Goal: Task Accomplishment & Management: Complete application form

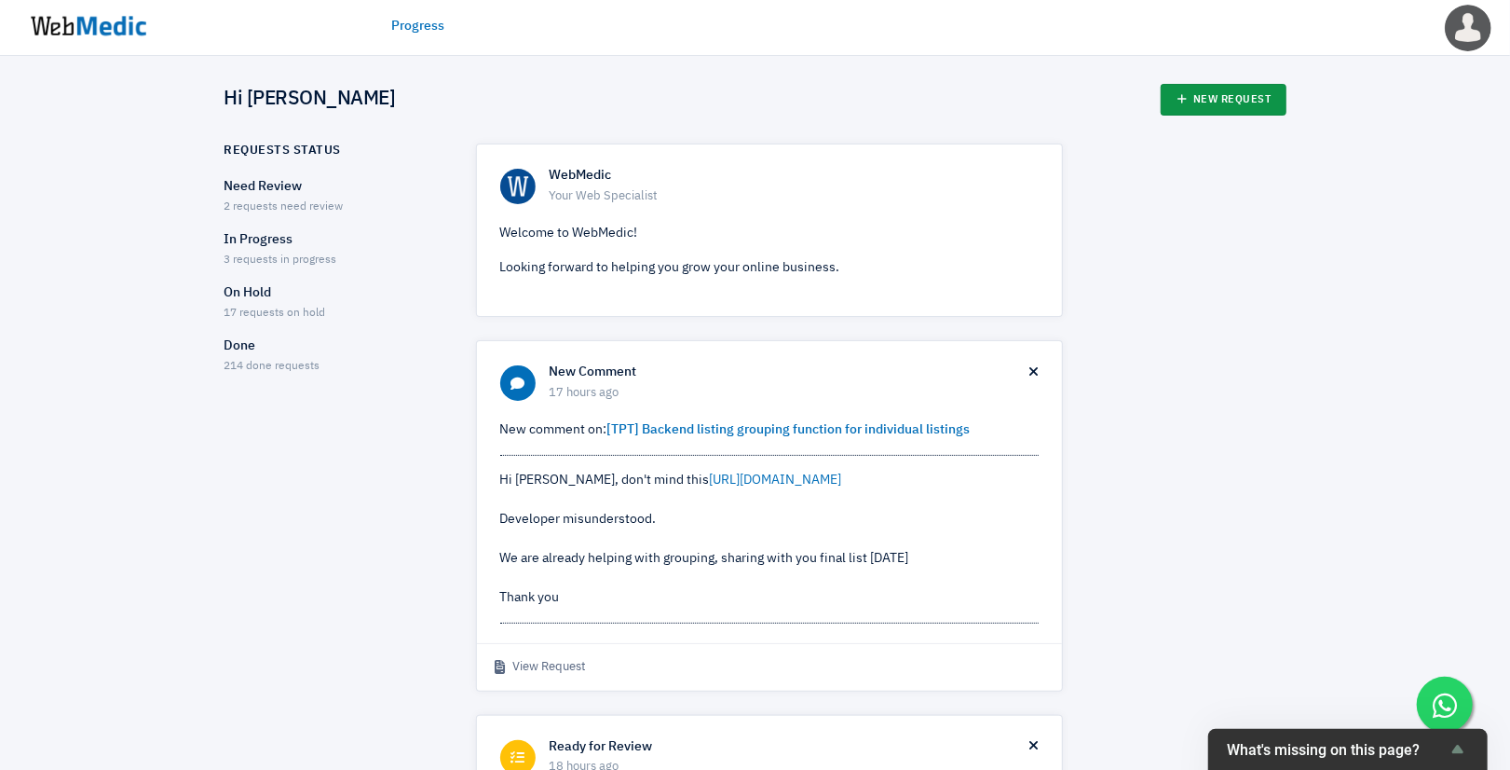
click at [1216, 102] on link "New Request" at bounding box center [1224, 100] width 126 height 32
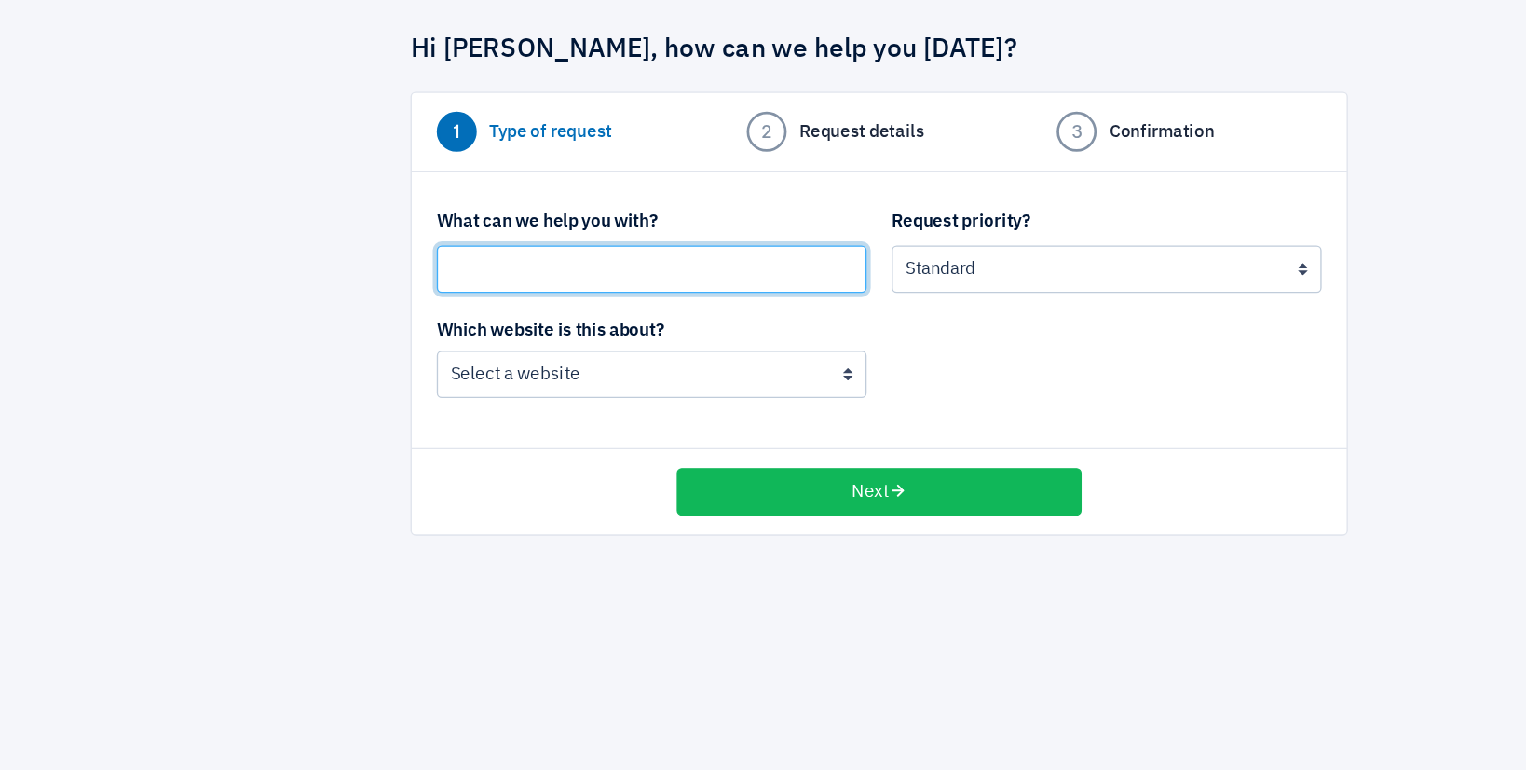
click at [474, 269] on input "text" at bounding box center [593, 277] width 320 height 35
type input "[TPT]"
click at [488, 270] on input "[TPT]" at bounding box center [593, 277] width 320 height 35
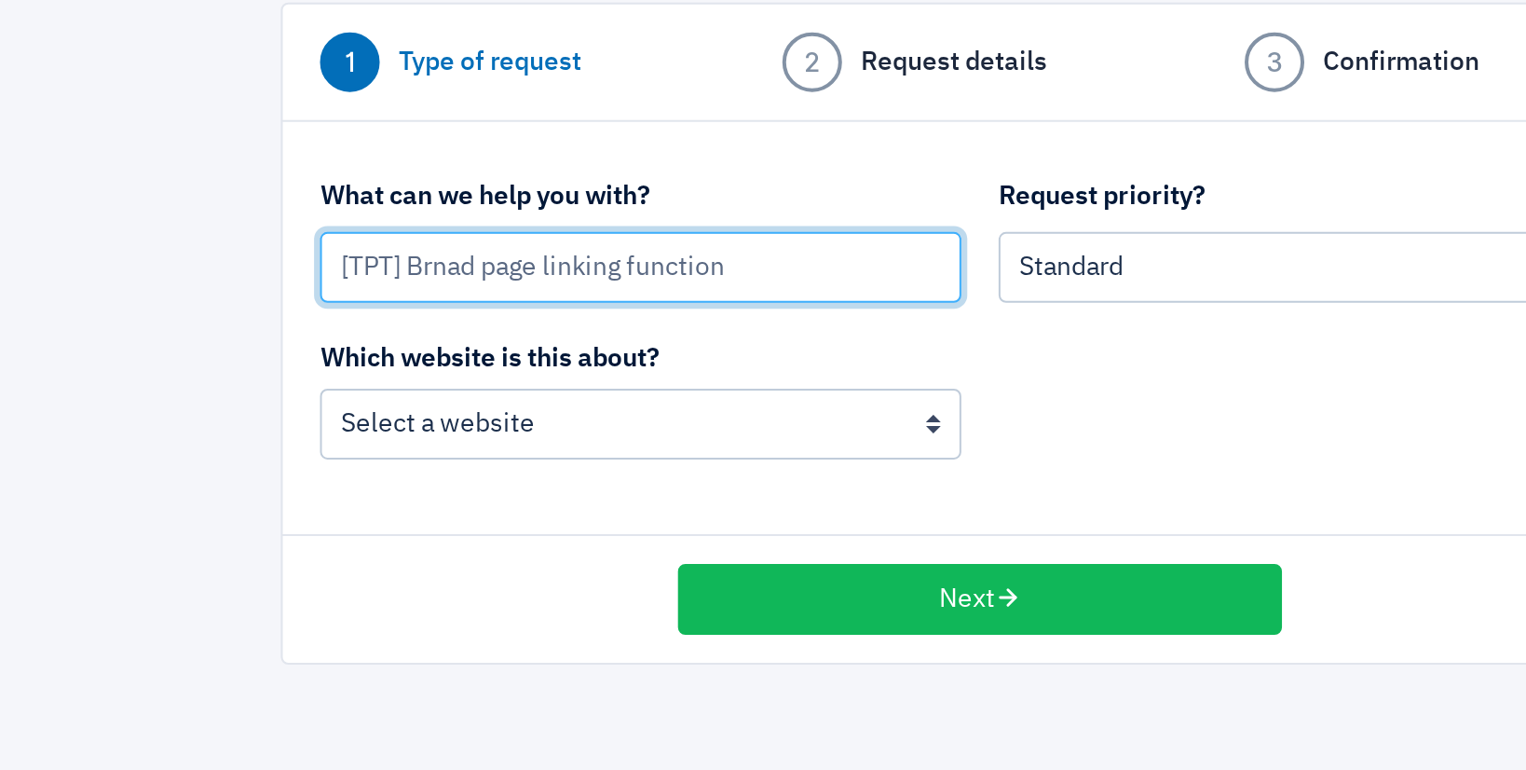
type input "[TPT] Brnad page linking function"
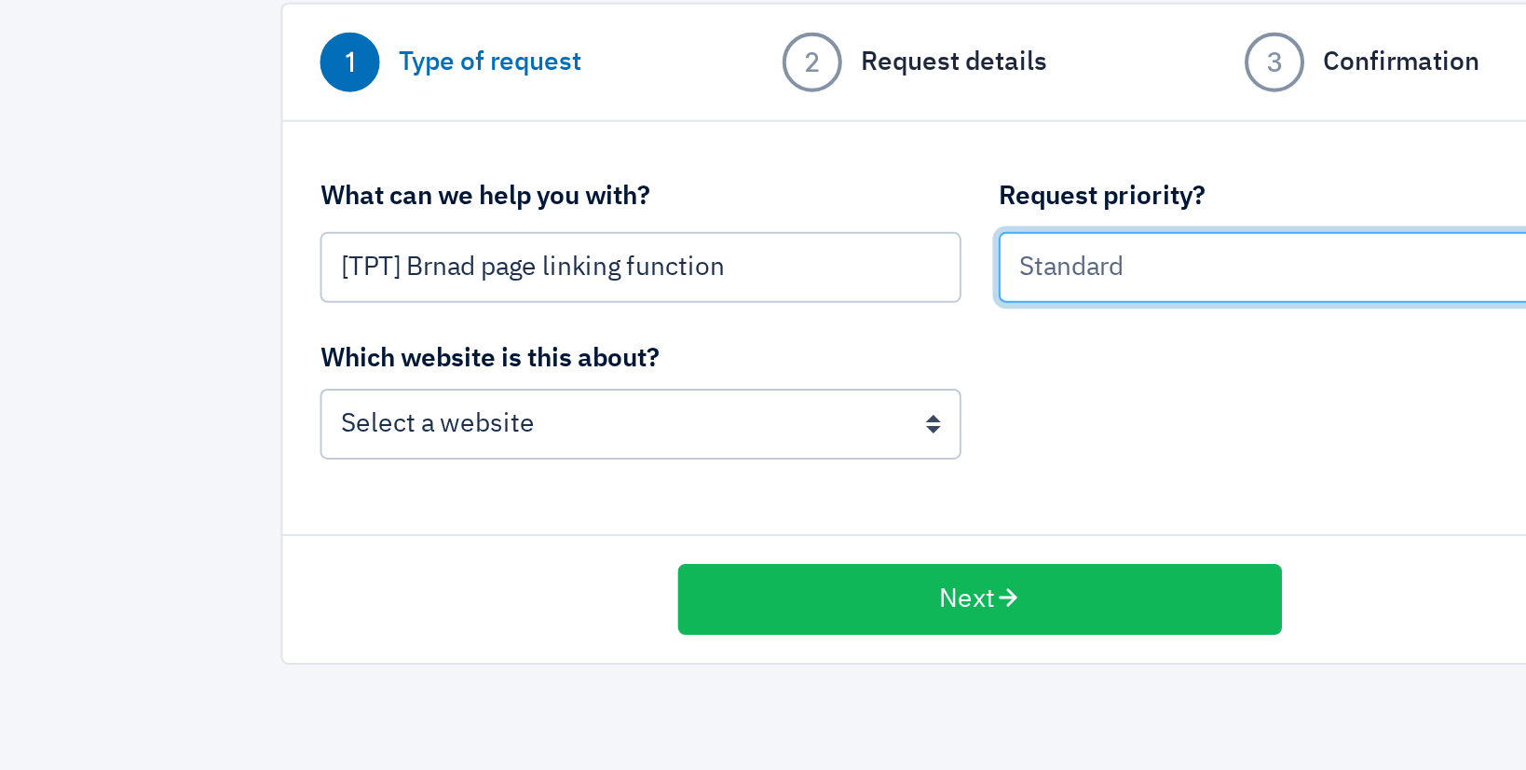
click at [817, 279] on select "Urgent: this is a mission critical issue High: this needs to be prioritized bef…" at bounding box center [932, 277] width 320 height 35
select select "2"
click at [772, 260] on select "Urgent: this is a mission critical issue High: this needs to be prioritized bef…" at bounding box center [932, 277] width 320 height 35
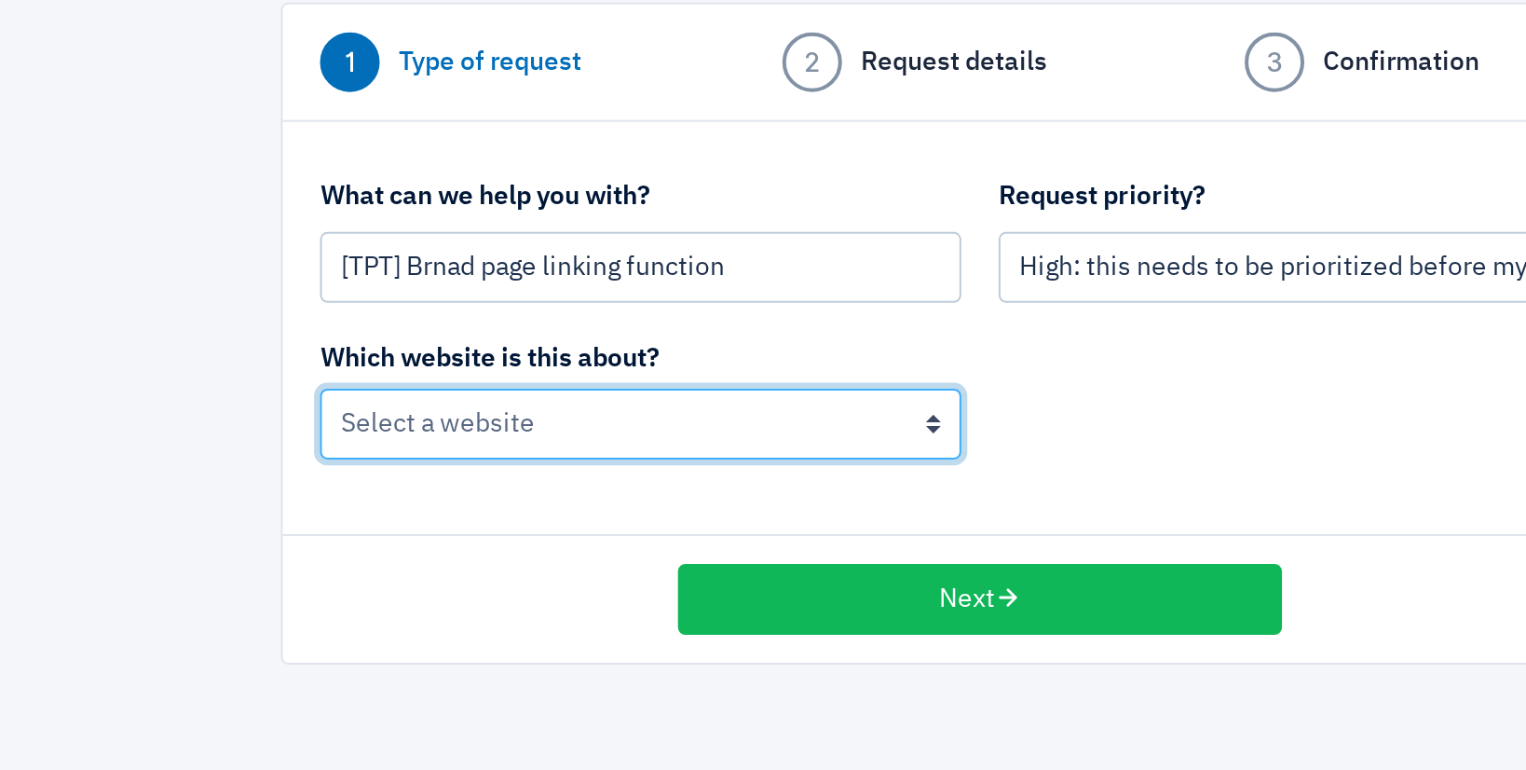
click at [456, 359] on select "BoardingGate The Wallet Shop The Planet Traveller" at bounding box center [593, 355] width 320 height 35
select select "195"
click at [433, 338] on select "BoardingGate The Wallet Shop The Planet Traveller" at bounding box center [593, 355] width 320 height 35
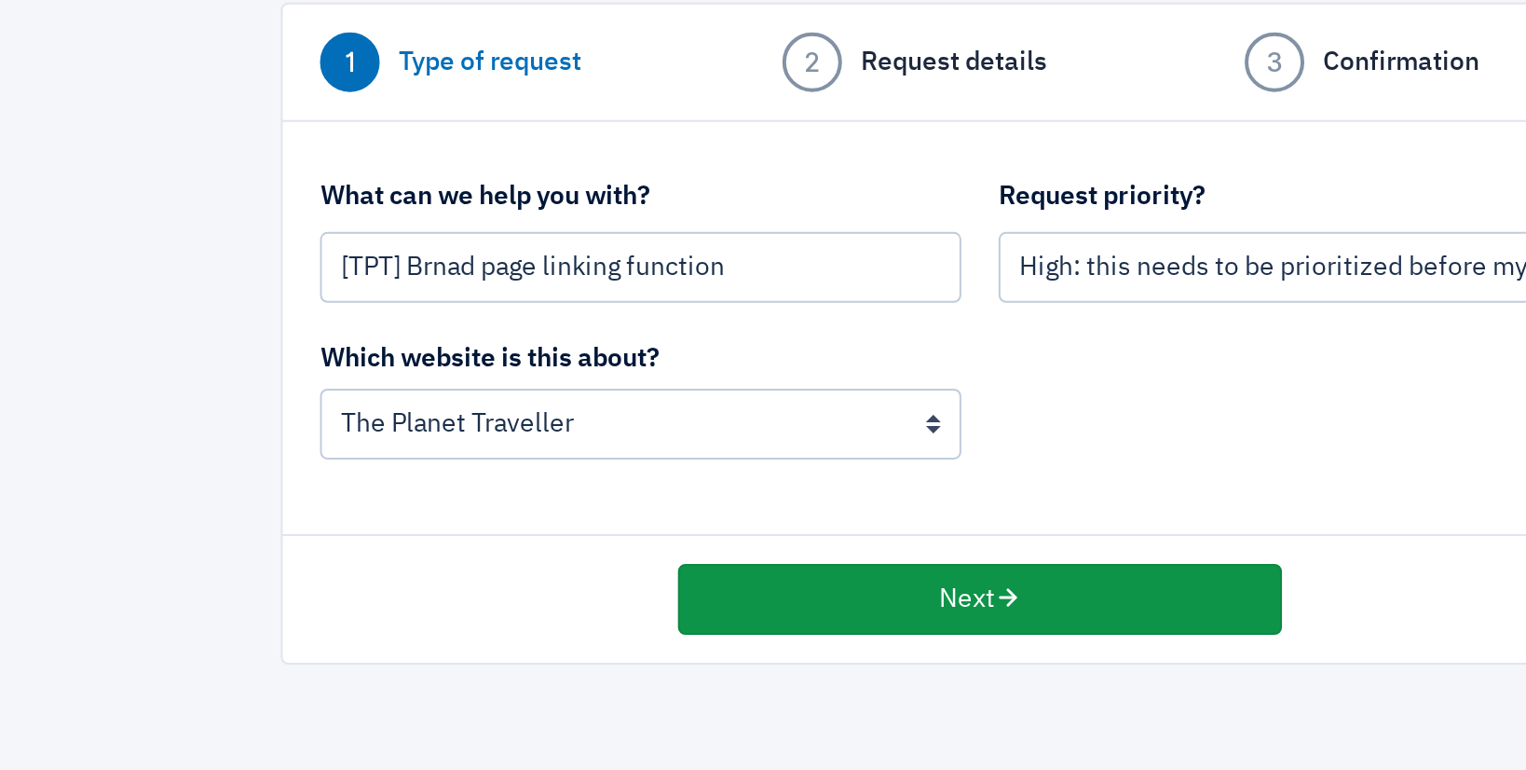
click at [824, 441] on button "Next" at bounding box center [763, 443] width 302 height 35
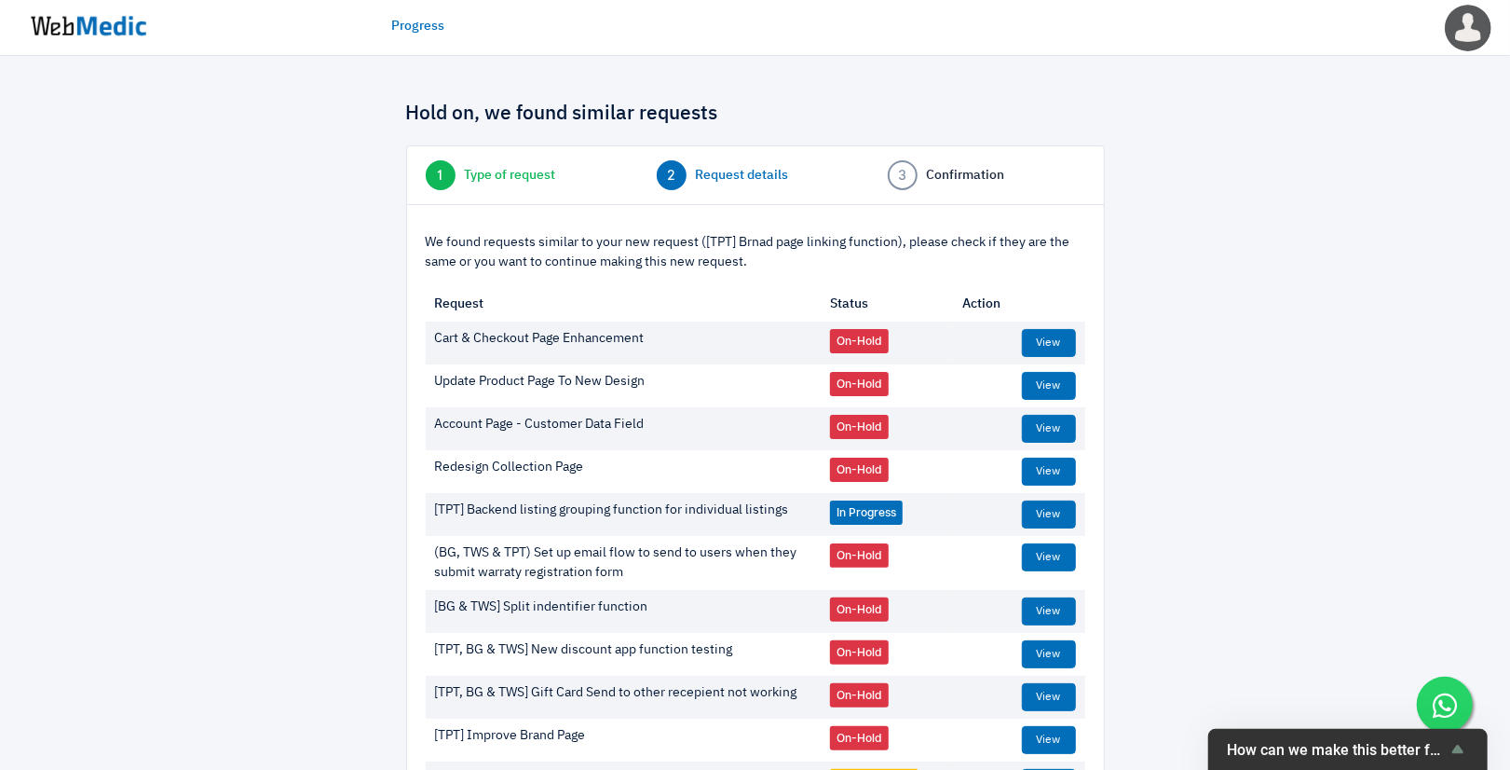
scroll to position [232, 0]
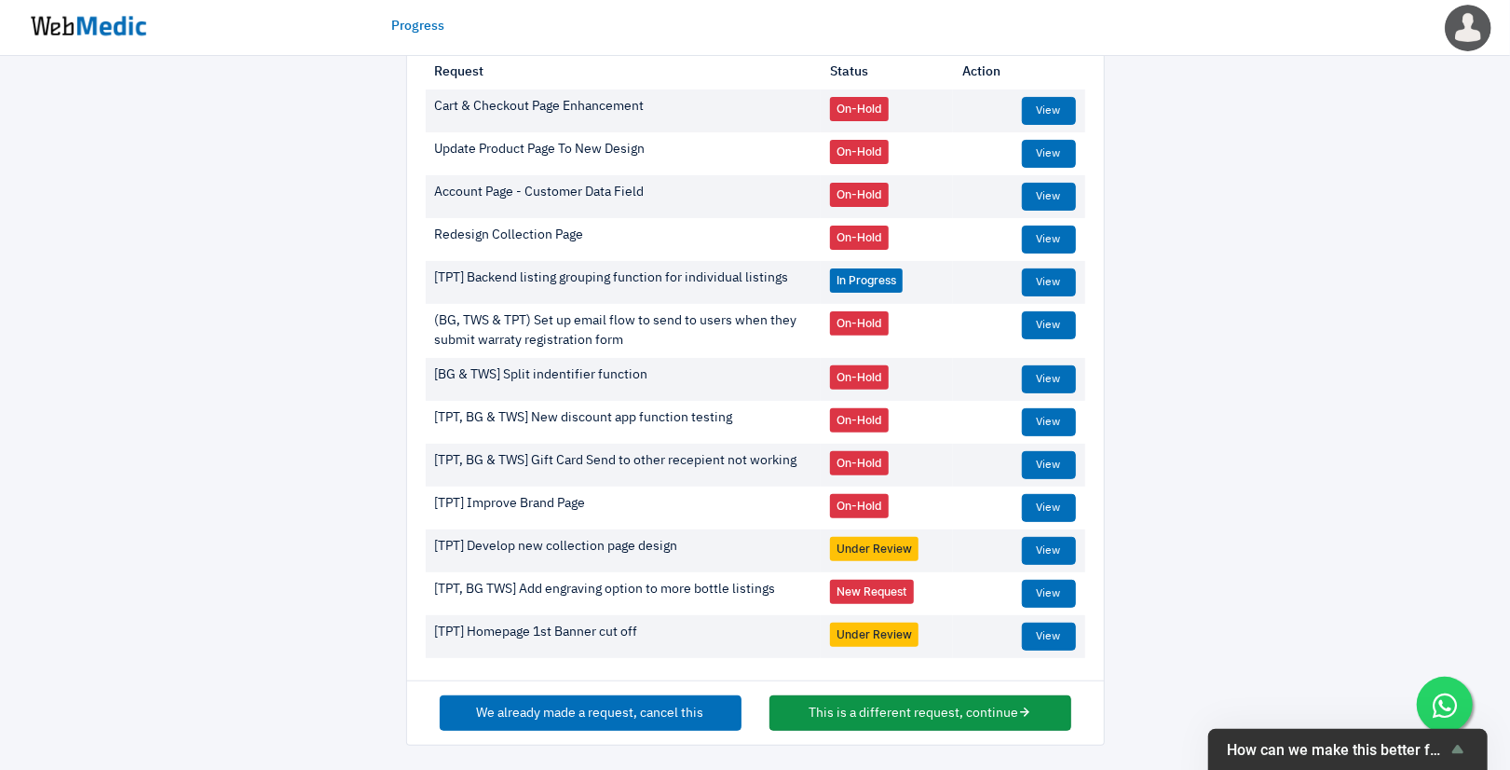
click at [889, 719] on button "This is a different request, continue" at bounding box center [921, 712] width 302 height 35
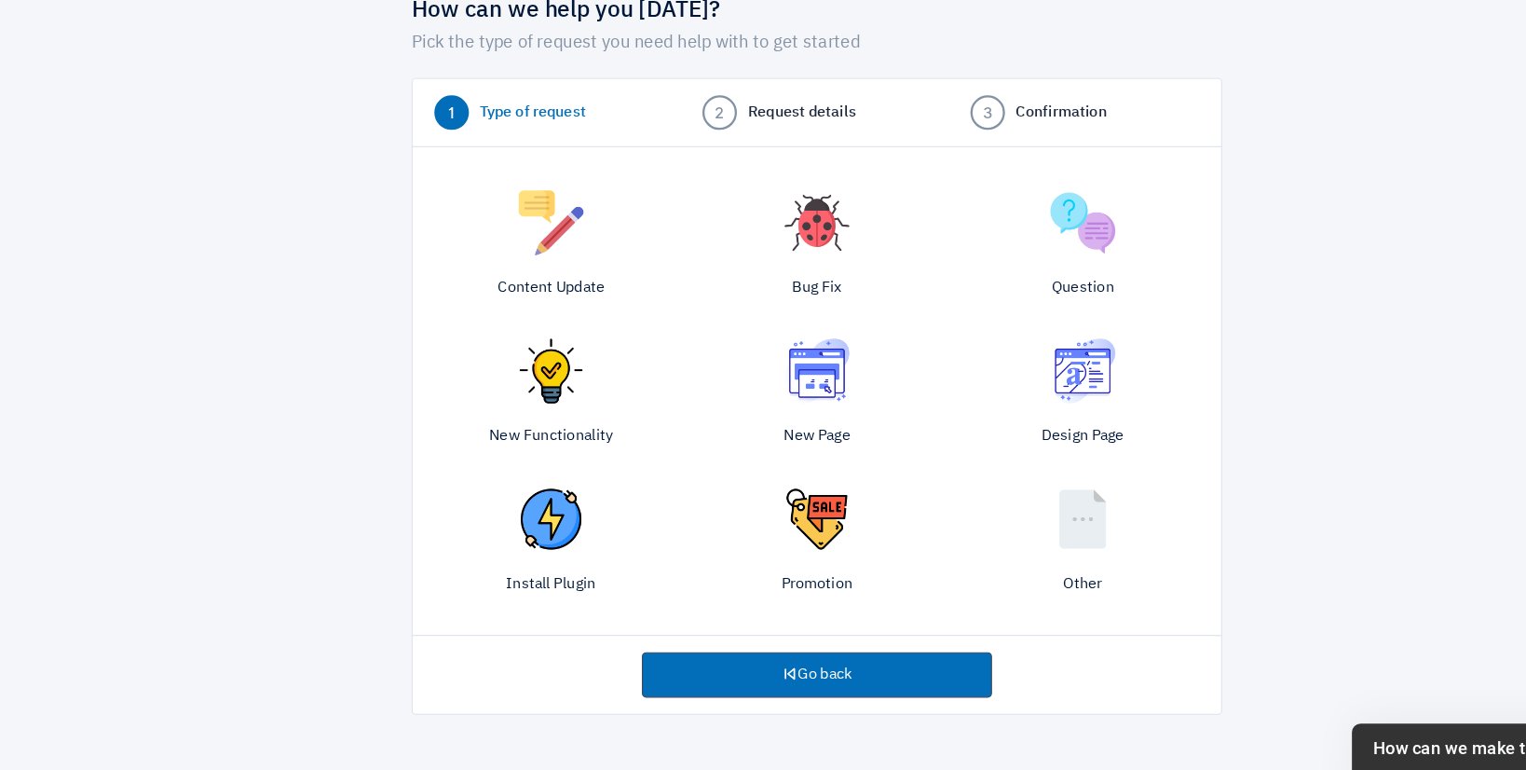
click at [561, 412] on img at bounding box center [534, 425] width 56 height 56
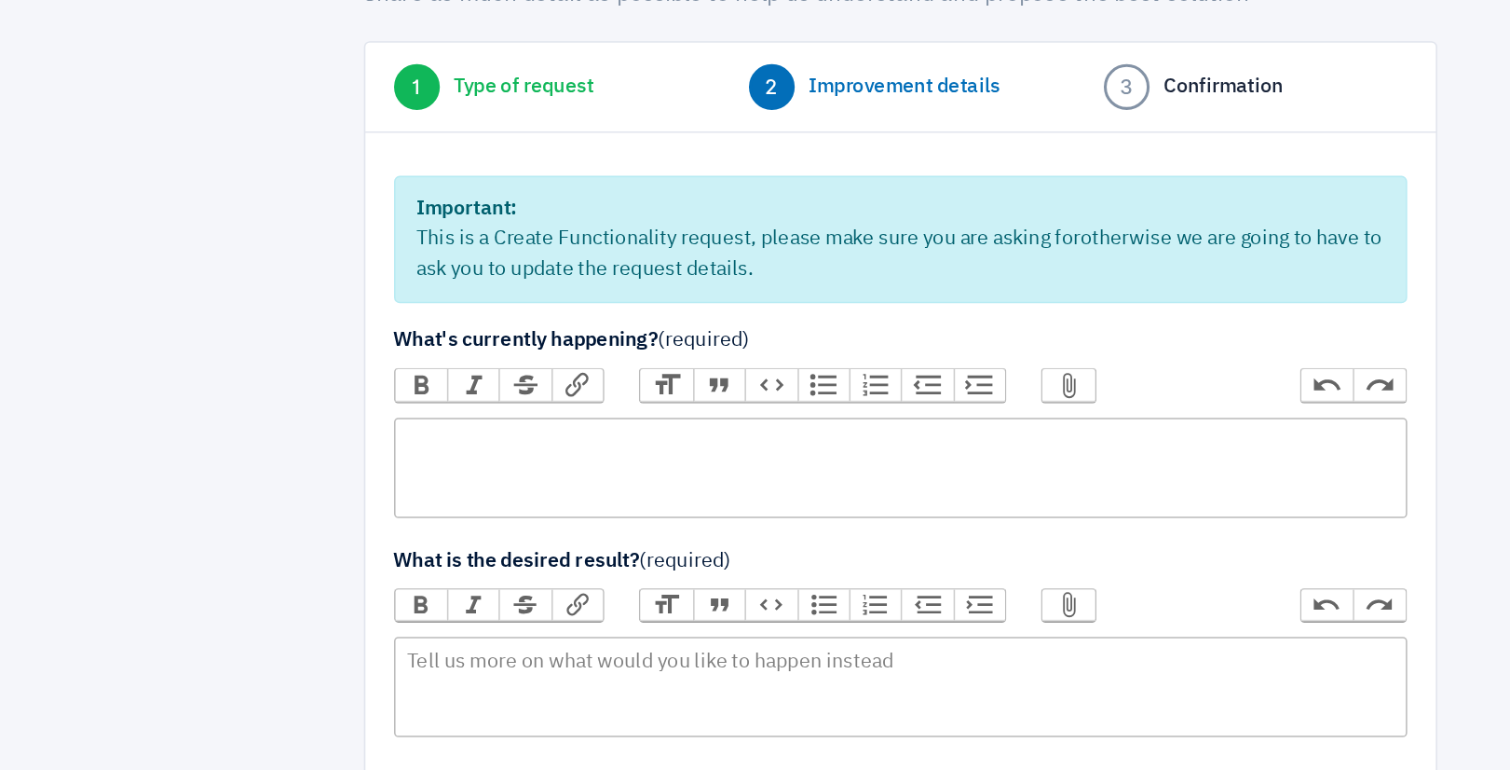
click at [541, 436] on trix-editor at bounding box center [756, 449] width 660 height 65
click at [488, 437] on trix-editor at bounding box center [756, 449] width 660 height 65
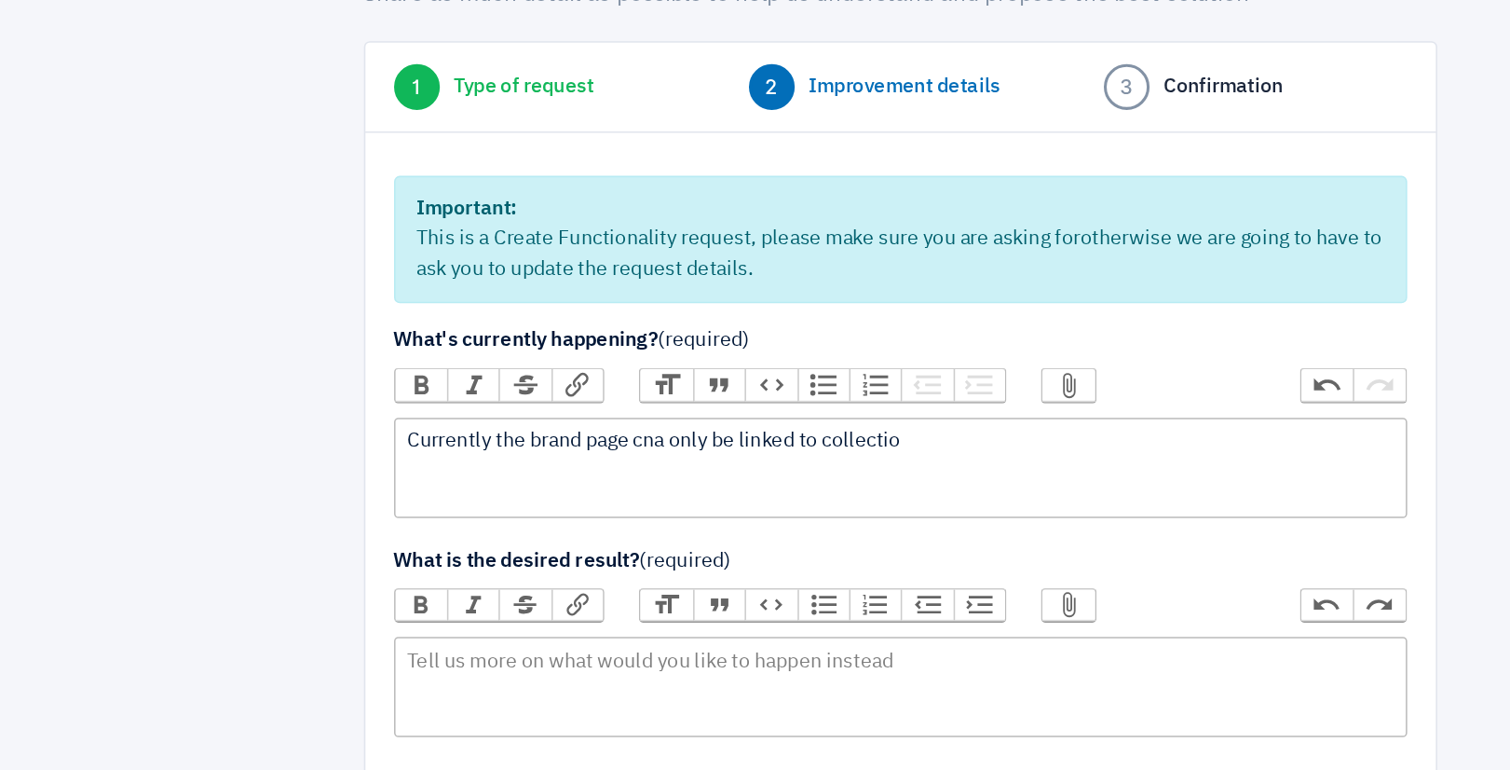
type trix-editor "<div>Currently the brand page cna only be linked to collection</div>"
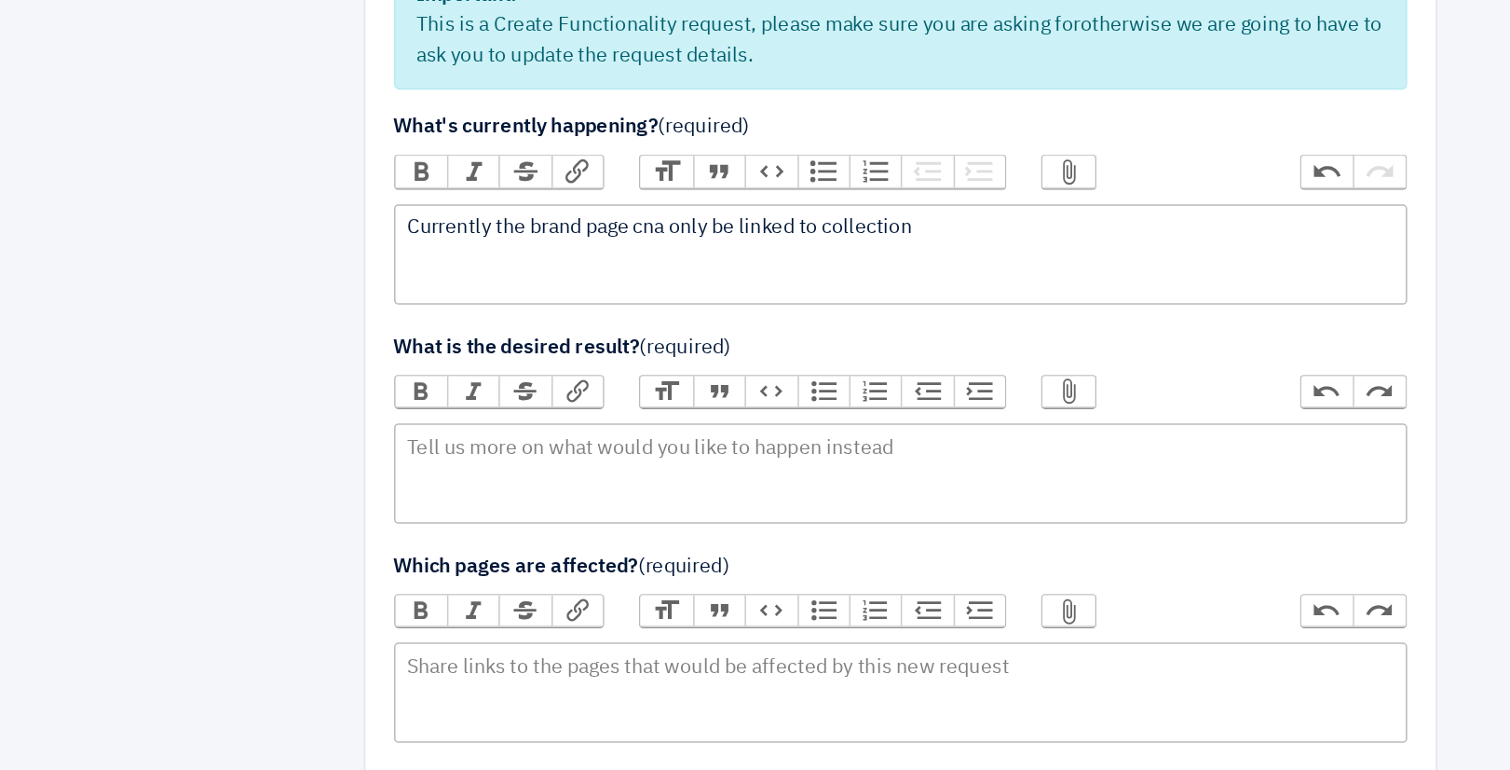
scroll to position [17, 0]
click at [525, 600] on trix-editor at bounding box center [756, 575] width 660 height 65
type trix-editor "<div>We want it to be linked to other courses such as collection, Pages or link…"
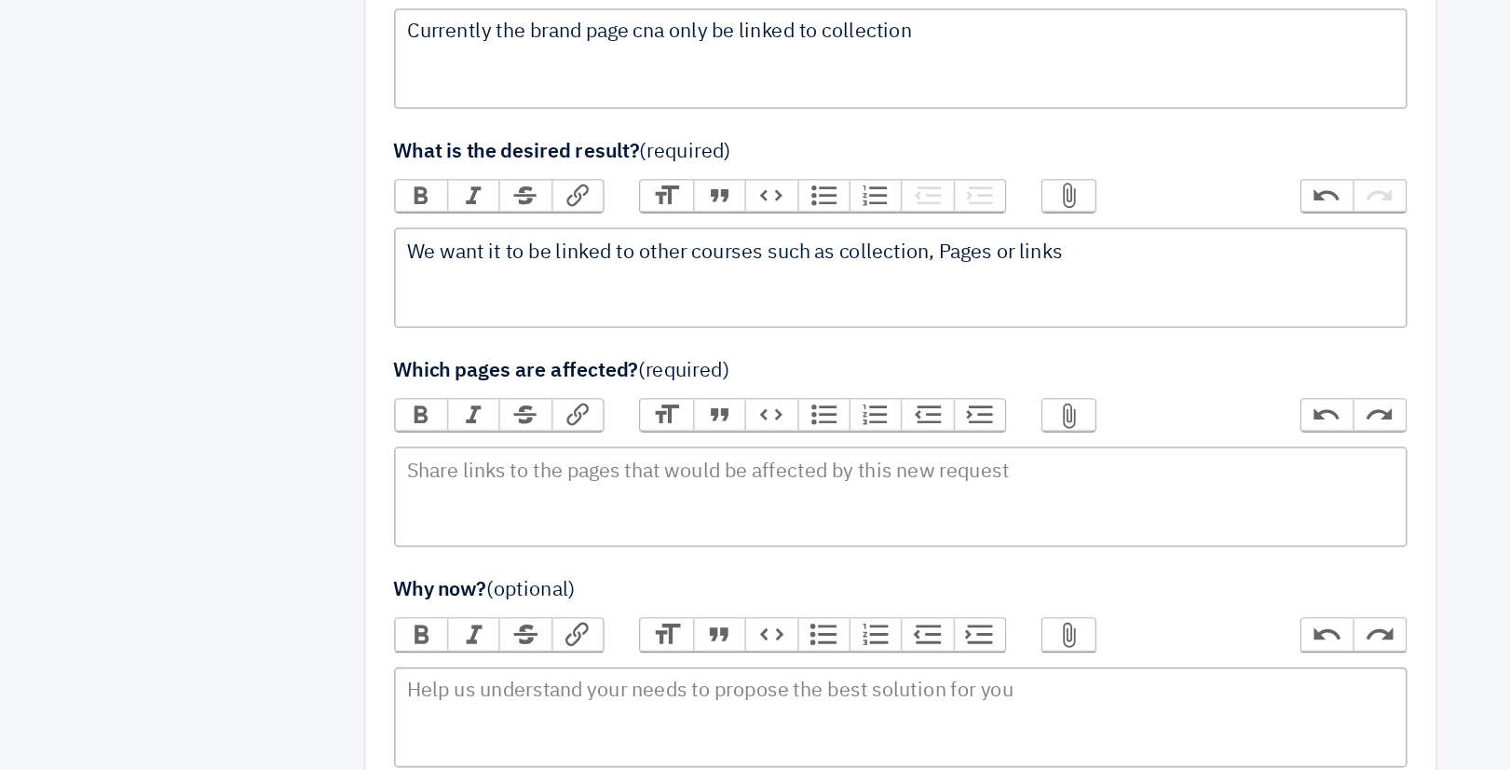
scroll to position [181, 0]
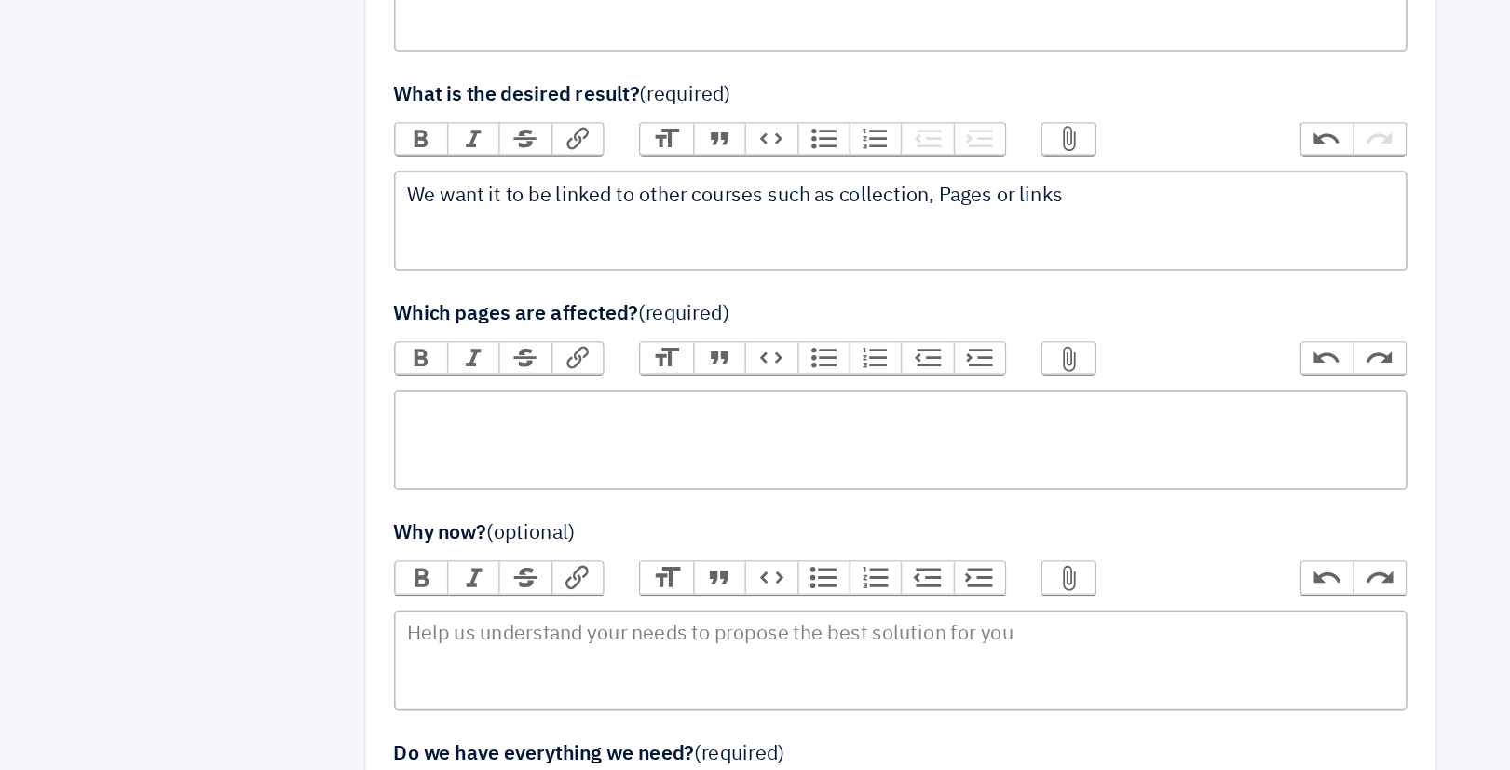
click at [486, 549] on trix-editor at bounding box center [756, 554] width 660 height 65
type trix-editor "<div>Brand page</div>"
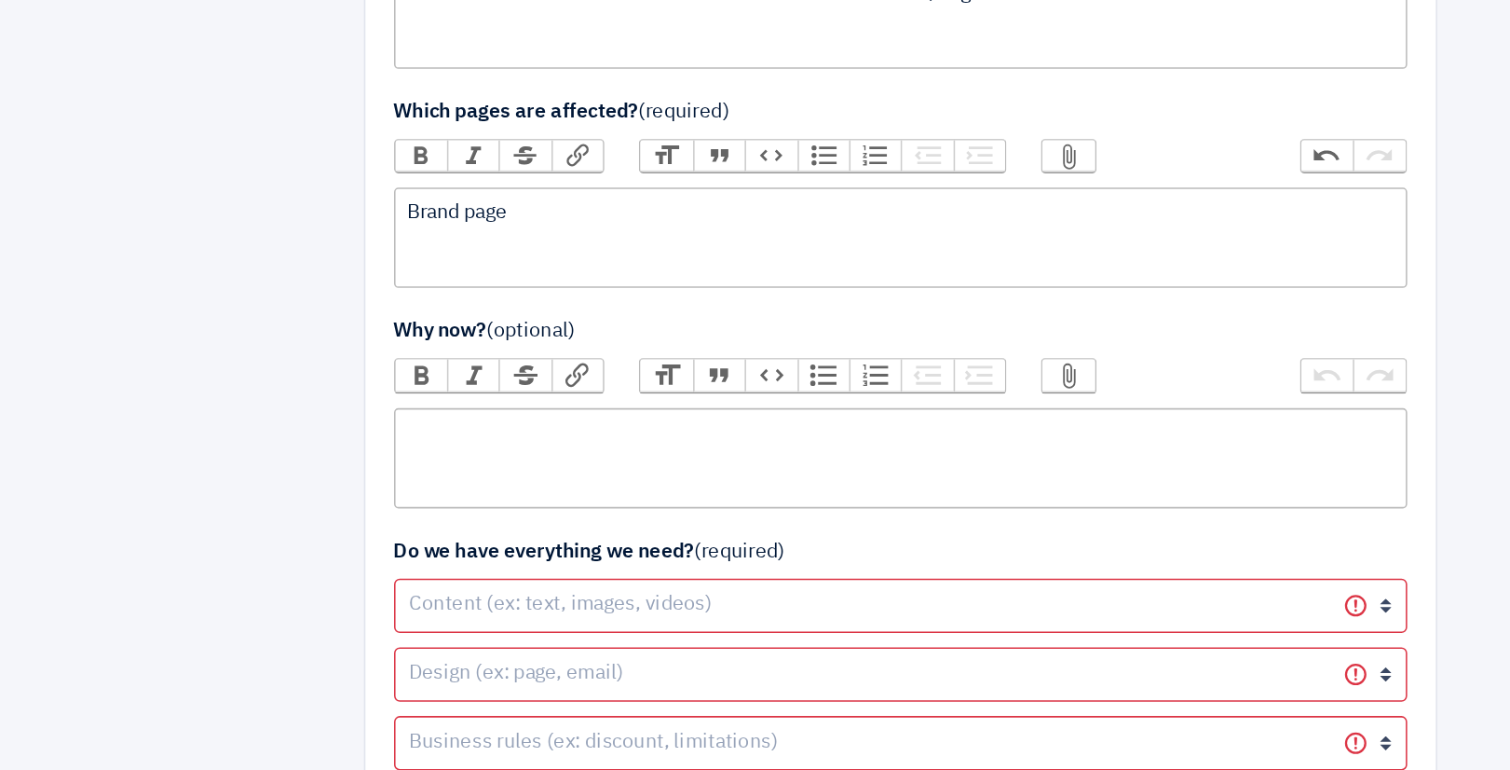
scroll to position [313, 0]
click at [487, 566] on trix-editor at bounding box center [756, 565] width 660 height 65
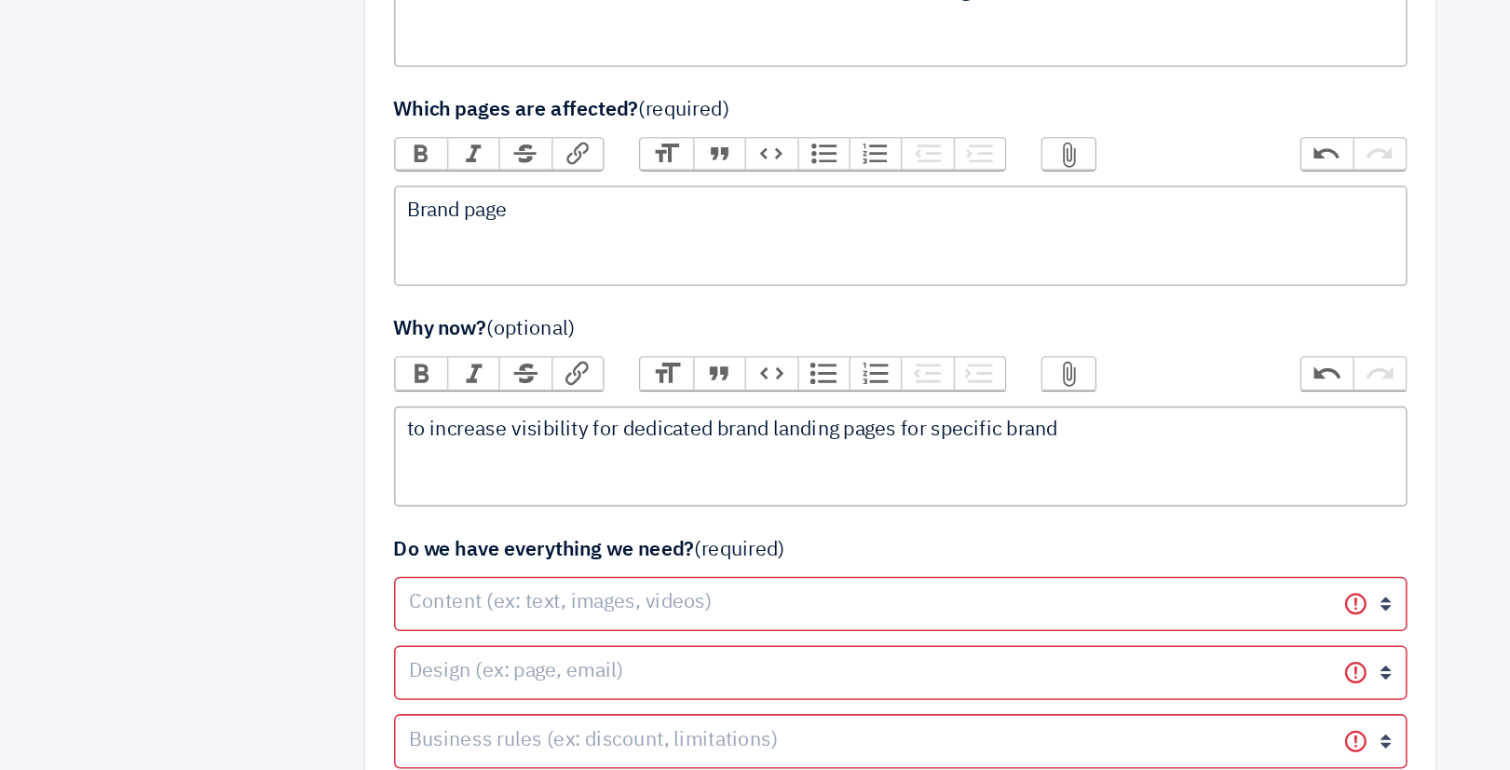
type trix-editor "<div>to increase visibility for dedicated brand landing pages for specific bran…"
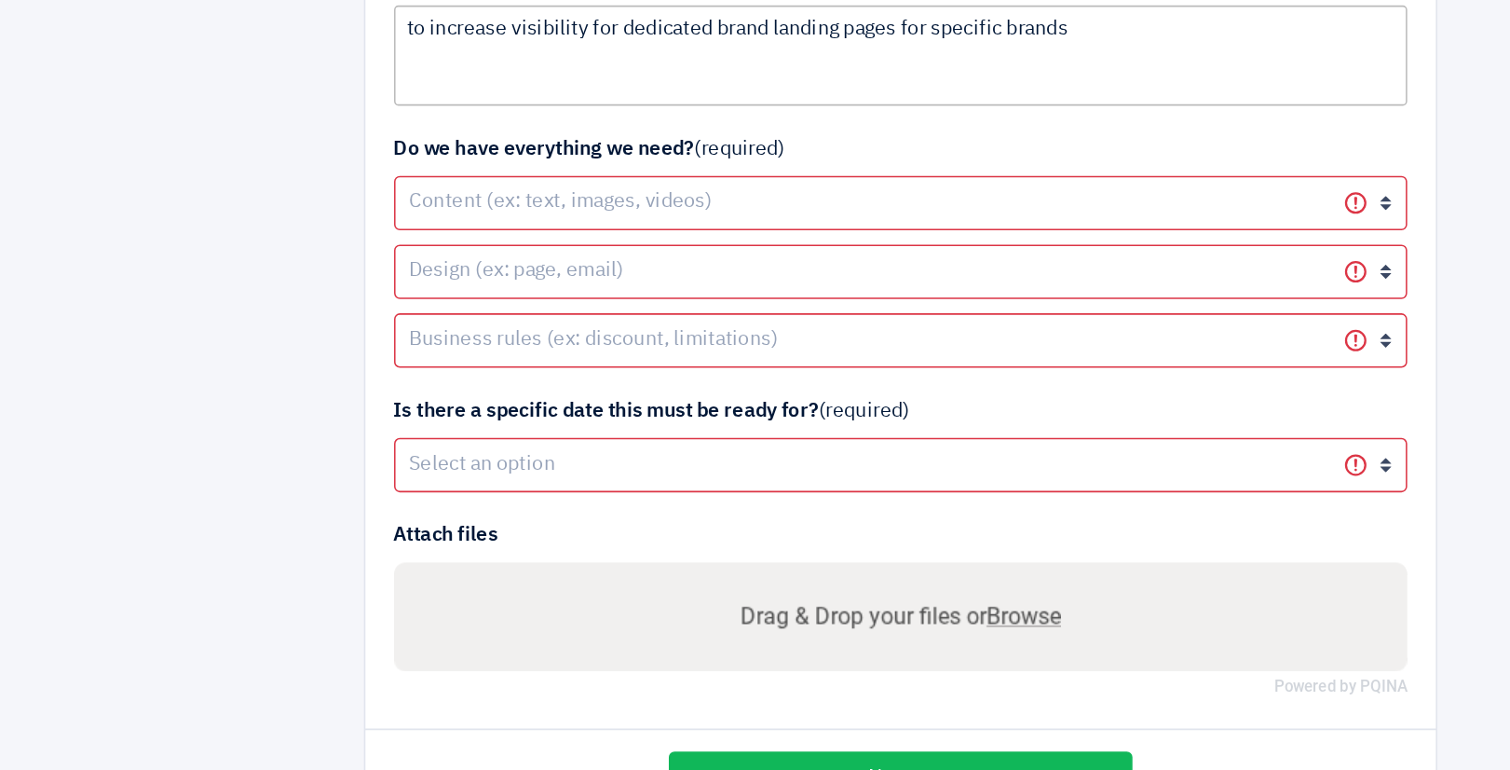
scroll to position [592, 0]
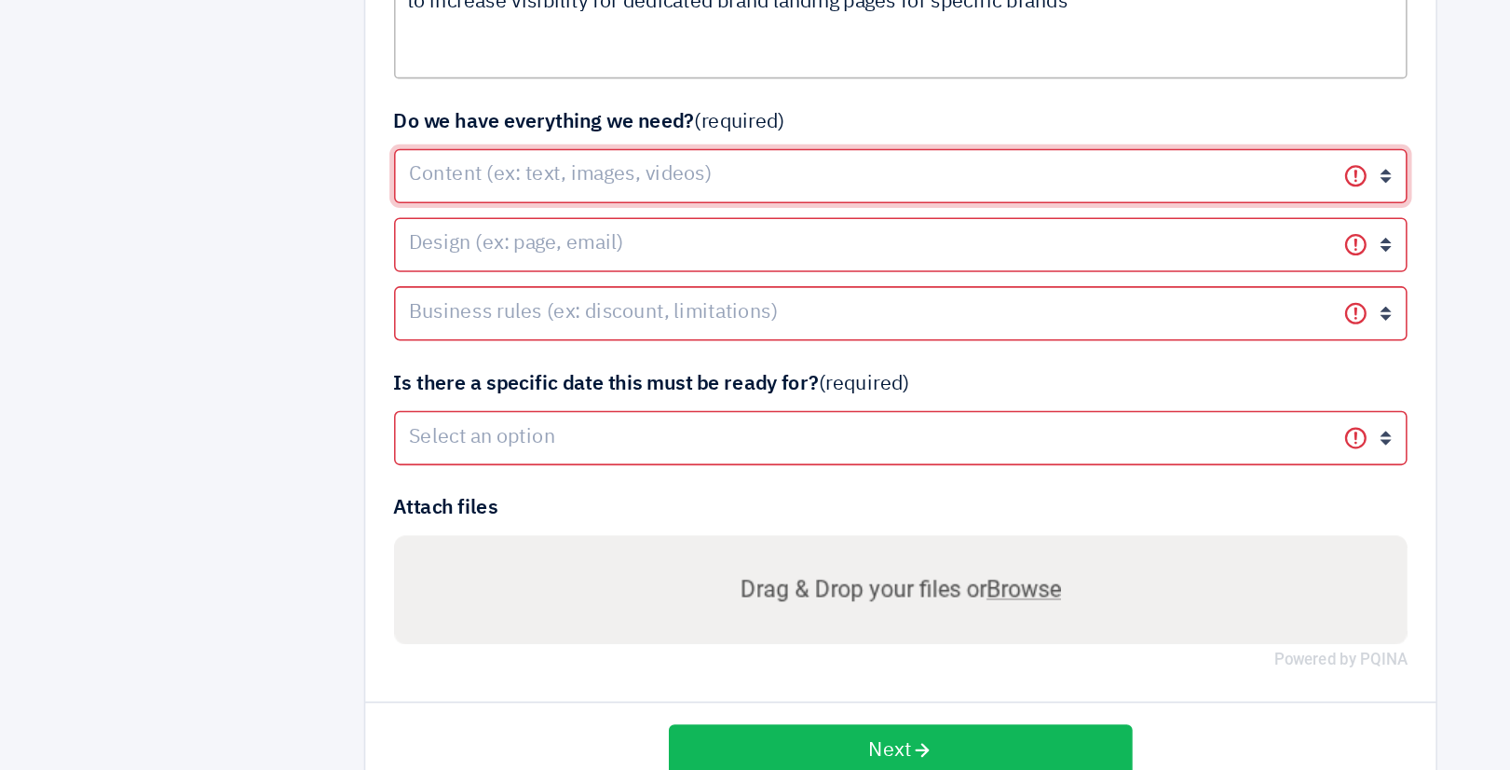
click at [551, 380] on select "Yes it's ready Not yet, we need your help on it Not yet, we will provide it Not…" at bounding box center [756, 382] width 660 height 35
select select "4"
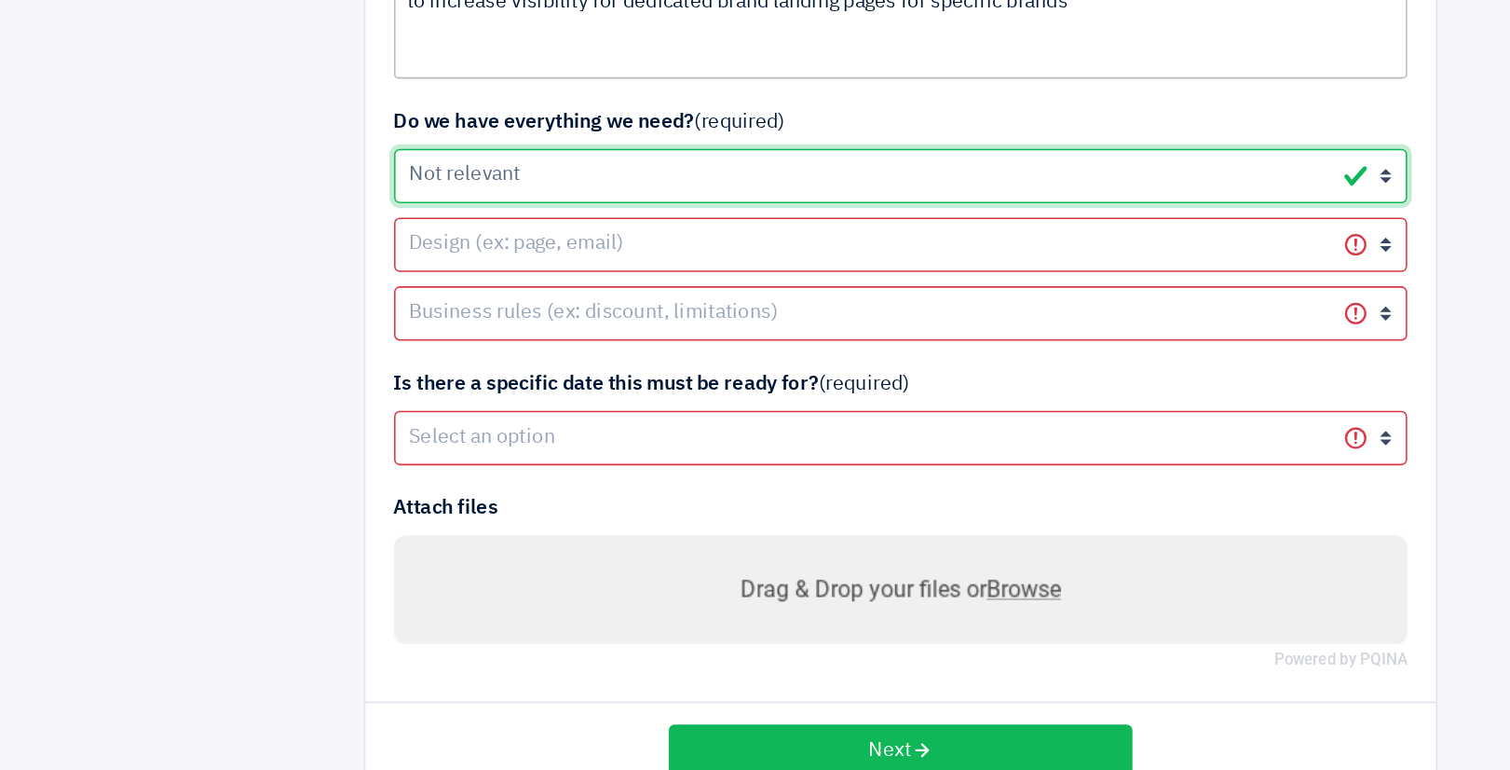
click at [426, 365] on select "Yes it's ready Not yet, we need your help on it Not yet, we will provide it Not…" at bounding box center [756, 382] width 660 height 35
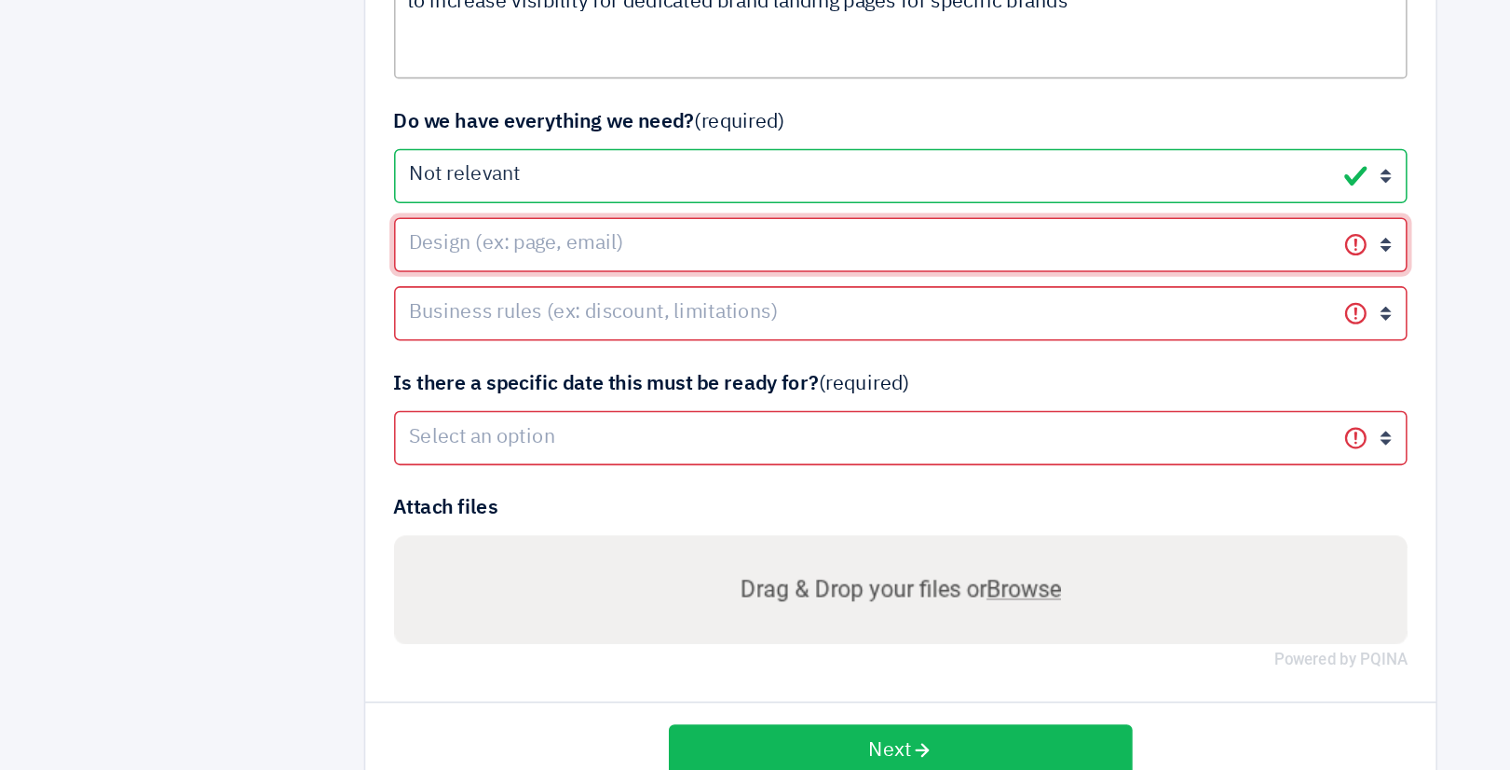
click at [527, 429] on select "Yes it's ready Not yet, we need your help on it Not yet, we will provide it Not…" at bounding box center [756, 427] width 660 height 35
select select "4"
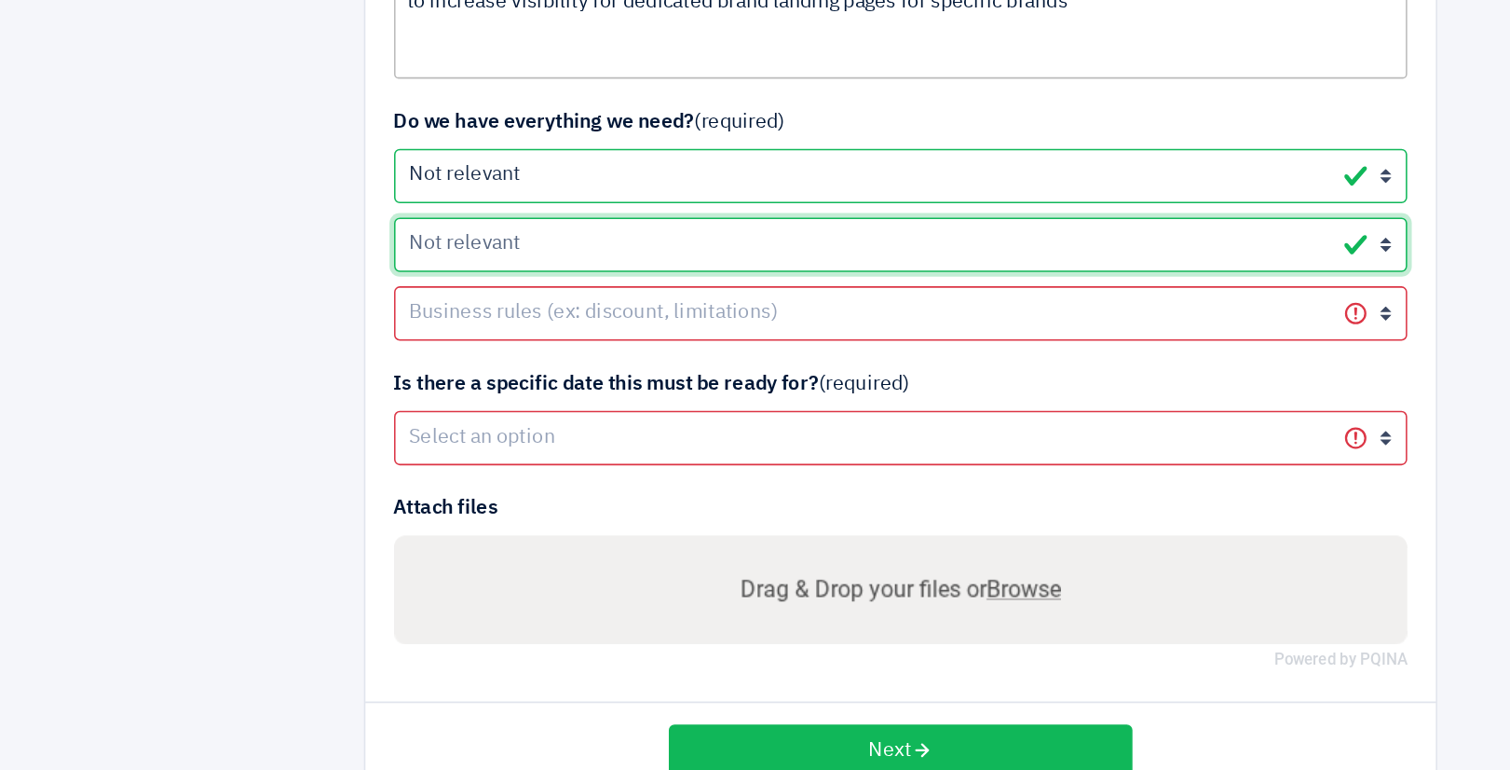
click at [426, 410] on select "Yes it's ready Not yet, we need your help on it Not yet, we will provide it Not…" at bounding box center [756, 427] width 660 height 35
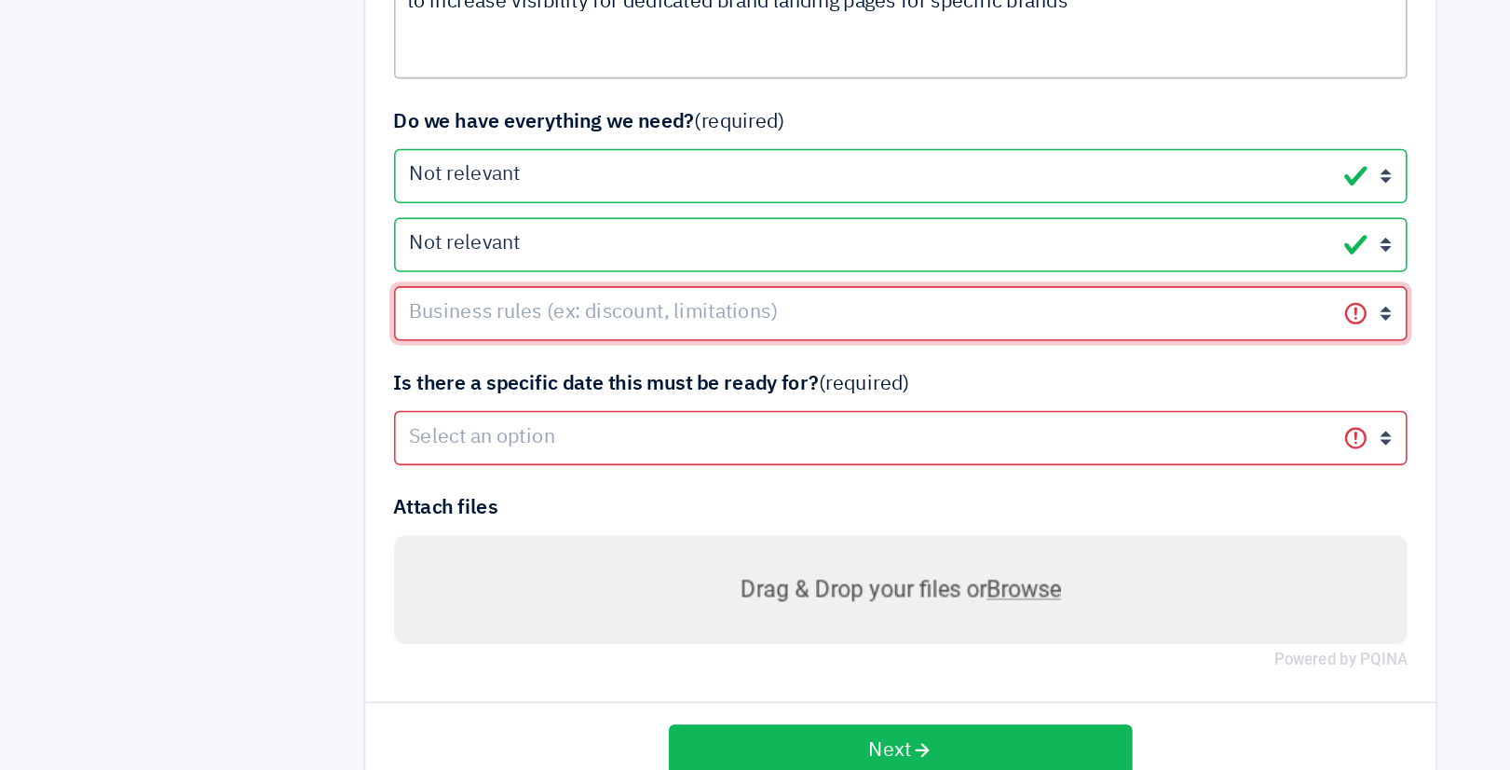
click at [515, 474] on select "Yes it's ready Not yet, we need your help on it Not yet, we will provide it Not…" at bounding box center [756, 472] width 660 height 35
select select "4"
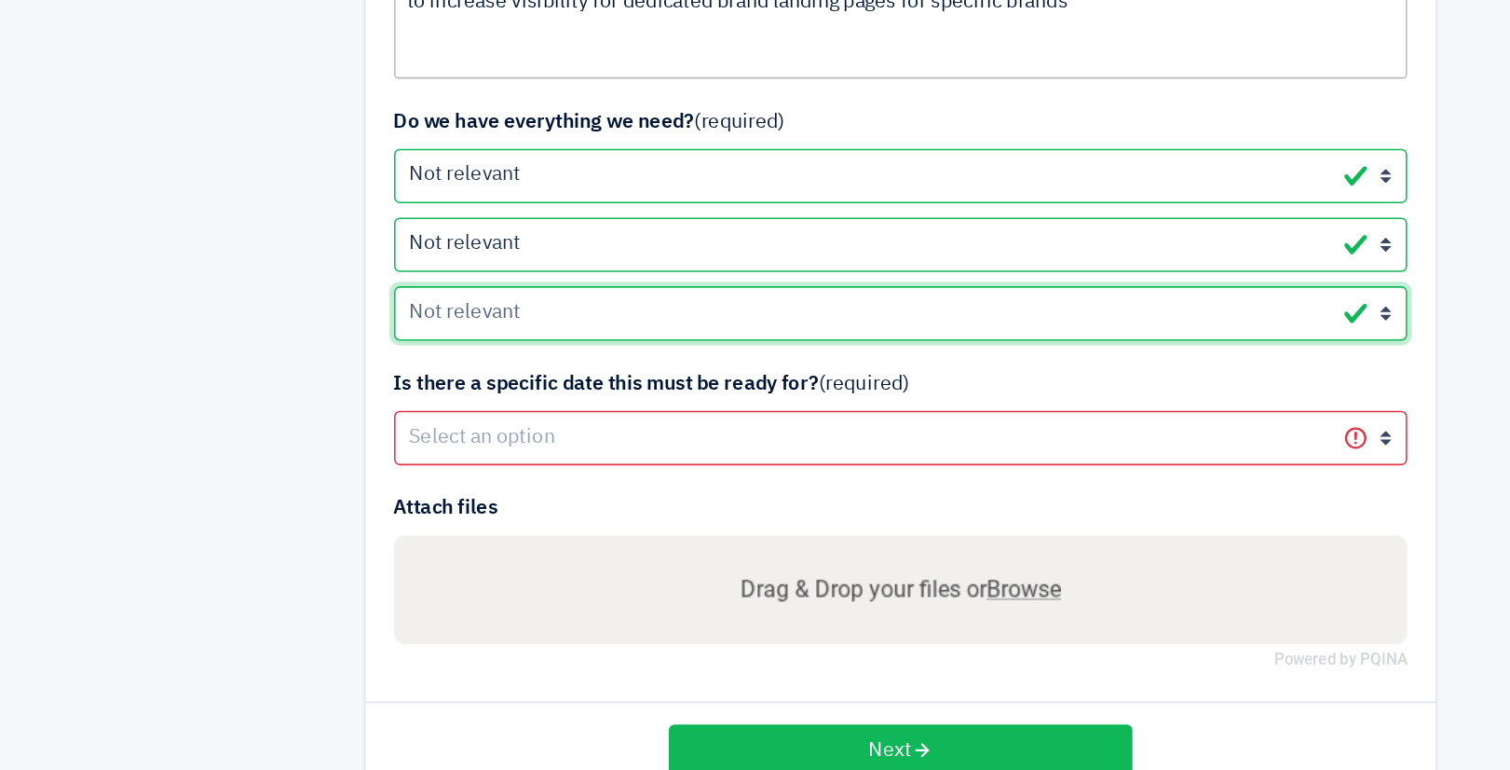
click at [426, 455] on select "Yes it's ready Not yet, we need your help on it Not yet, we will provide it Not…" at bounding box center [756, 472] width 660 height 35
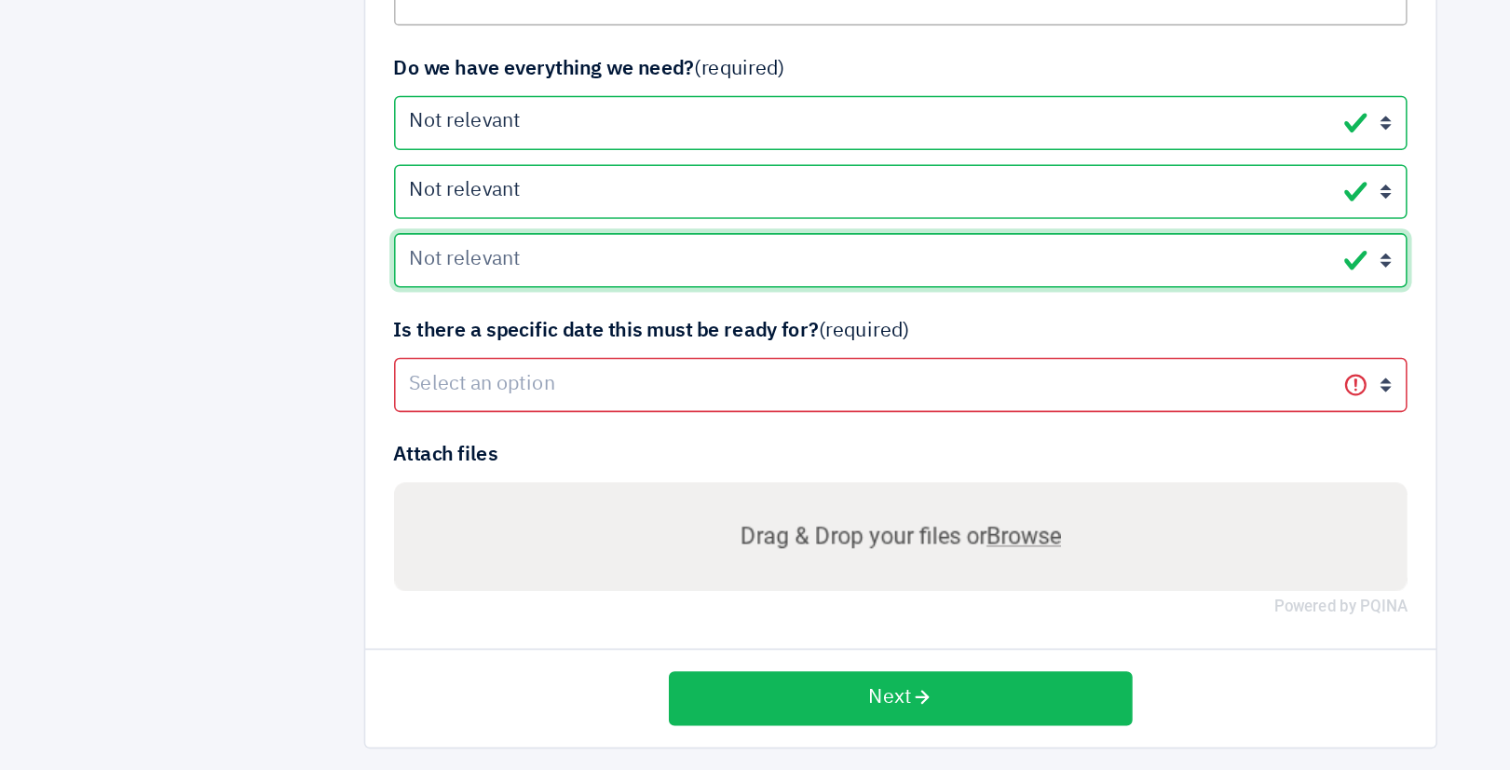
scroll to position [638, 0]
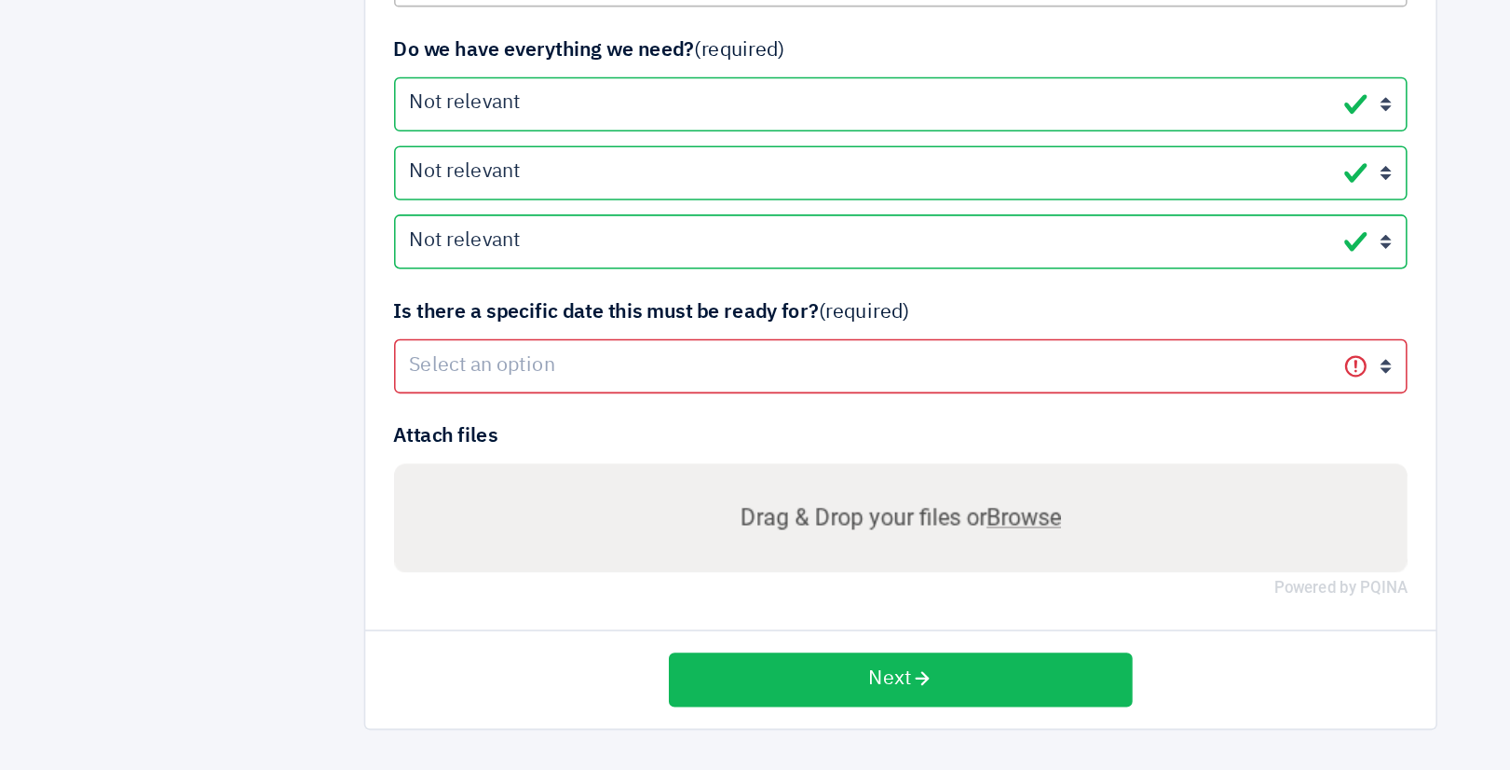
click at [519, 485] on div "Is there a specific date this must be ready for? (required) Yes No" at bounding box center [756, 493] width 660 height 62
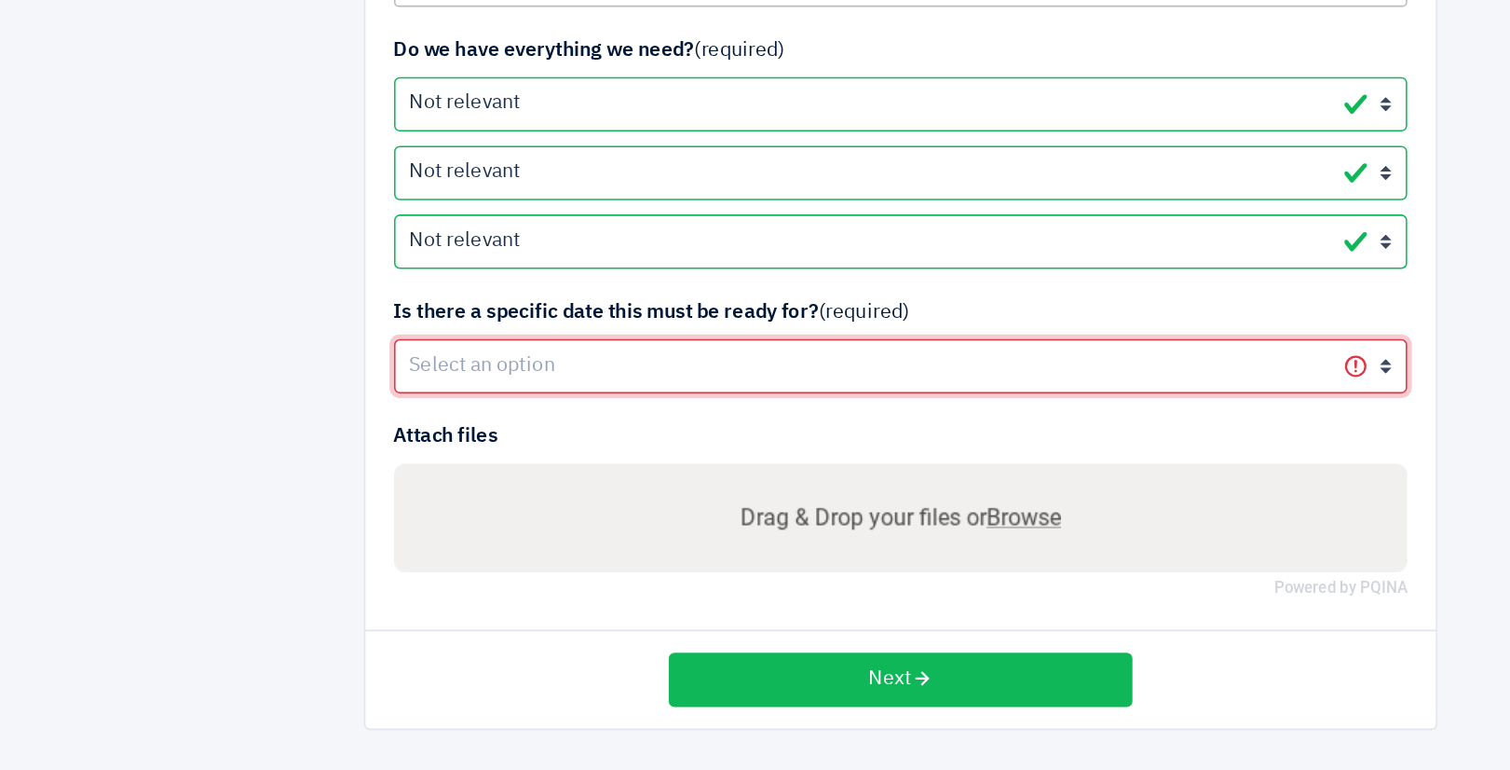
click at [521, 493] on select "Yes No" at bounding box center [756, 506] width 660 height 35
select select "1"
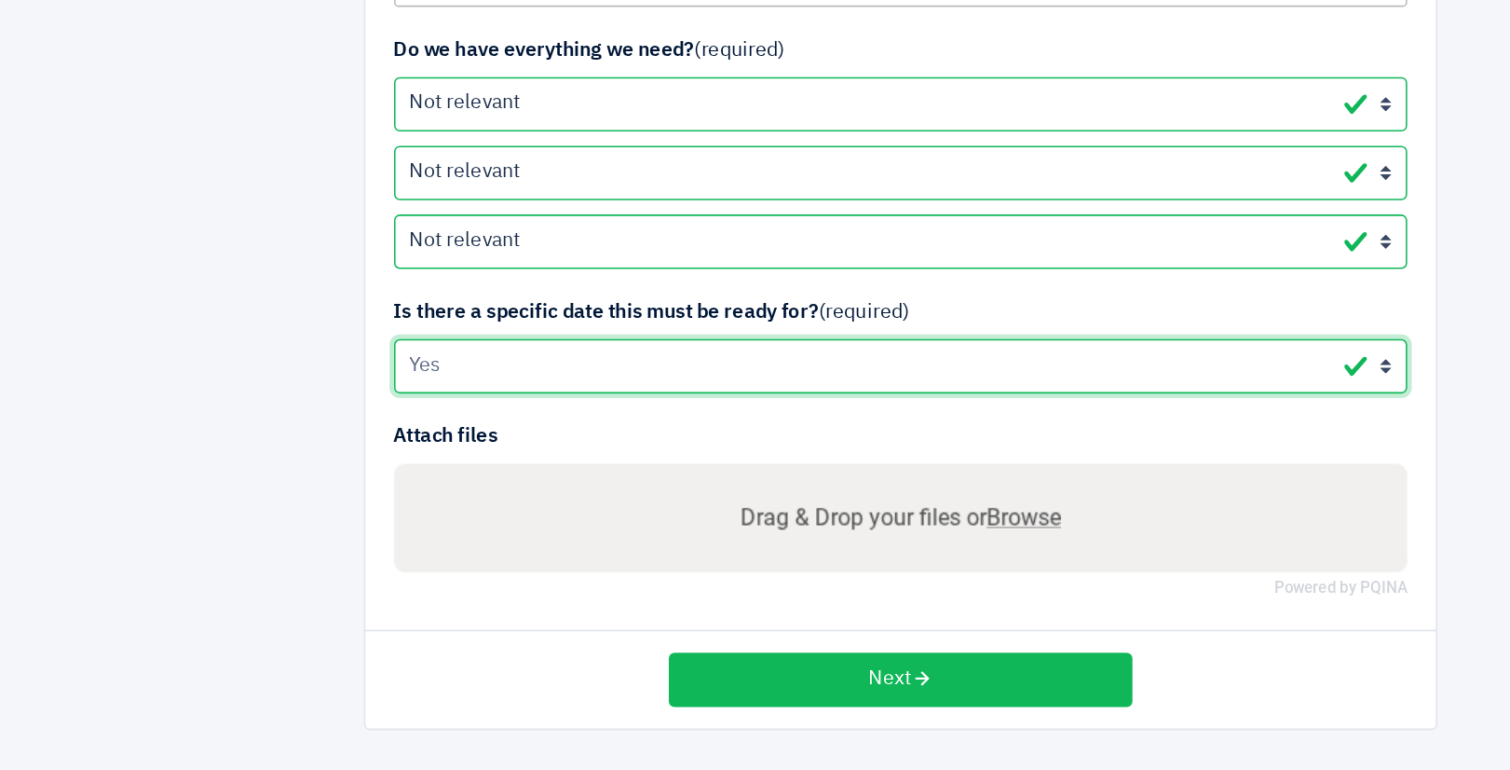
click at [426, 489] on select "Yes No" at bounding box center [756, 506] width 660 height 35
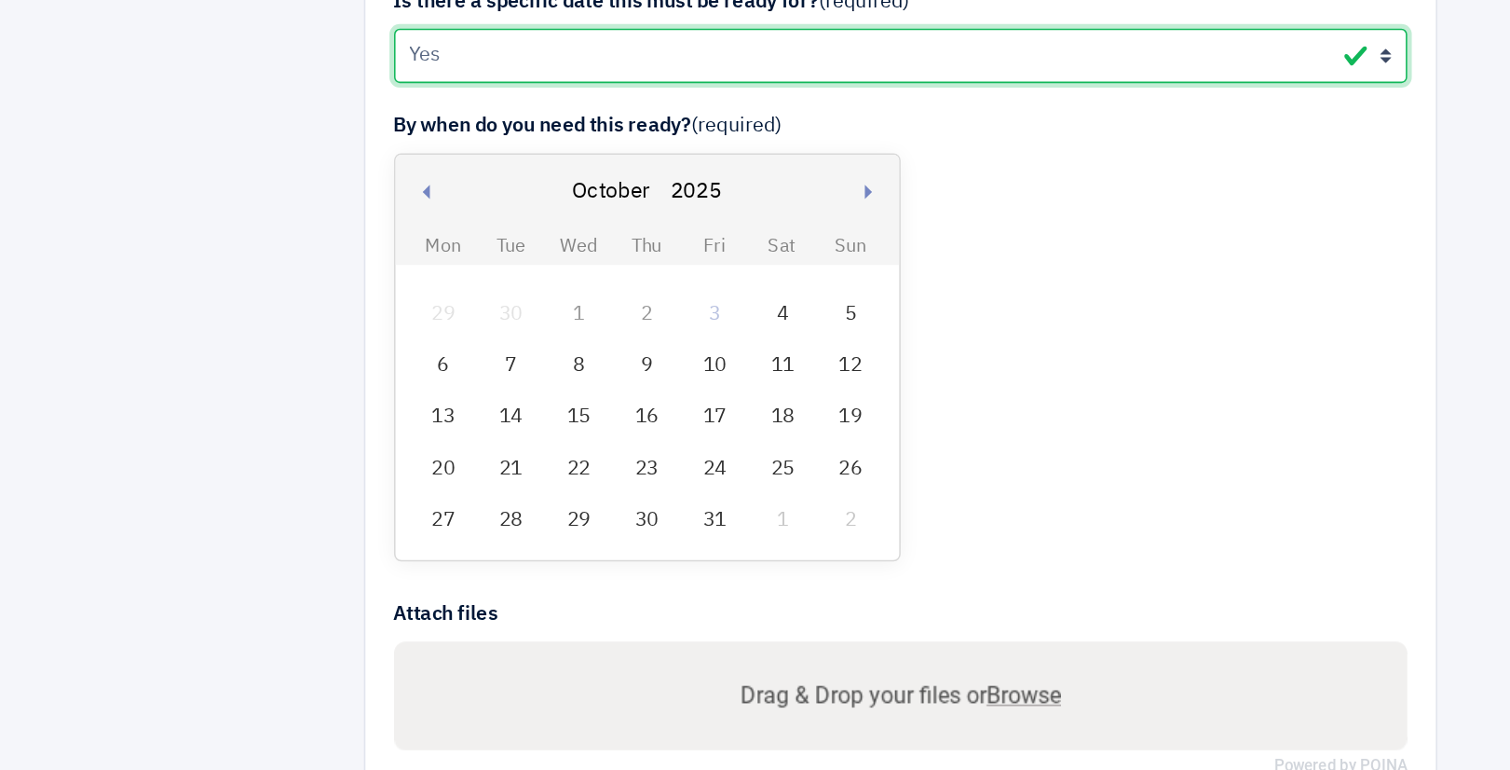
scroll to position [843, 0]
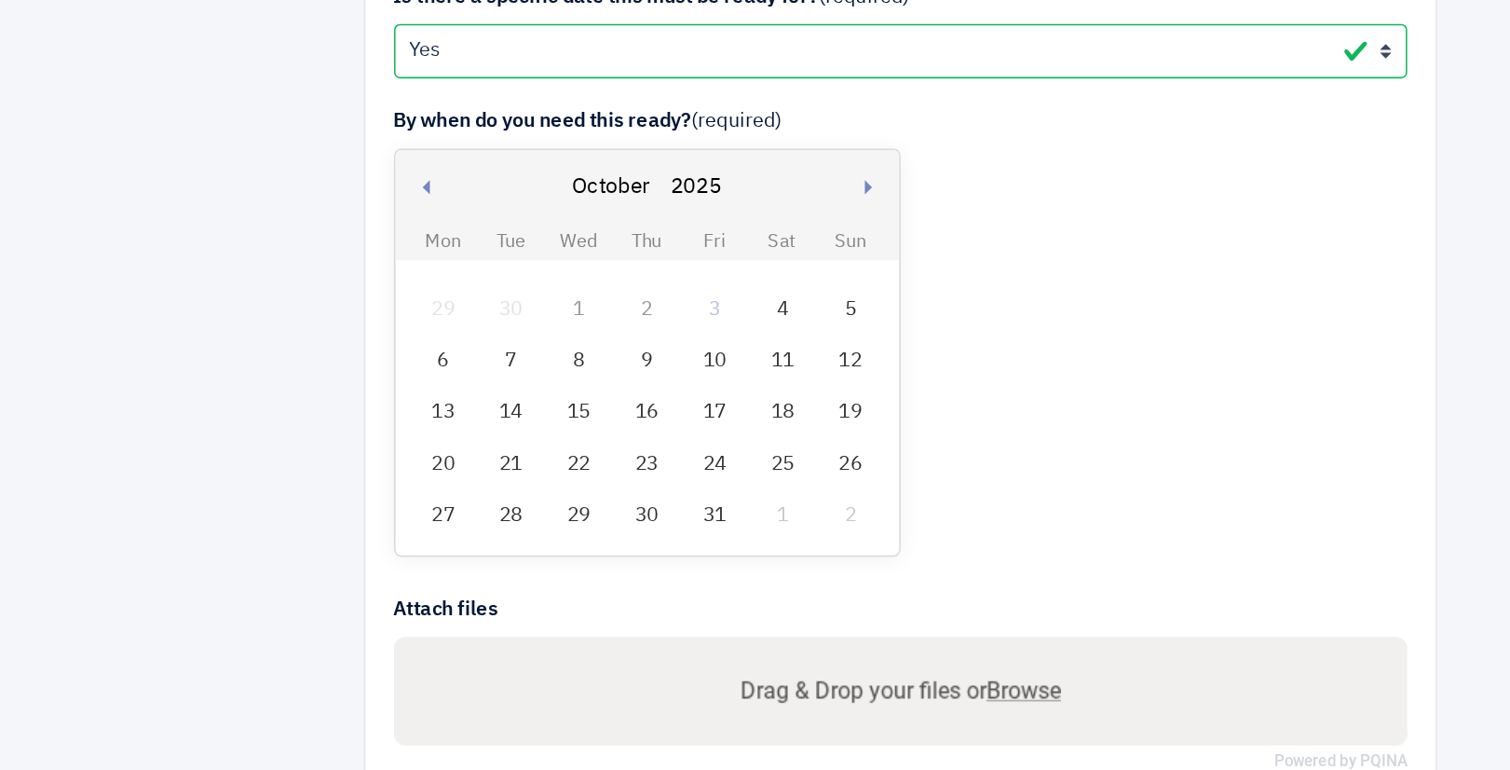
click at [552, 500] on div "8" at bounding box center [546, 503] width 24 height 24
click at [360, 384] on div at bounding box center [302, 48] width 182 height 1615
click at [534, 500] on div "8" at bounding box center [546, 503] width 24 height 24
click at [307, 443] on div at bounding box center [302, 48] width 182 height 1615
click at [861, 438] on div "By when do you need this ready? (required) Previous month Next month October Ja…" at bounding box center [756, 487] width 660 height 299
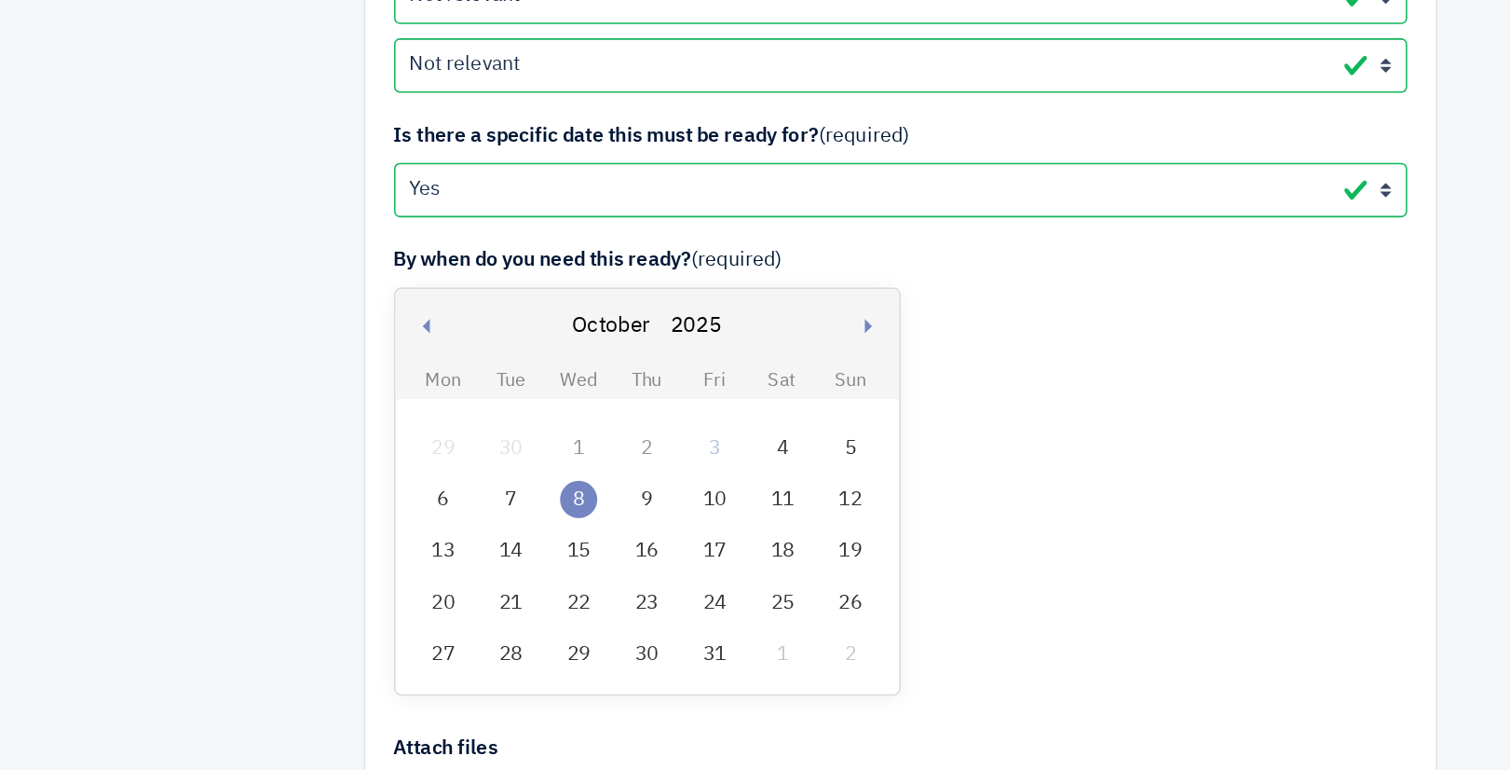
click at [595, 503] on div "9" at bounding box center [590, 503] width 24 height 24
click at [590, 498] on div "9" at bounding box center [590, 503] width 24 height 24
click at [971, 517] on div "By when do you need this ready? (required) Previous month Next month October Ja…" at bounding box center [756, 487] width 660 height 299
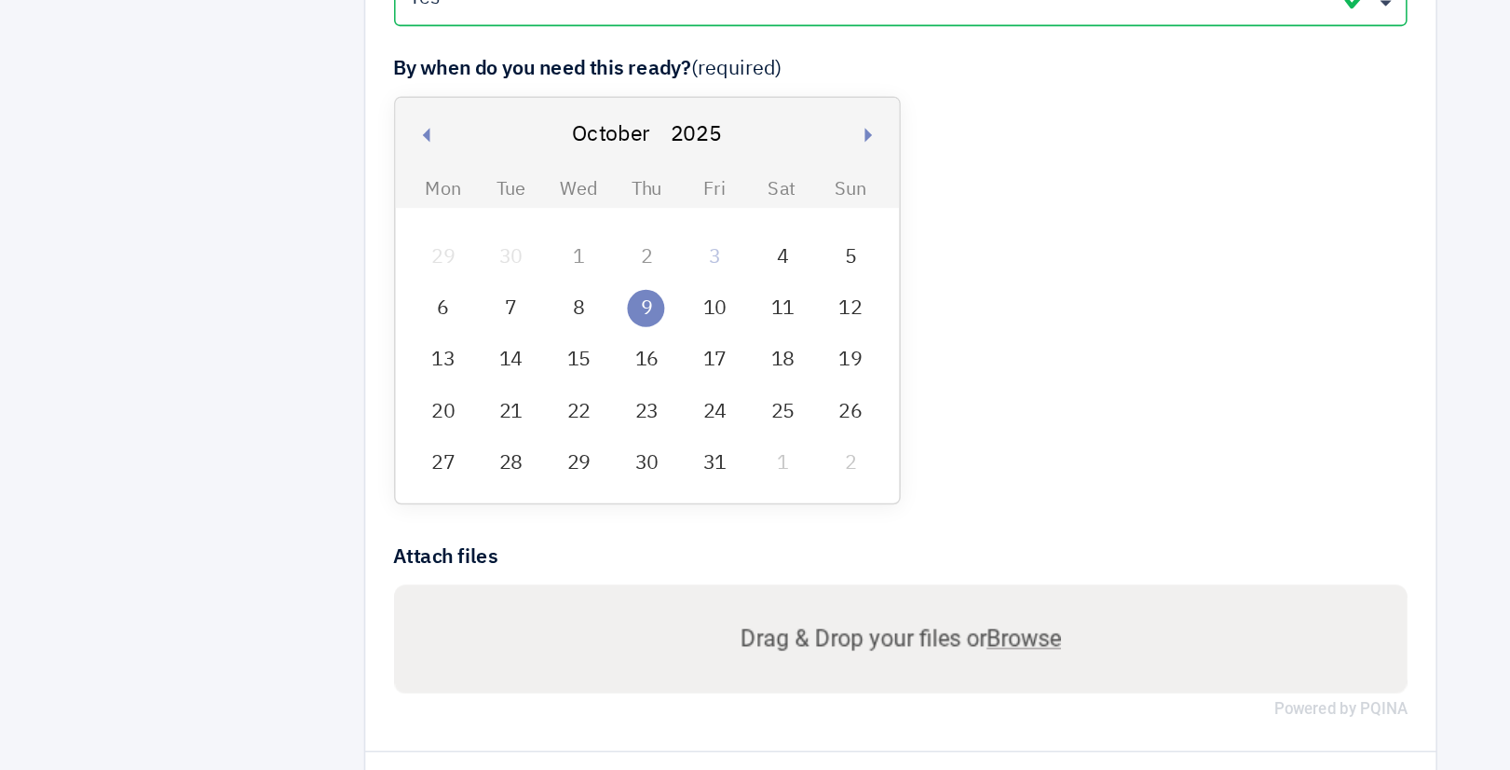
scroll to position [955, 0]
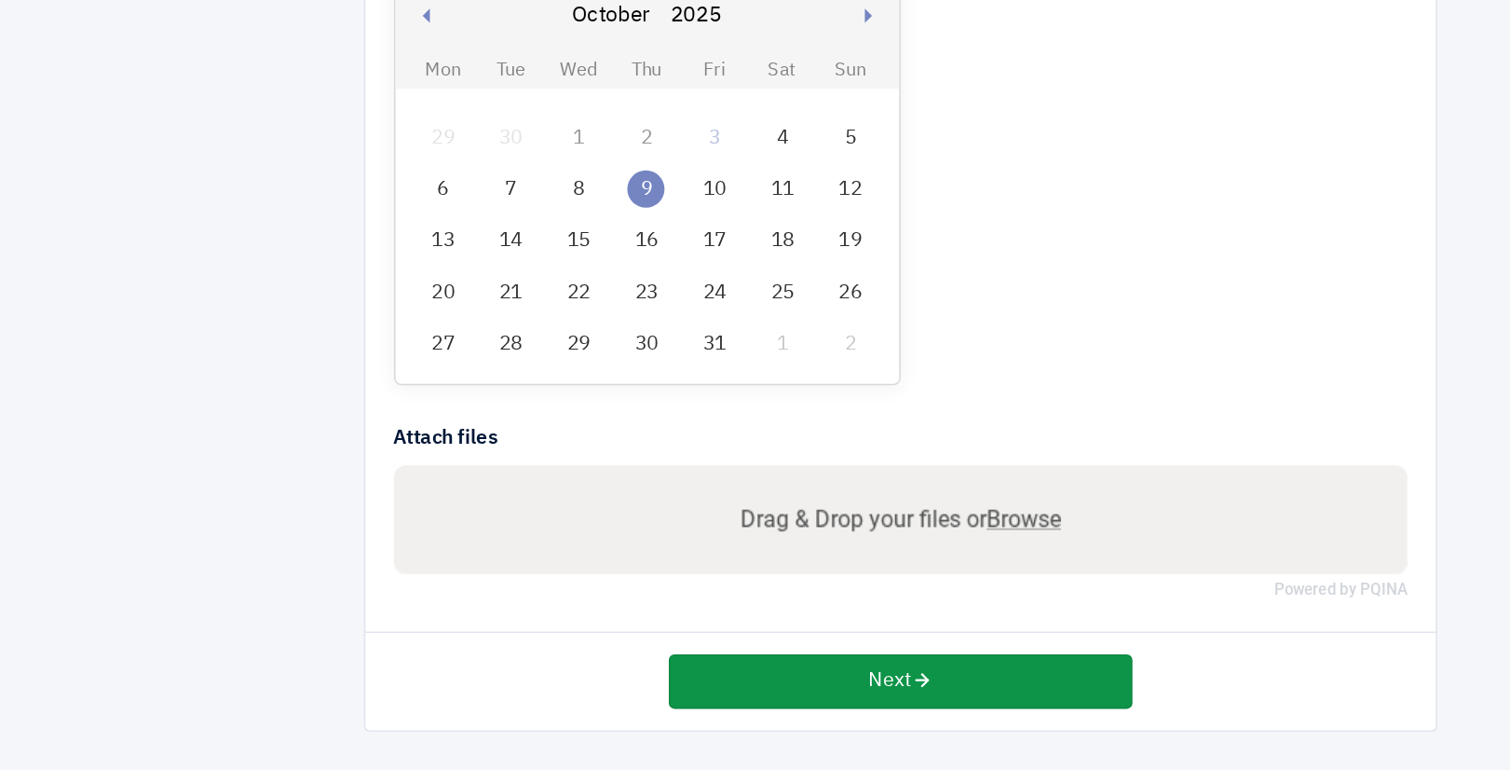
click at [848, 711] on button "Next" at bounding box center [756, 711] width 302 height 35
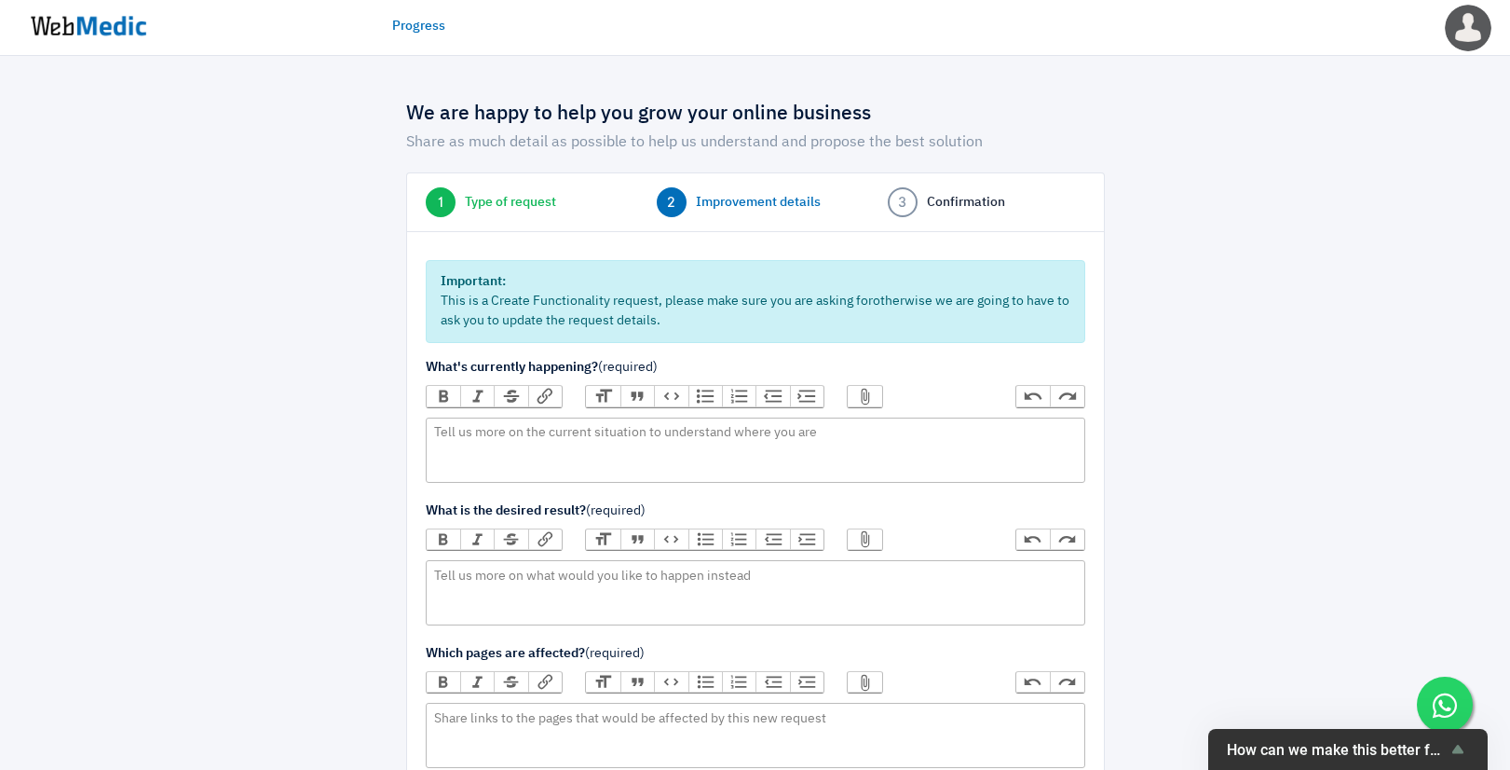
select select "4"
select select "1"
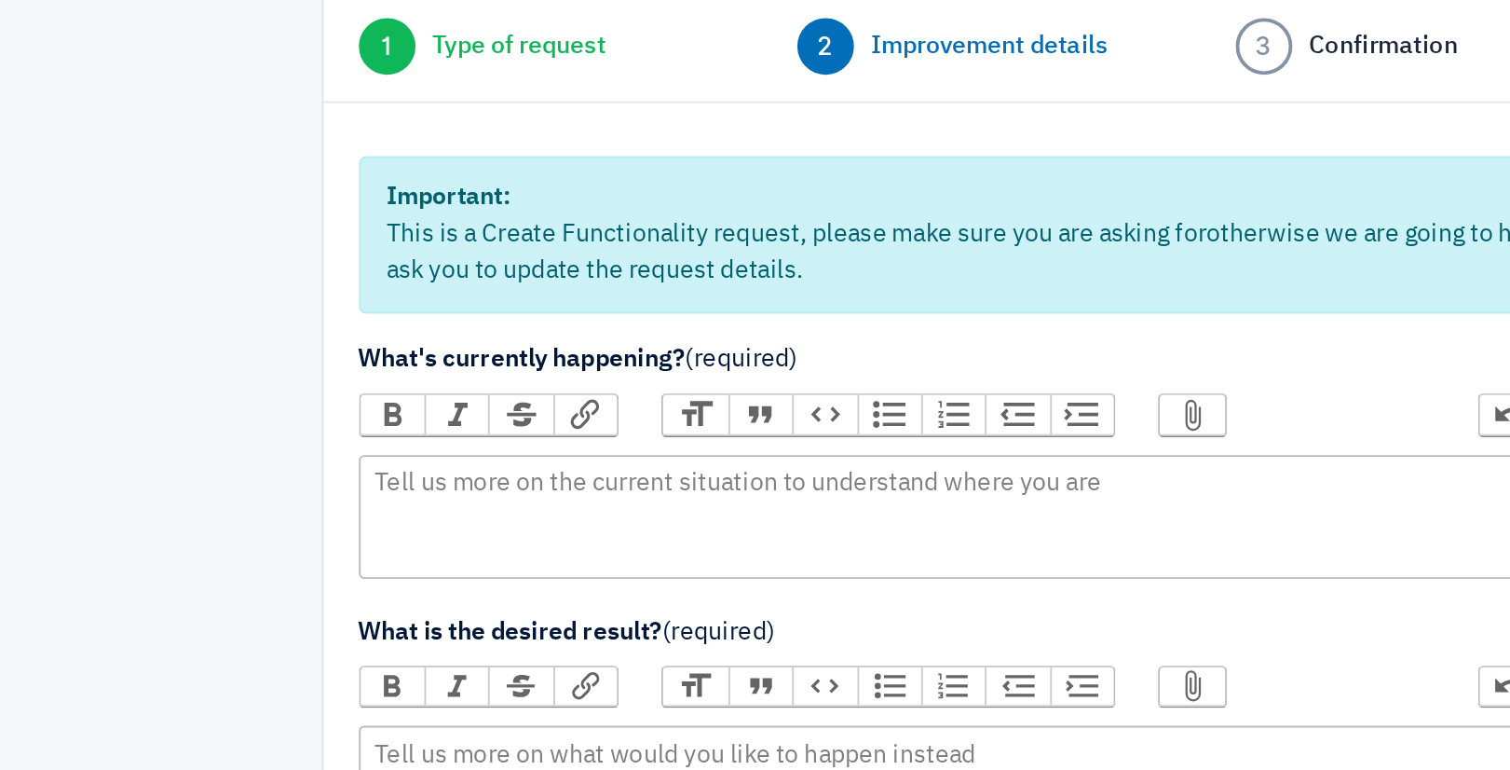
scroll to position [117, 0]
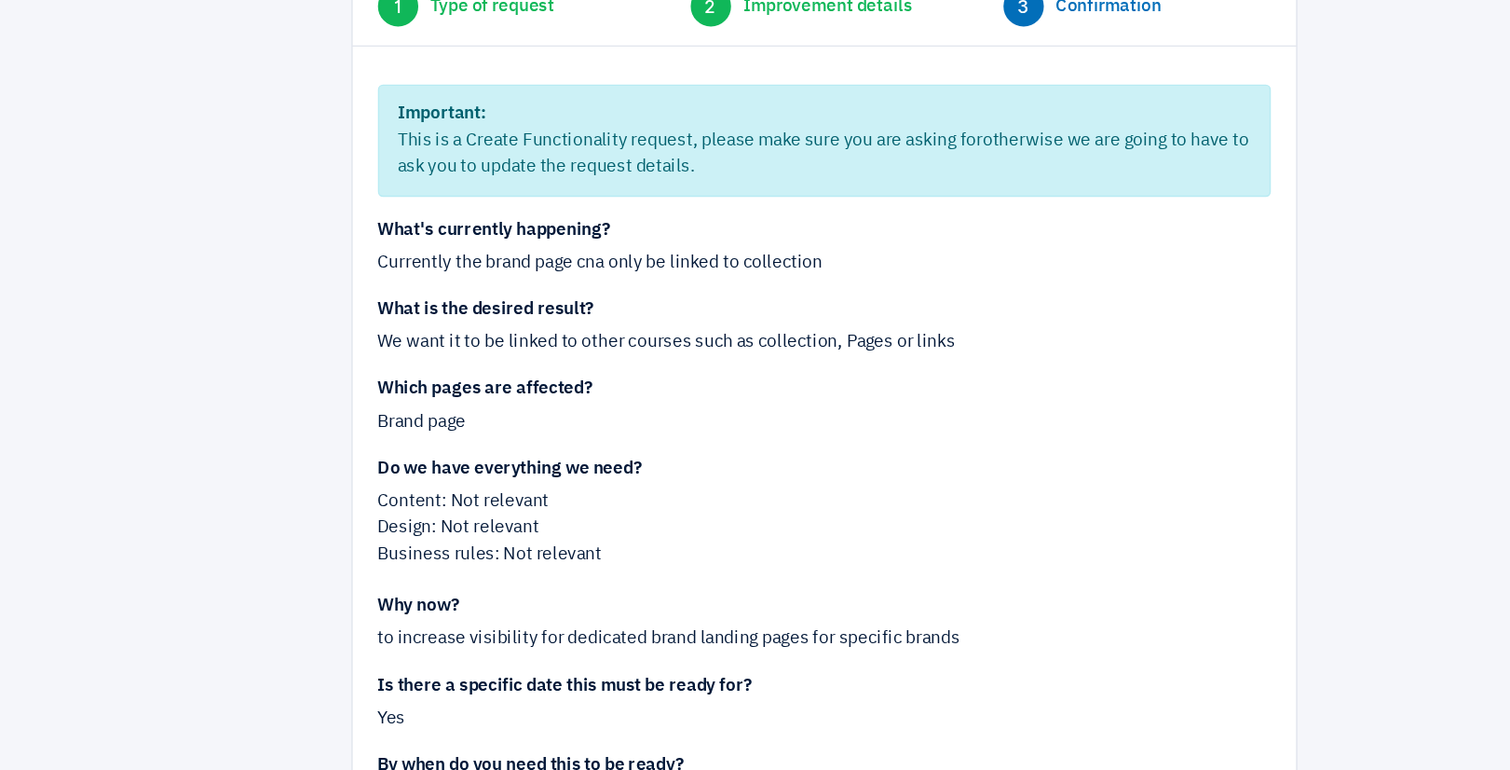
scroll to position [84, 0]
click at [520, 366] on div "We want it to be linked to other courses such as collection, Pages or links" at bounding box center [756, 367] width 660 height 20
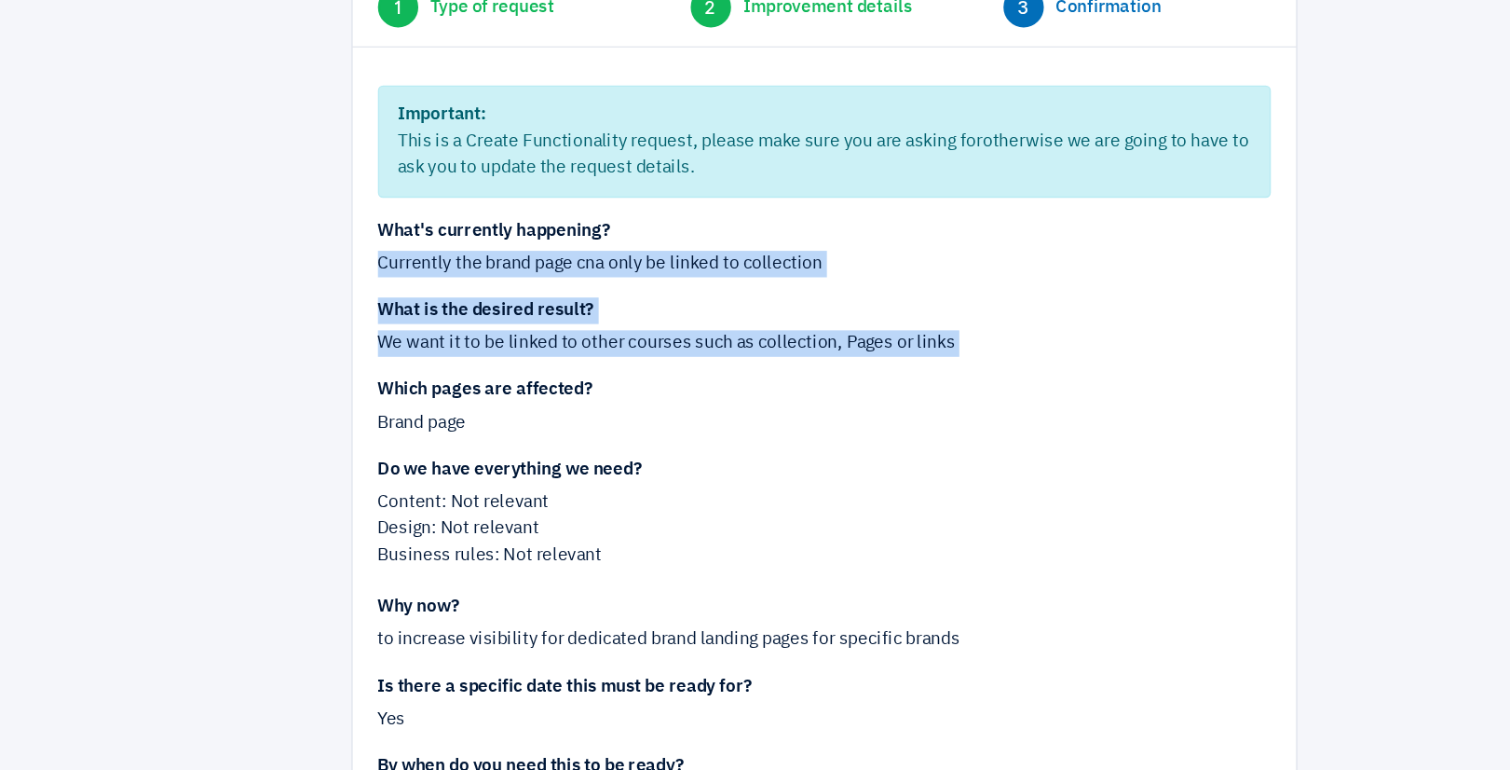
drag, startPoint x: 520, startPoint y: 366, endPoint x: 496, endPoint y: 303, distance: 67.8
click at [496, 303] on div "What's currently happening? Currently the brand page cna only be linked to coll…" at bounding box center [756, 403] width 660 height 259
copy div "Currently the brand page cna only be linked to collection What is the desired r…"
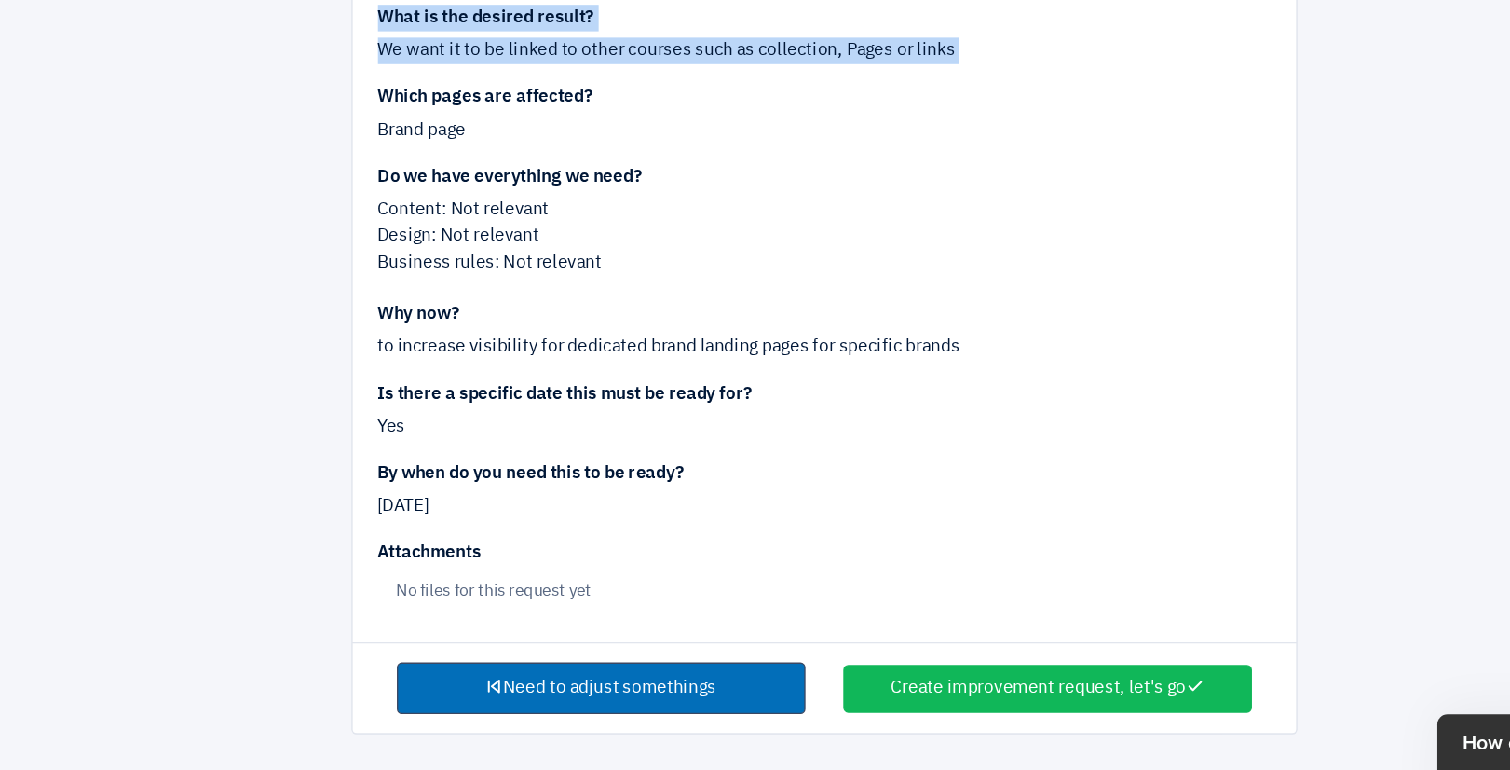
scroll to position [212, 0]
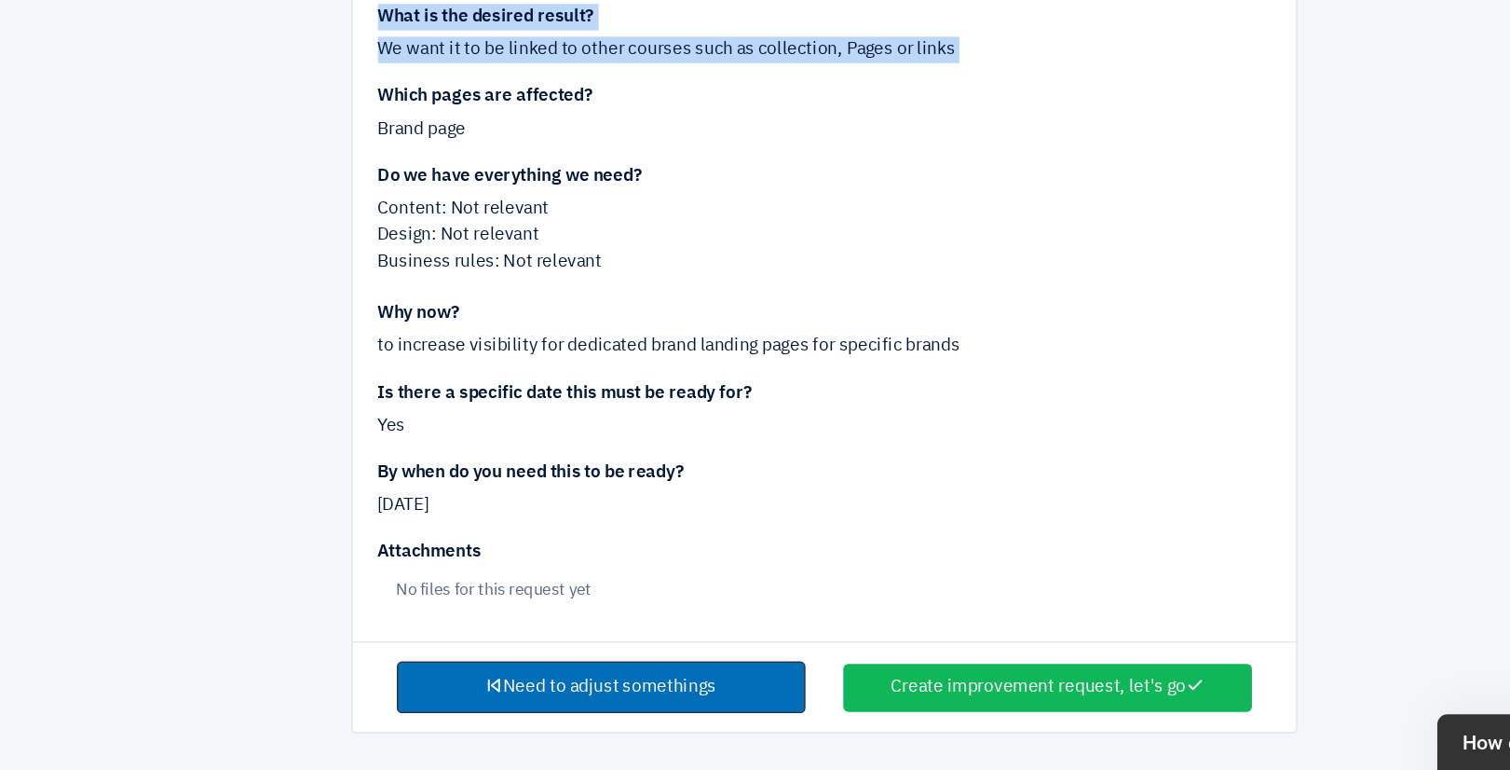
click at [600, 719] on link "Need to adjust somethings" at bounding box center [591, 708] width 302 height 39
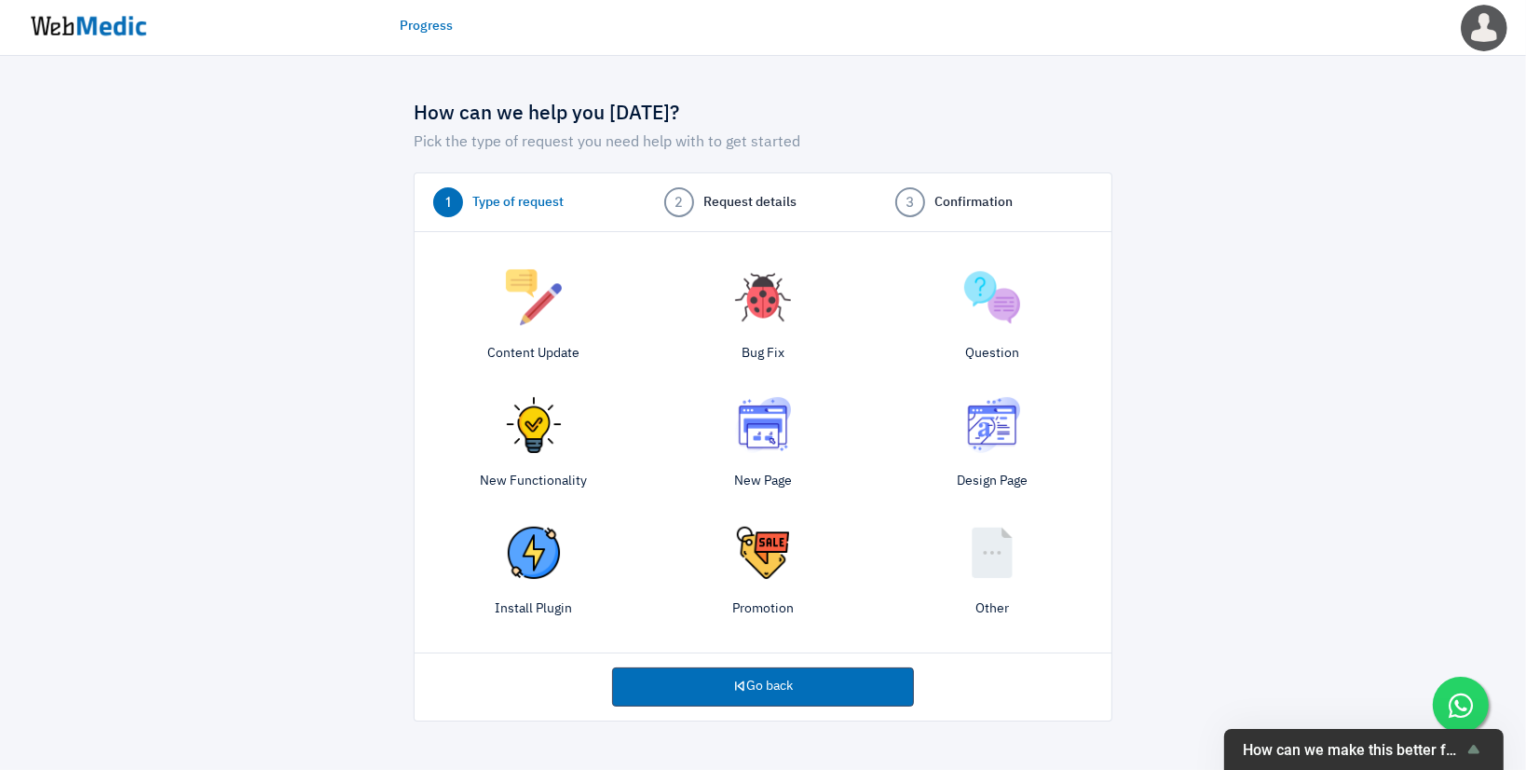
click at [547, 430] on img at bounding box center [534, 425] width 56 height 56
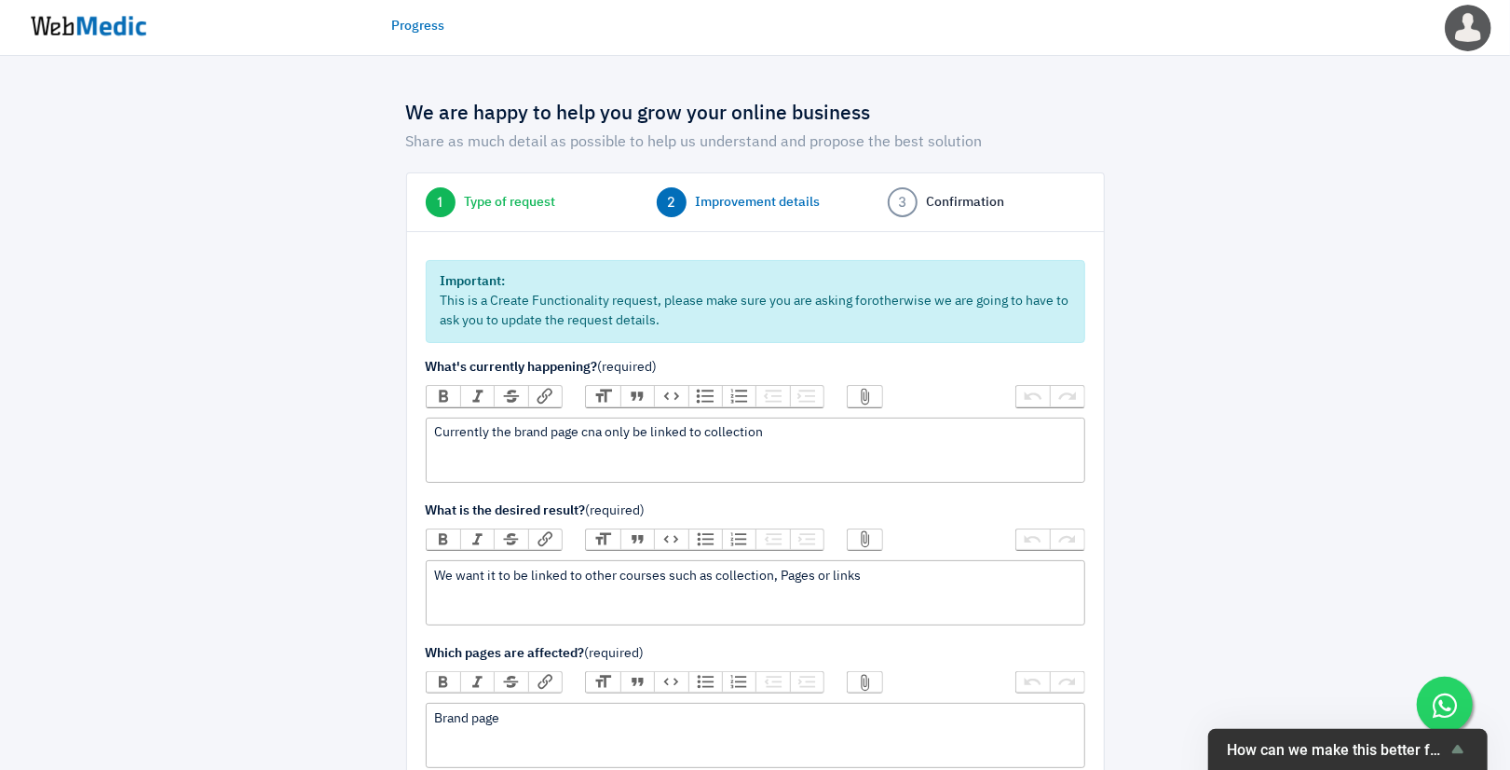
drag, startPoint x: 490, startPoint y: 447, endPoint x: 594, endPoint y: 454, distance: 104.5
click at [594, 454] on trix-editor "Currently the brand page cna only be linked to collection" at bounding box center [756, 449] width 660 height 65
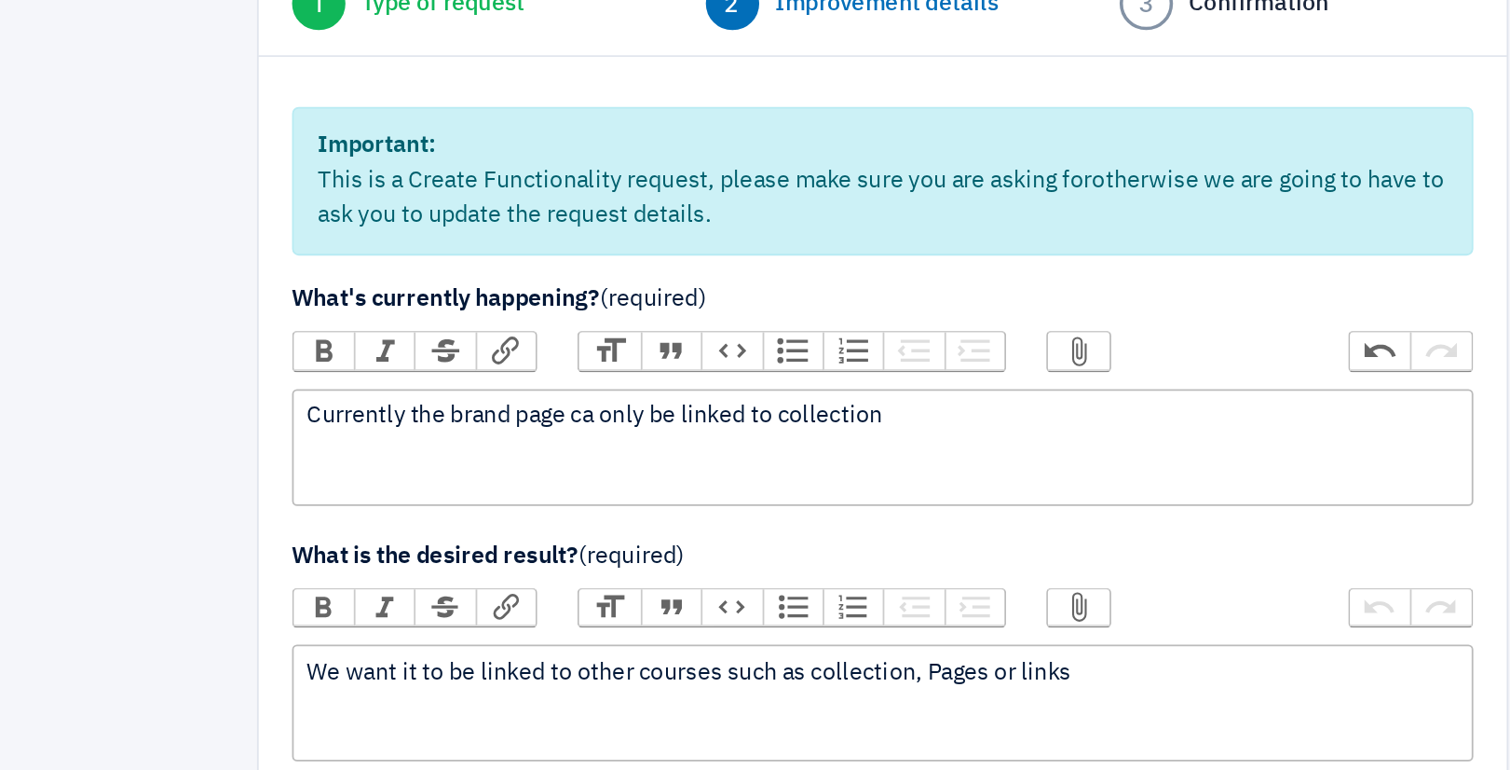
type trix-editor "<div>Currently the brand page can only be linked to collection</div>"
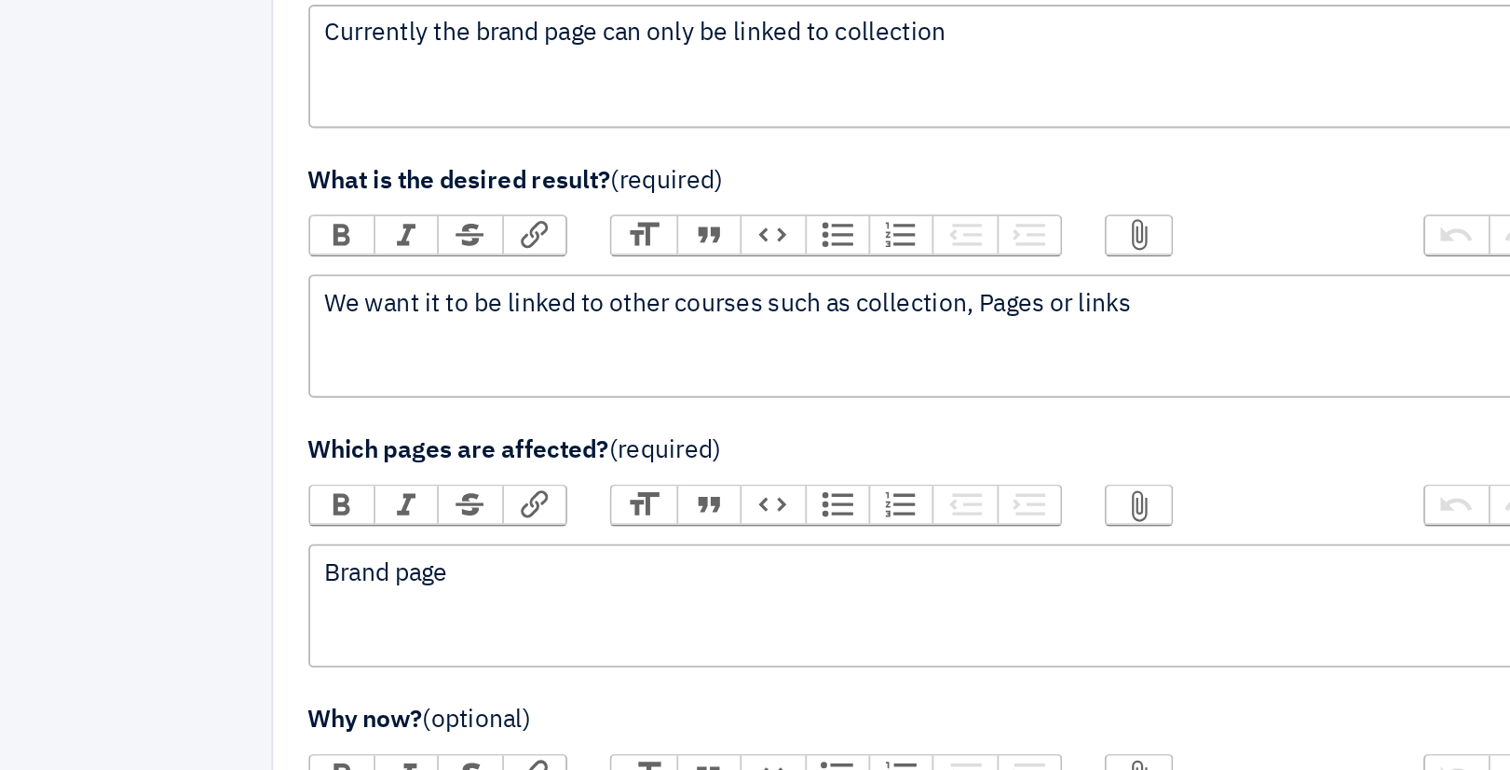
scroll to position [201, 0]
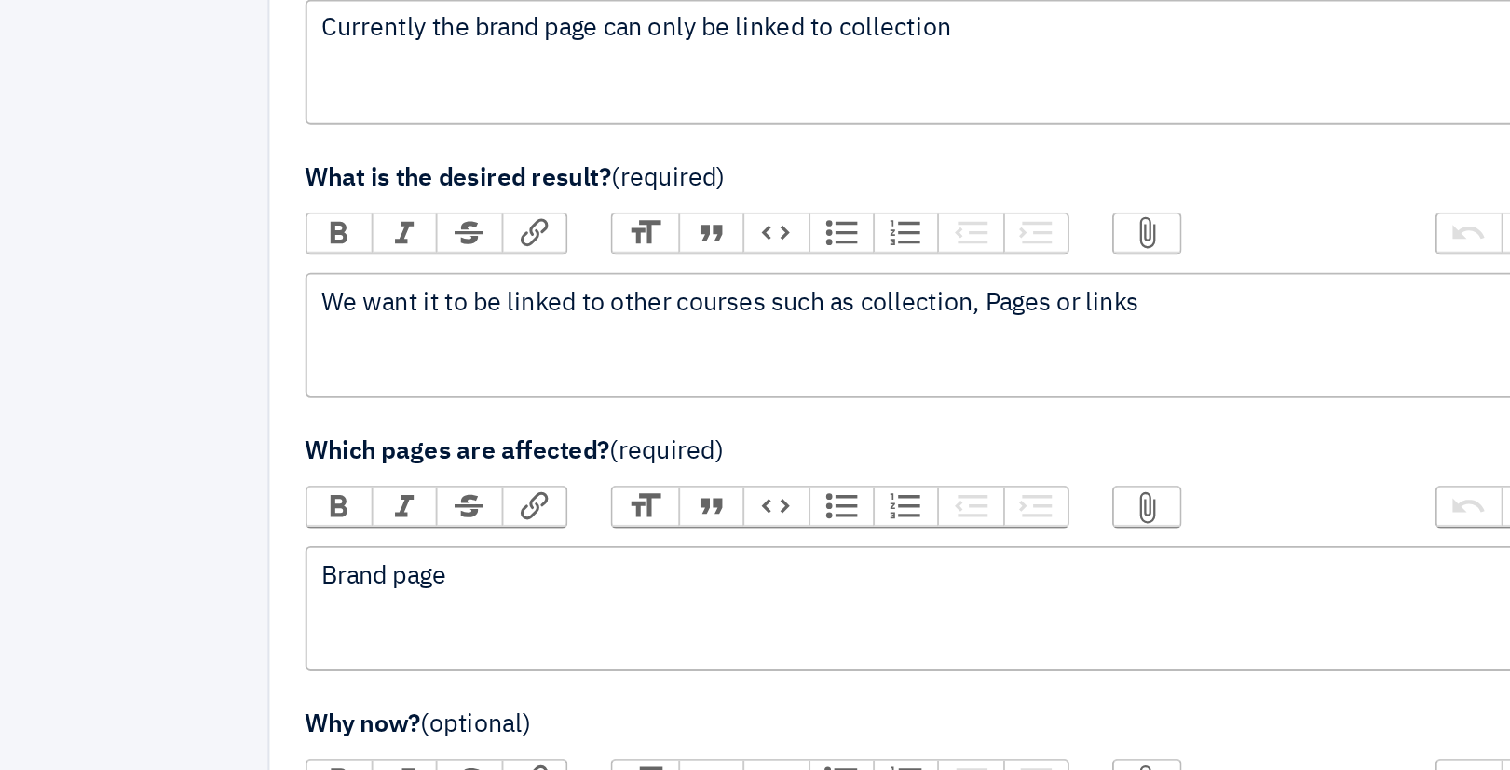
click at [631, 371] on div "We want it to be linked to other courses such as collection, Pages or links" at bounding box center [755, 375] width 642 height 20
click at [633, 370] on div "We want it to be linked to other courses such as collection, Pages or links" at bounding box center [755, 375] width 642 height 20
type trix-editor "<div>We want it to be linked to other sources such as collection, Pages or link…"
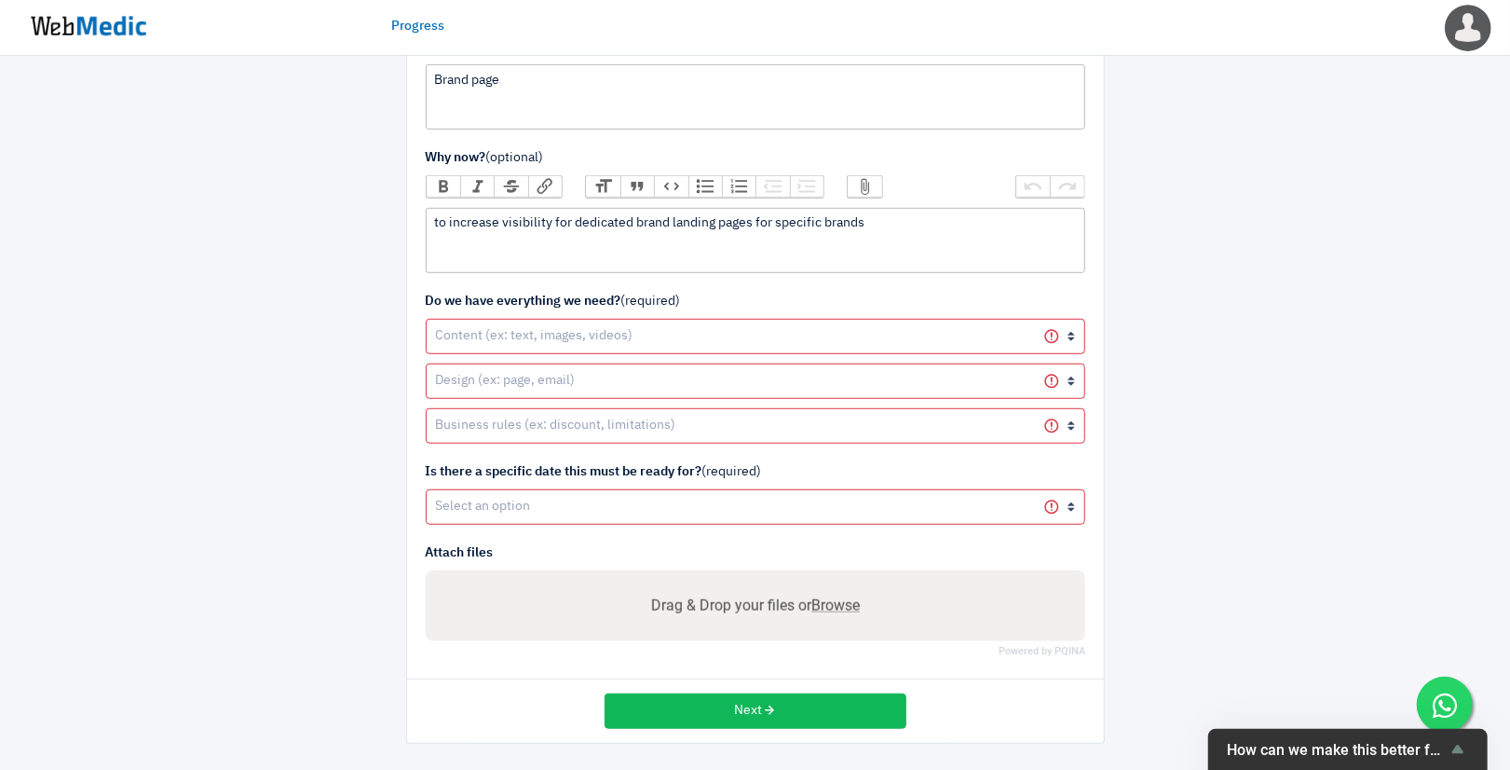
scroll to position [637, 0]
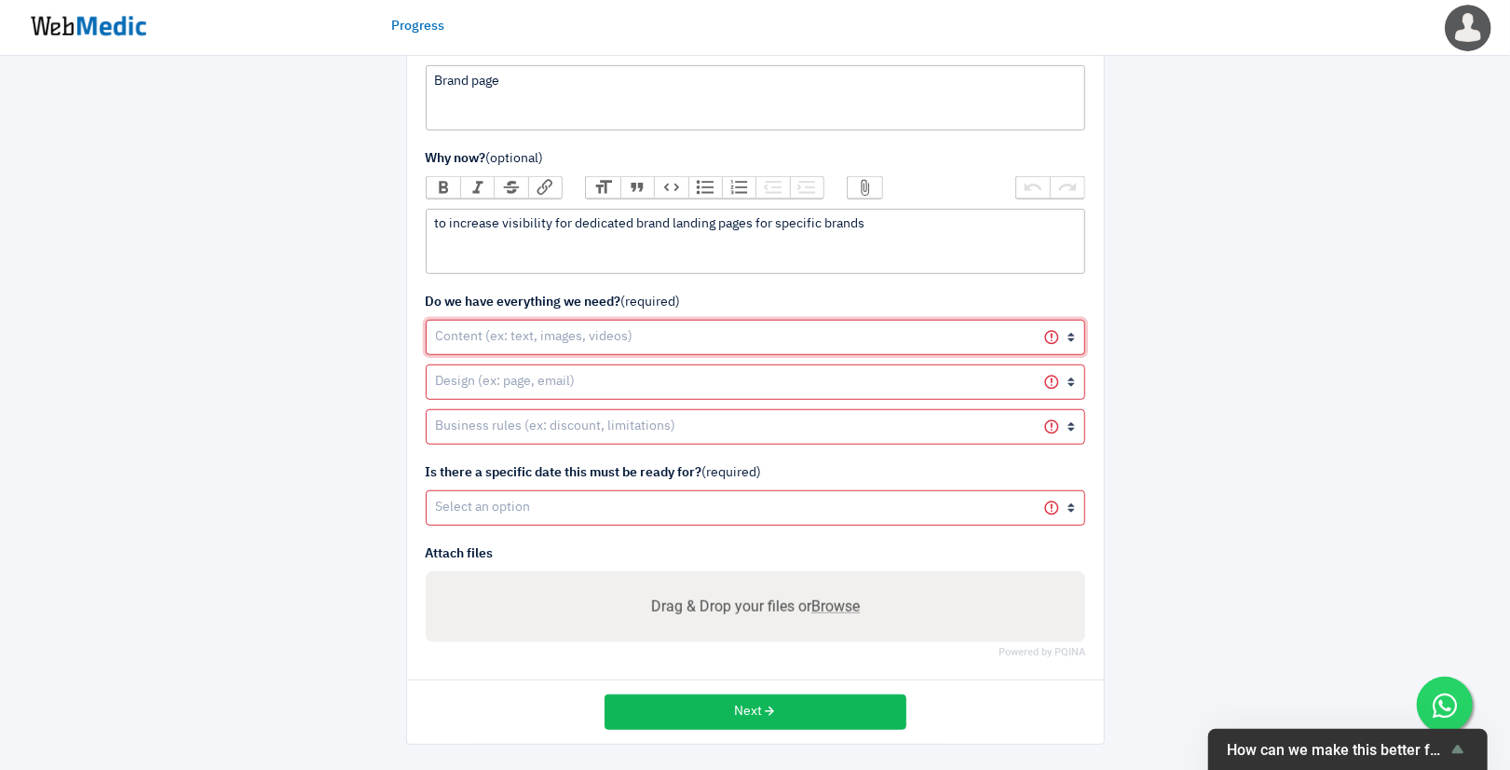
click at [548, 336] on select "Yes it's ready Not yet, we need your help on it Not yet, we will provide it Not…" at bounding box center [756, 337] width 660 height 35
select select "4"
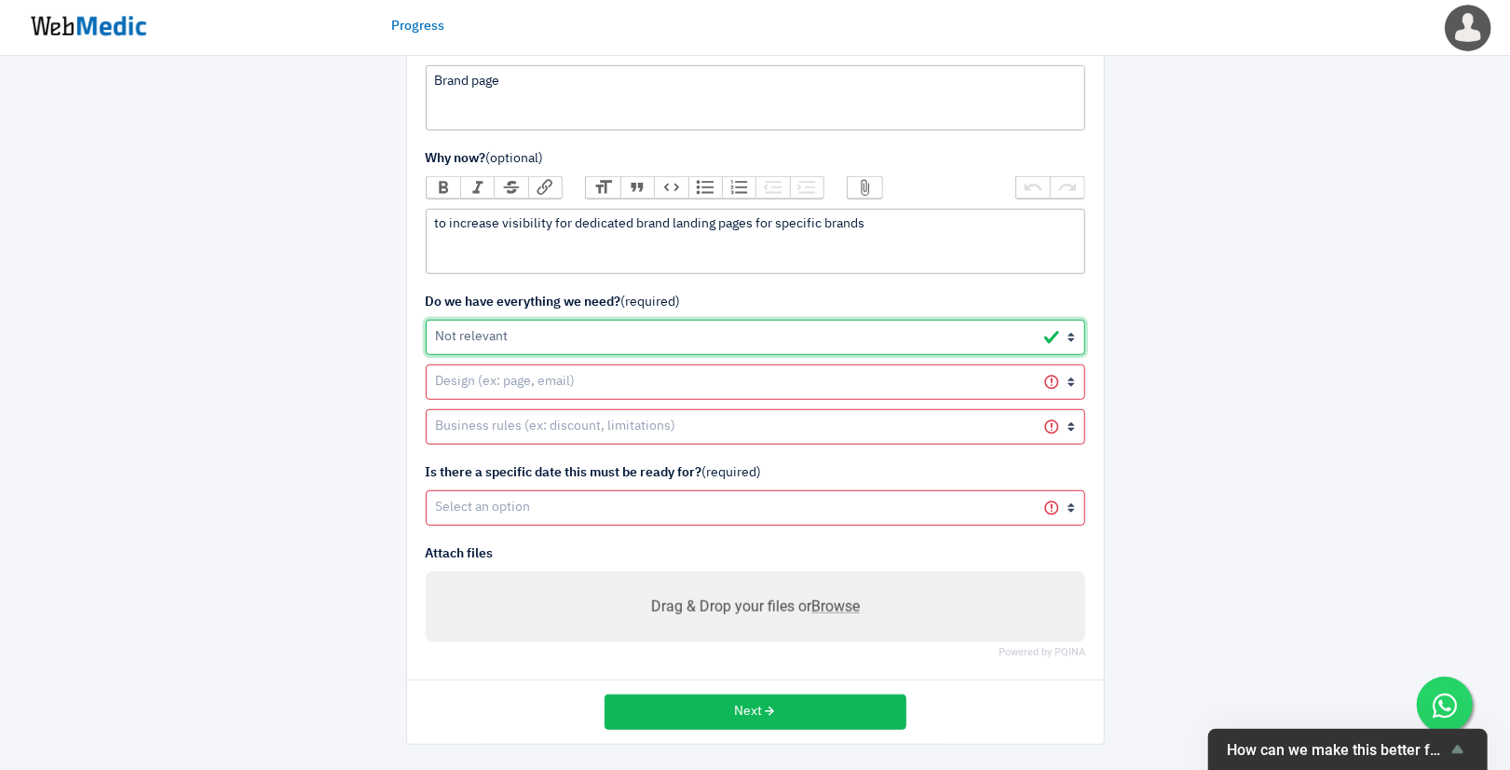
click at [426, 320] on select "Yes it's ready Not yet, we need your help on it Not yet, we will provide it Not…" at bounding box center [756, 337] width 660 height 35
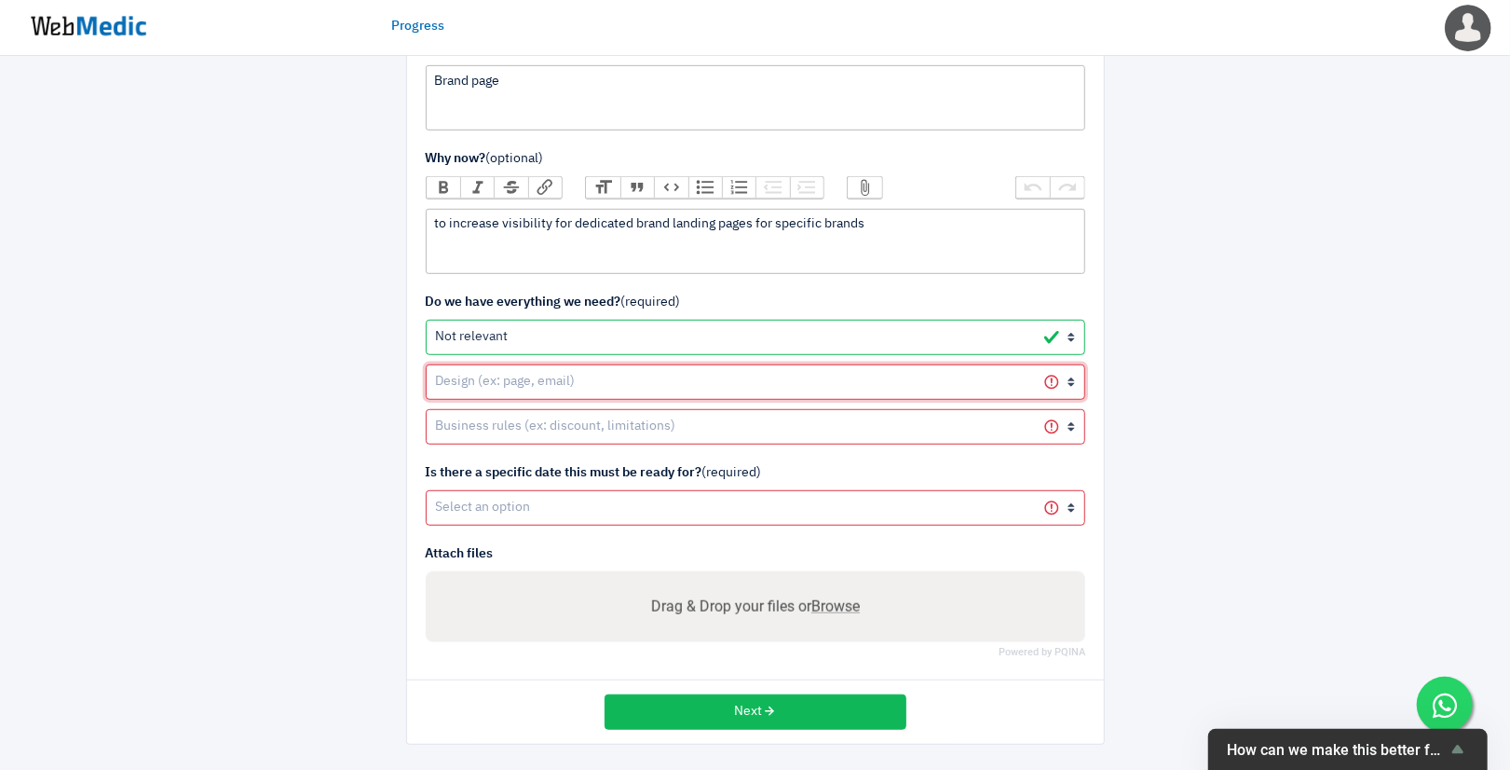
drag, startPoint x: 561, startPoint y: 375, endPoint x: 561, endPoint y: 386, distance: 11.2
click at [561, 375] on select "Yes it's ready Not yet, we need your help on it Not yet, we will provide it Not…" at bounding box center [756, 381] width 660 height 35
select select "4"
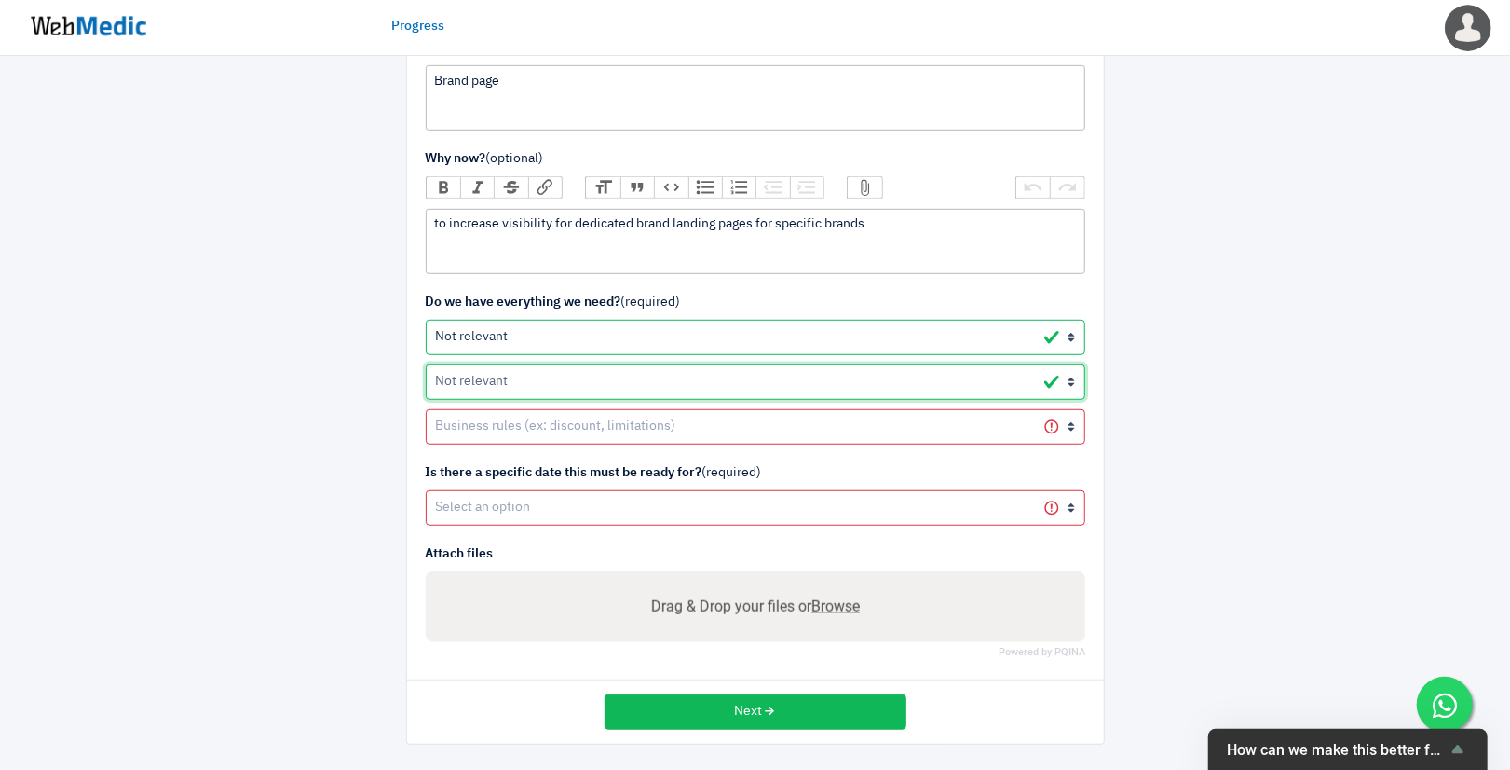
click at [426, 364] on select "Yes it's ready Not yet, we need your help on it Not yet, we will provide it Not…" at bounding box center [756, 381] width 660 height 35
click at [550, 429] on select "Yes it's ready Not yet, we need your help on it Not yet, we will provide it Not…" at bounding box center [756, 426] width 660 height 35
select select "4"
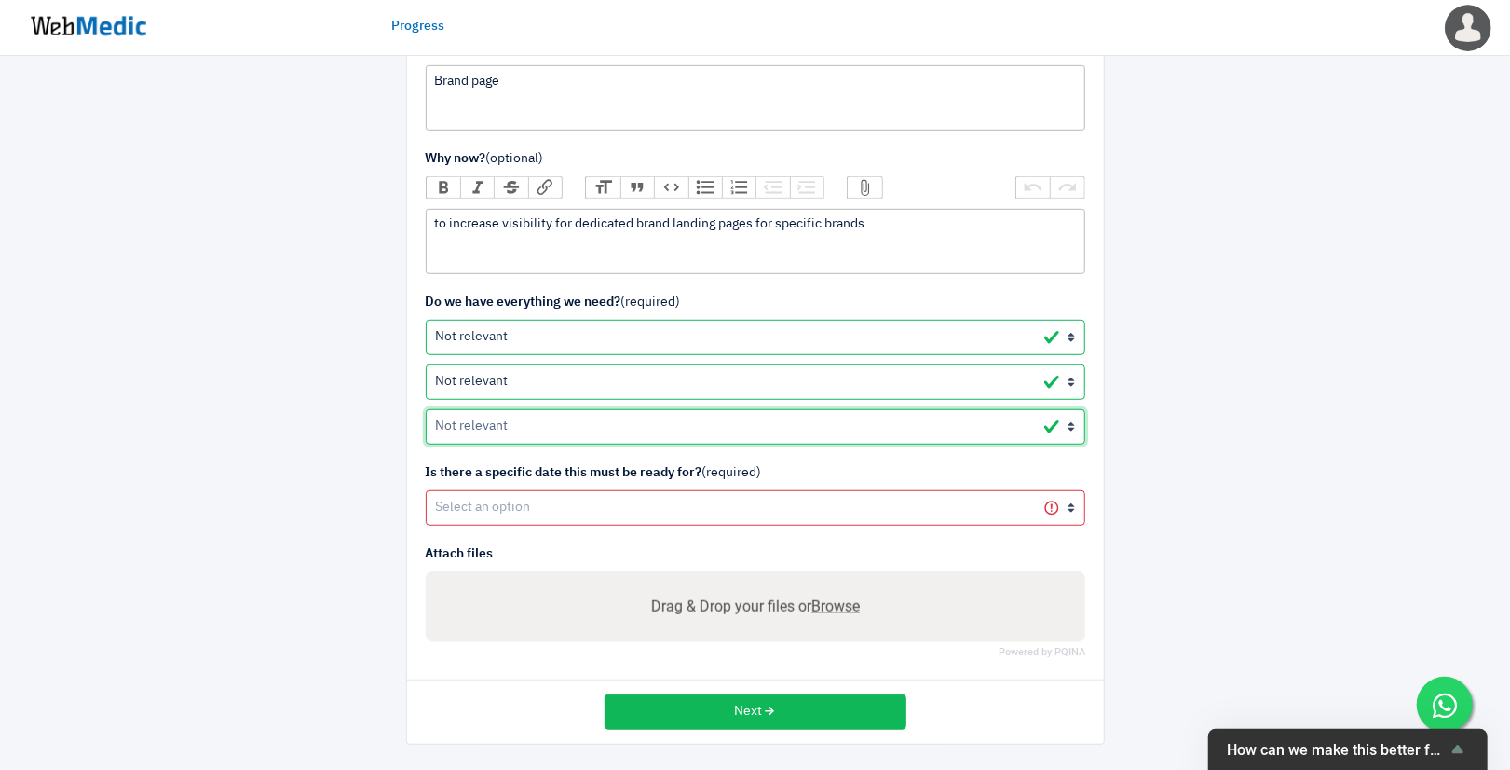
click at [426, 409] on select "Yes it's ready Not yet, we need your help on it Not yet, we will provide it Not…" at bounding box center [756, 426] width 660 height 35
click at [554, 510] on select "Yes No" at bounding box center [756, 507] width 660 height 35
select select "1"
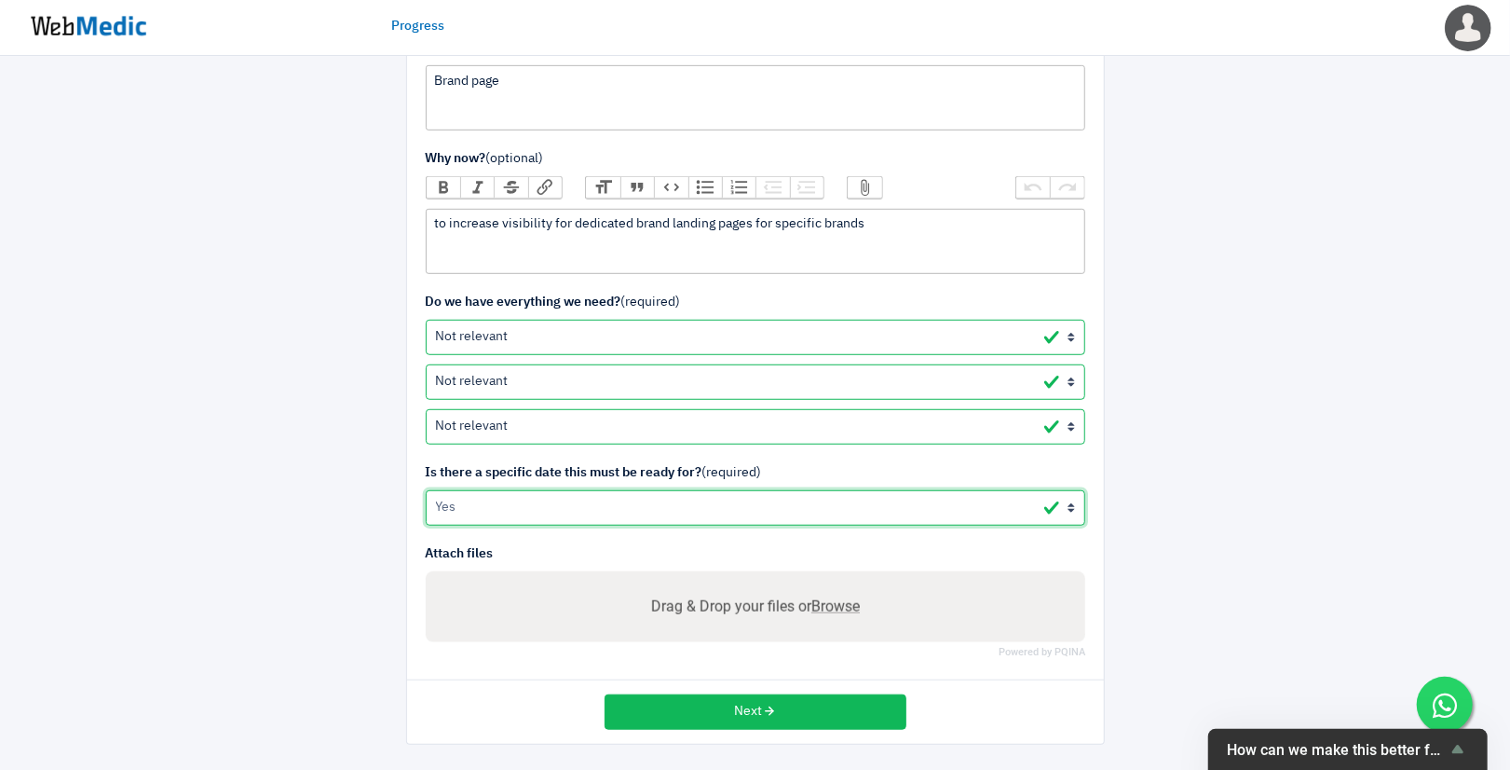
click at [426, 490] on select "Yes No" at bounding box center [756, 507] width 660 height 35
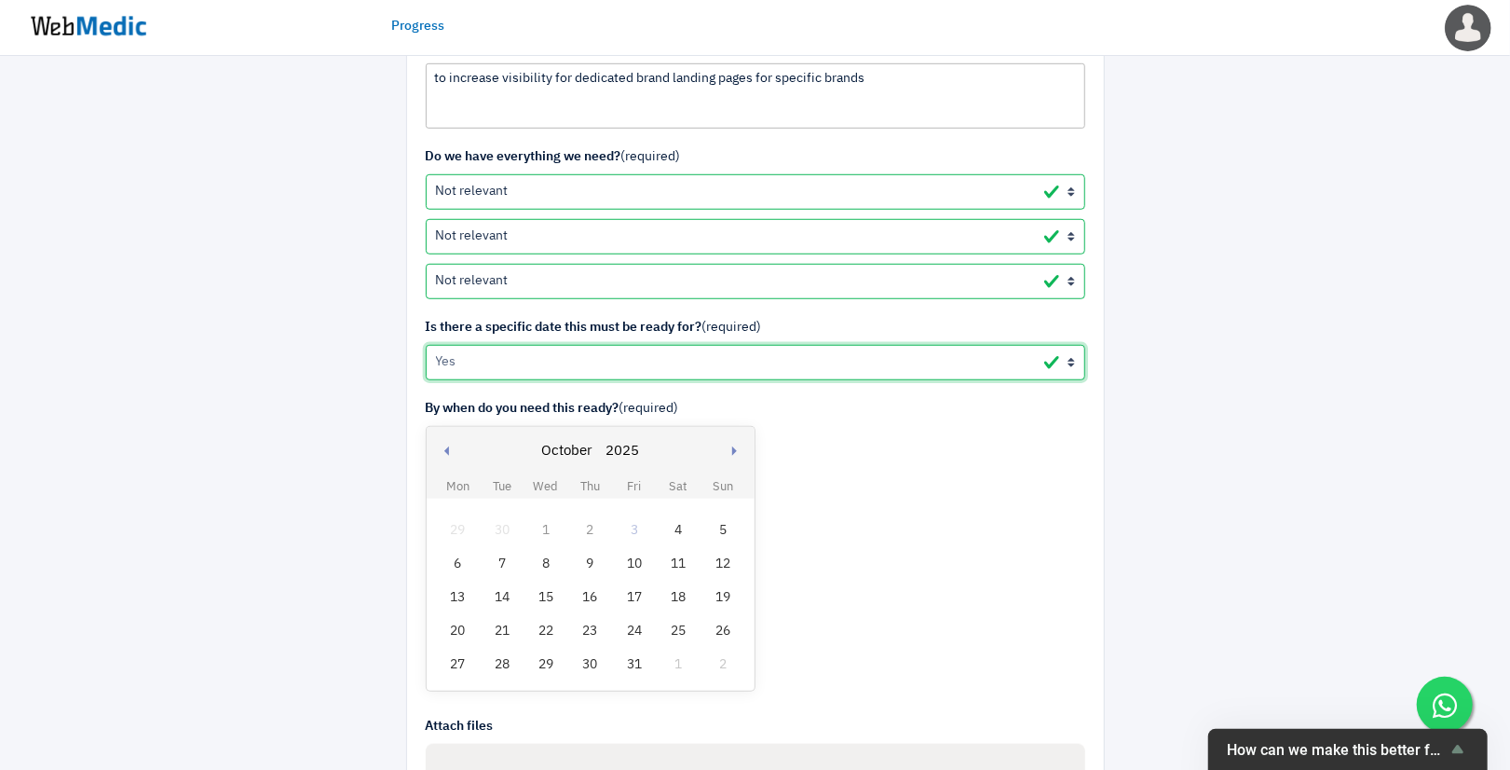
scroll to position [829, 0]
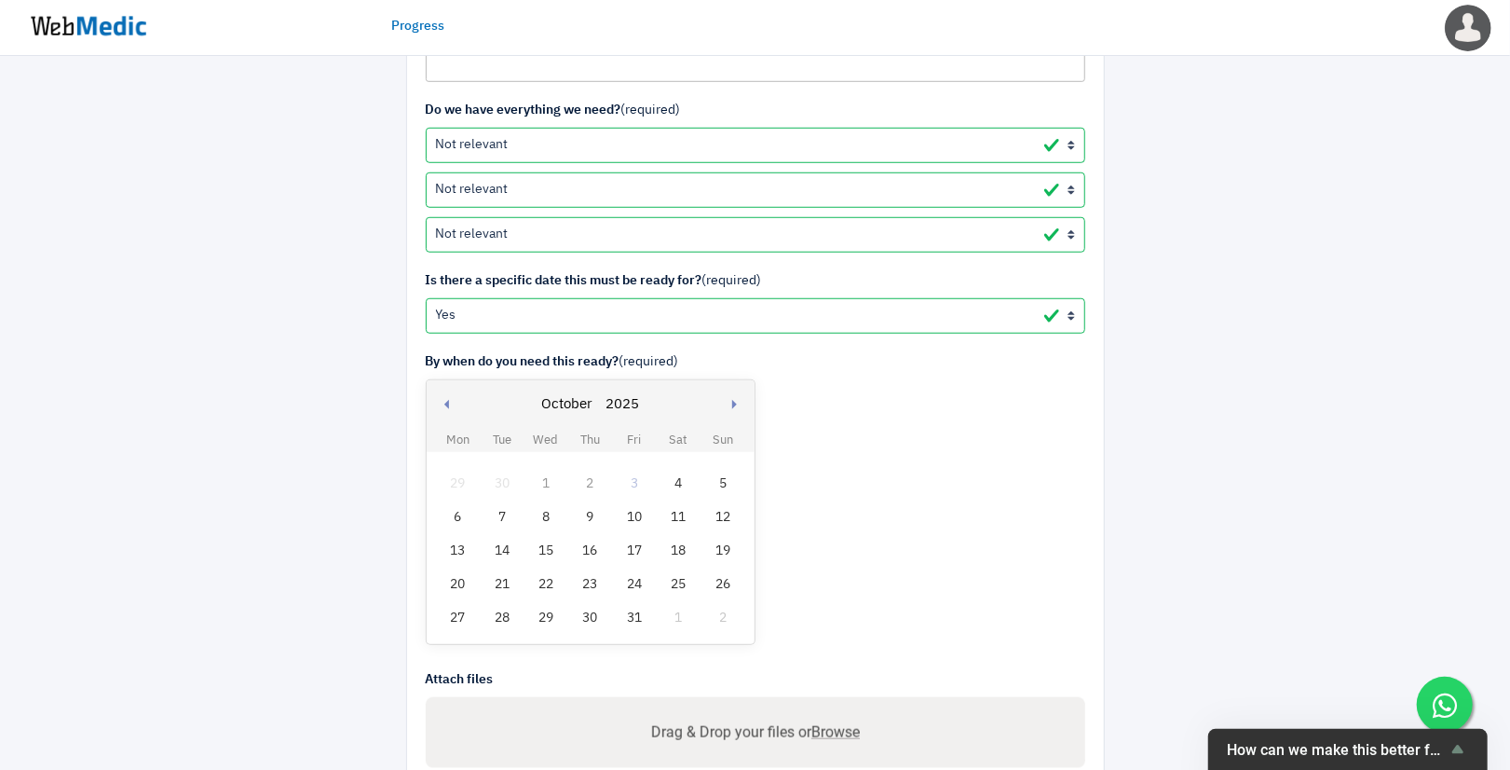
click at [584, 507] on div "9" at bounding box center [590, 517] width 24 height 24
click at [1292, 520] on div at bounding box center [1210, 62] width 182 height 1615
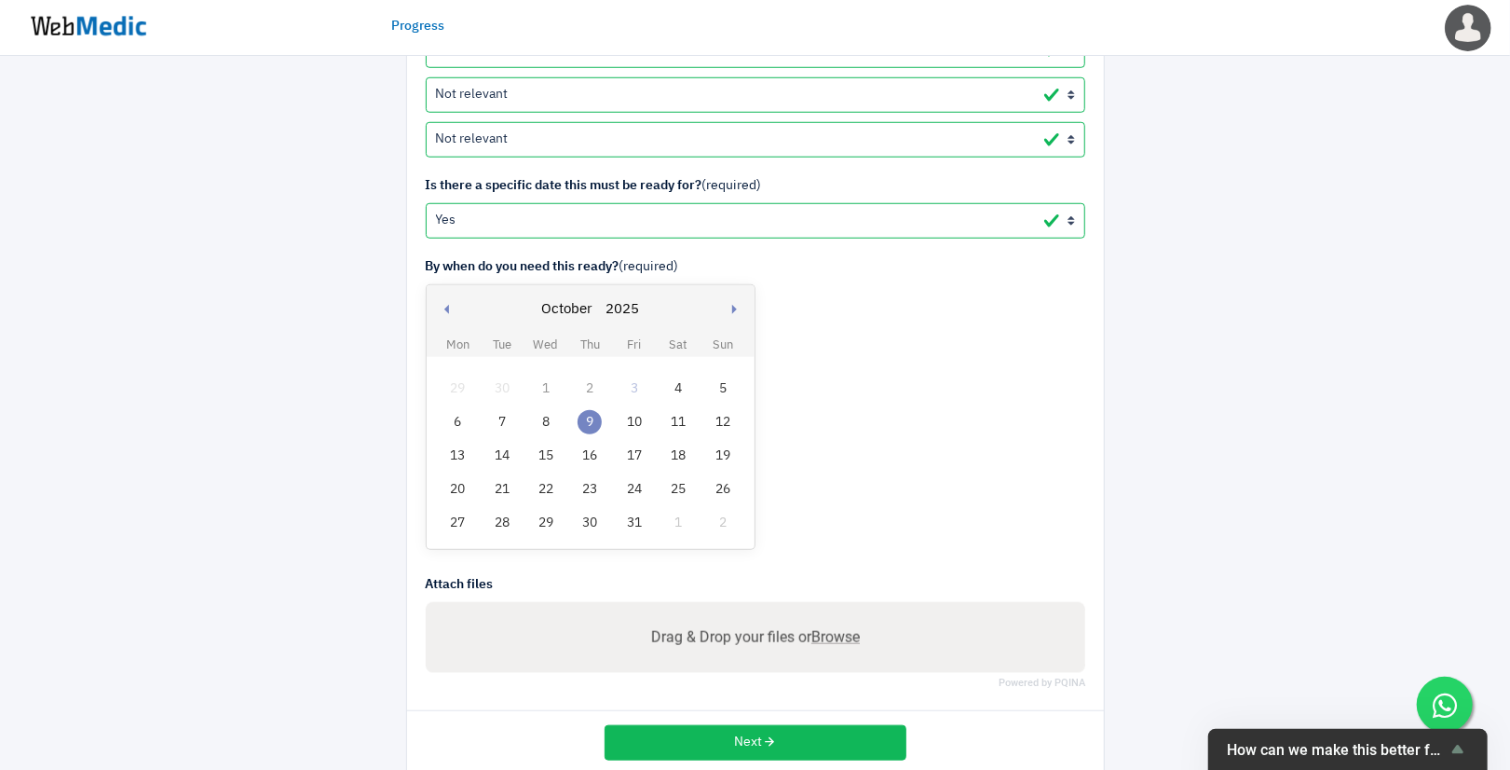
scroll to position [955, 0]
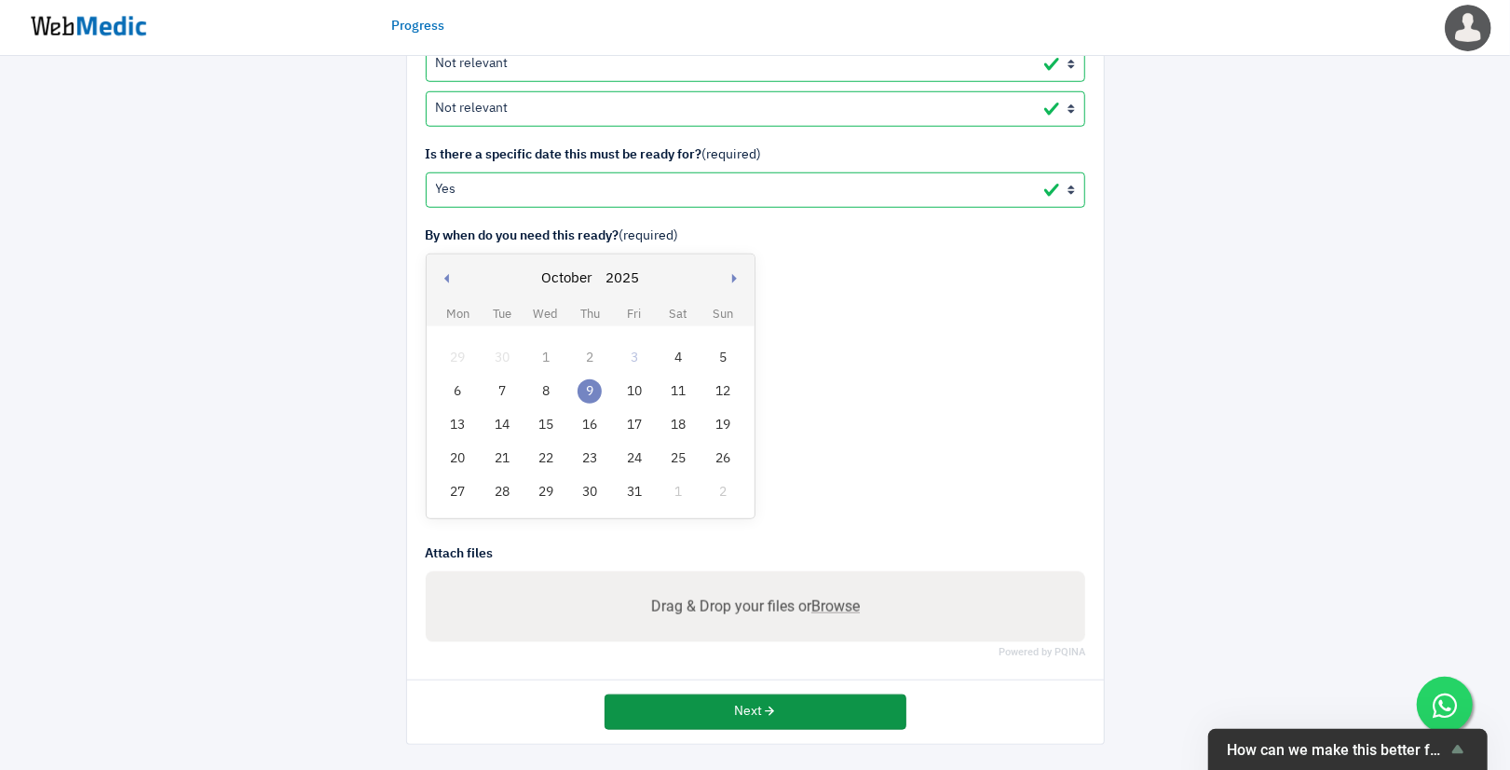
click at [714, 714] on button "Next" at bounding box center [756, 711] width 302 height 35
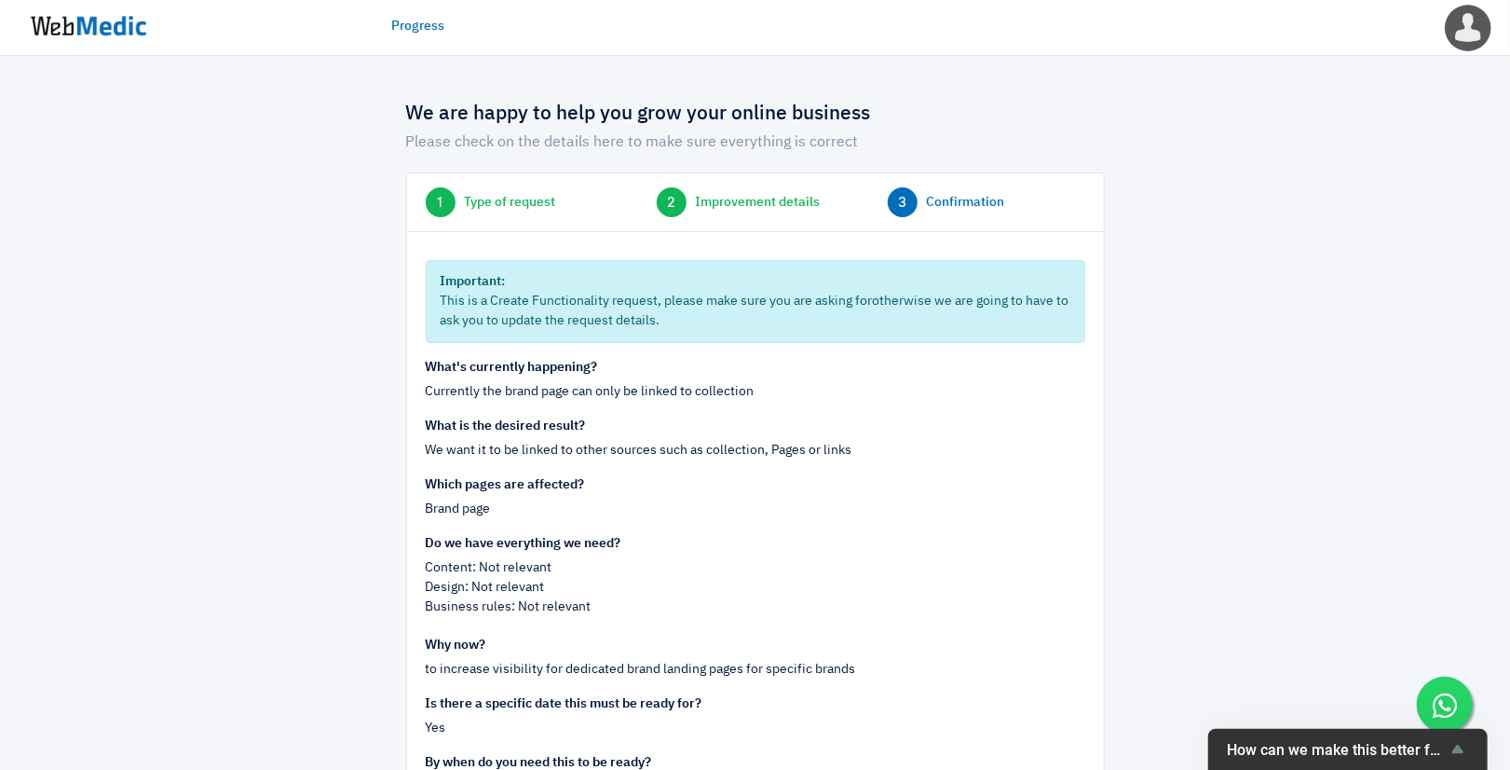
scroll to position [212, 0]
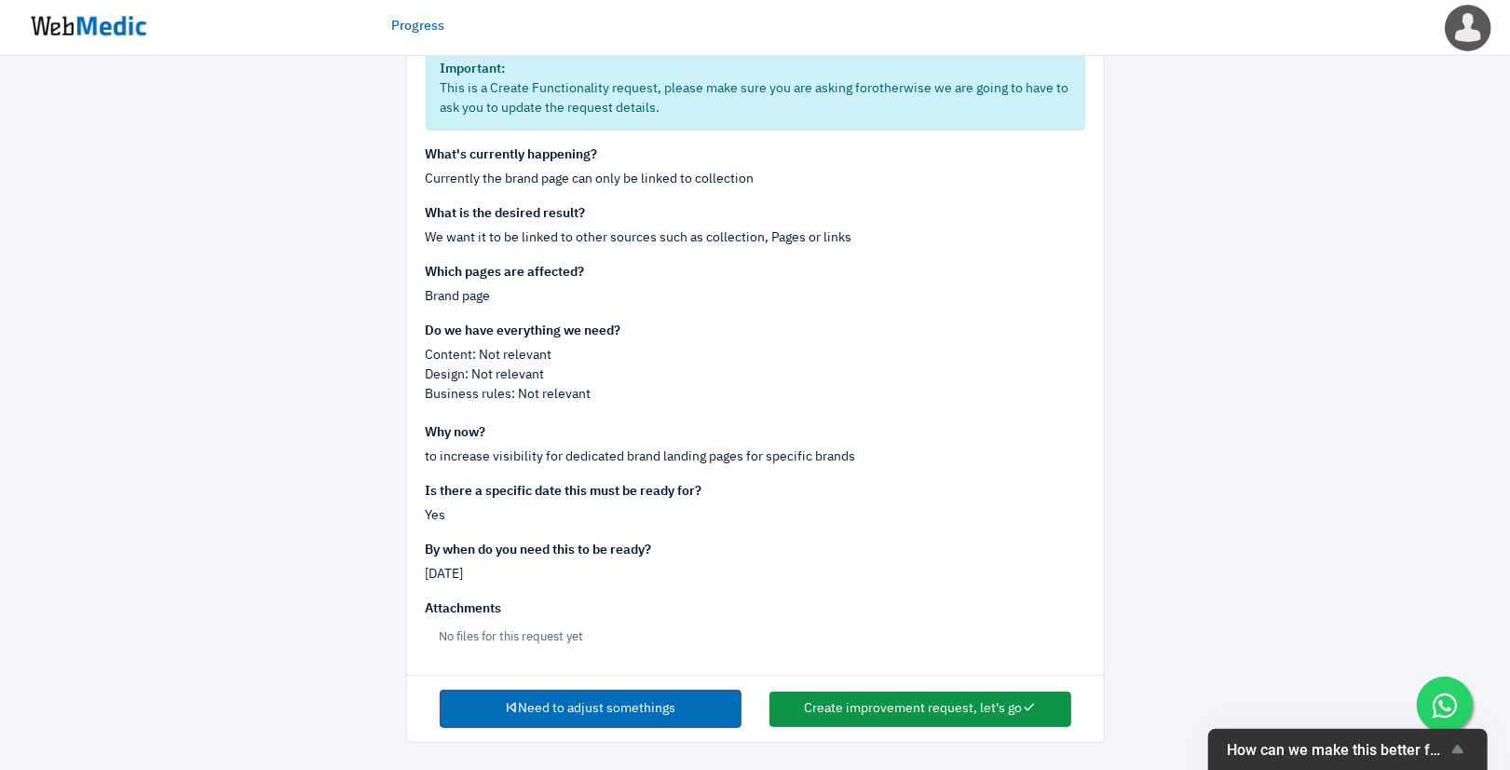
click at [965, 706] on button "Create improvement request, let's go" at bounding box center [921, 708] width 302 height 35
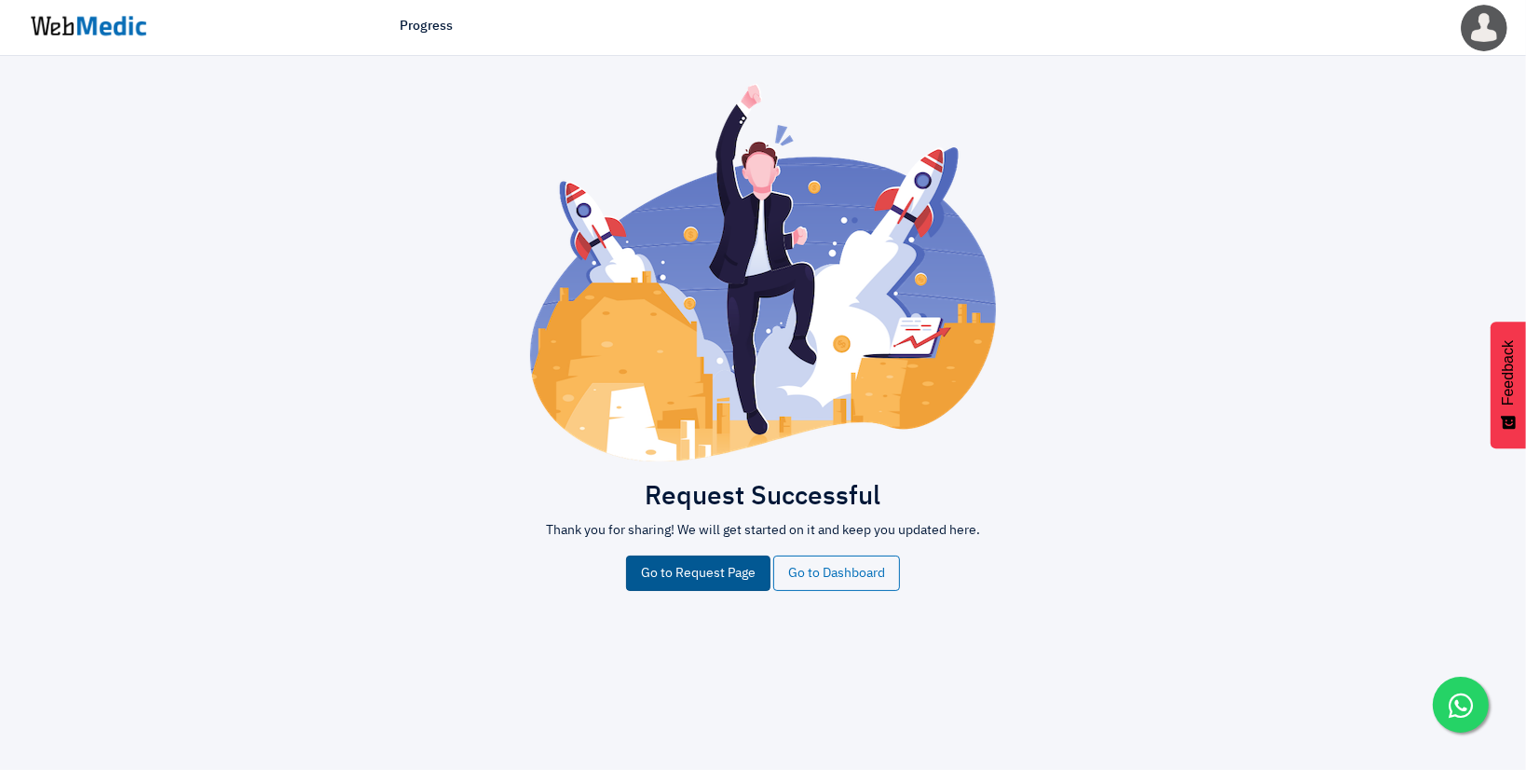
click at [660, 571] on link "Go to Request Page" at bounding box center [698, 572] width 144 height 35
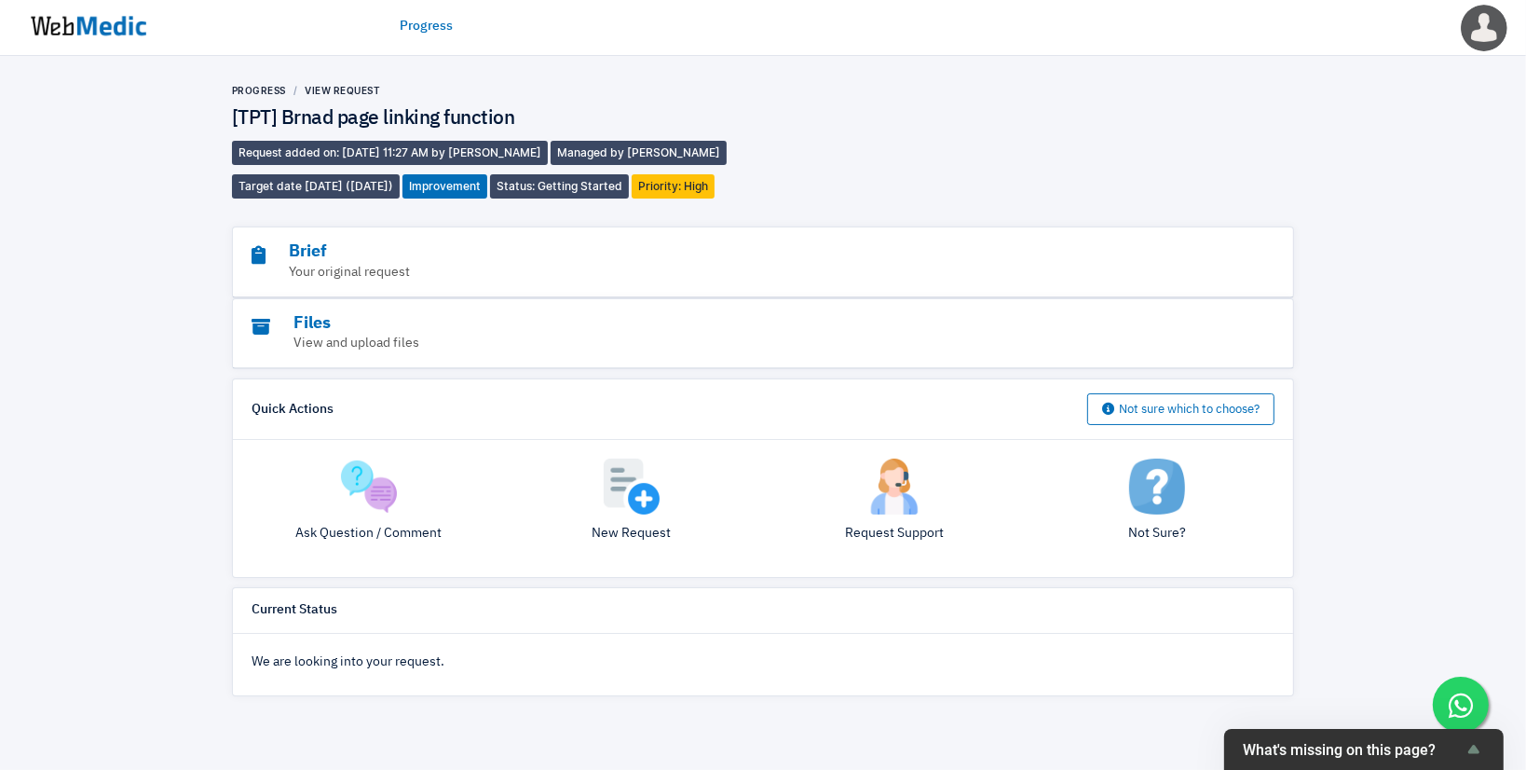
click at [417, 29] on link "Progress" at bounding box center [426, 27] width 53 height 20
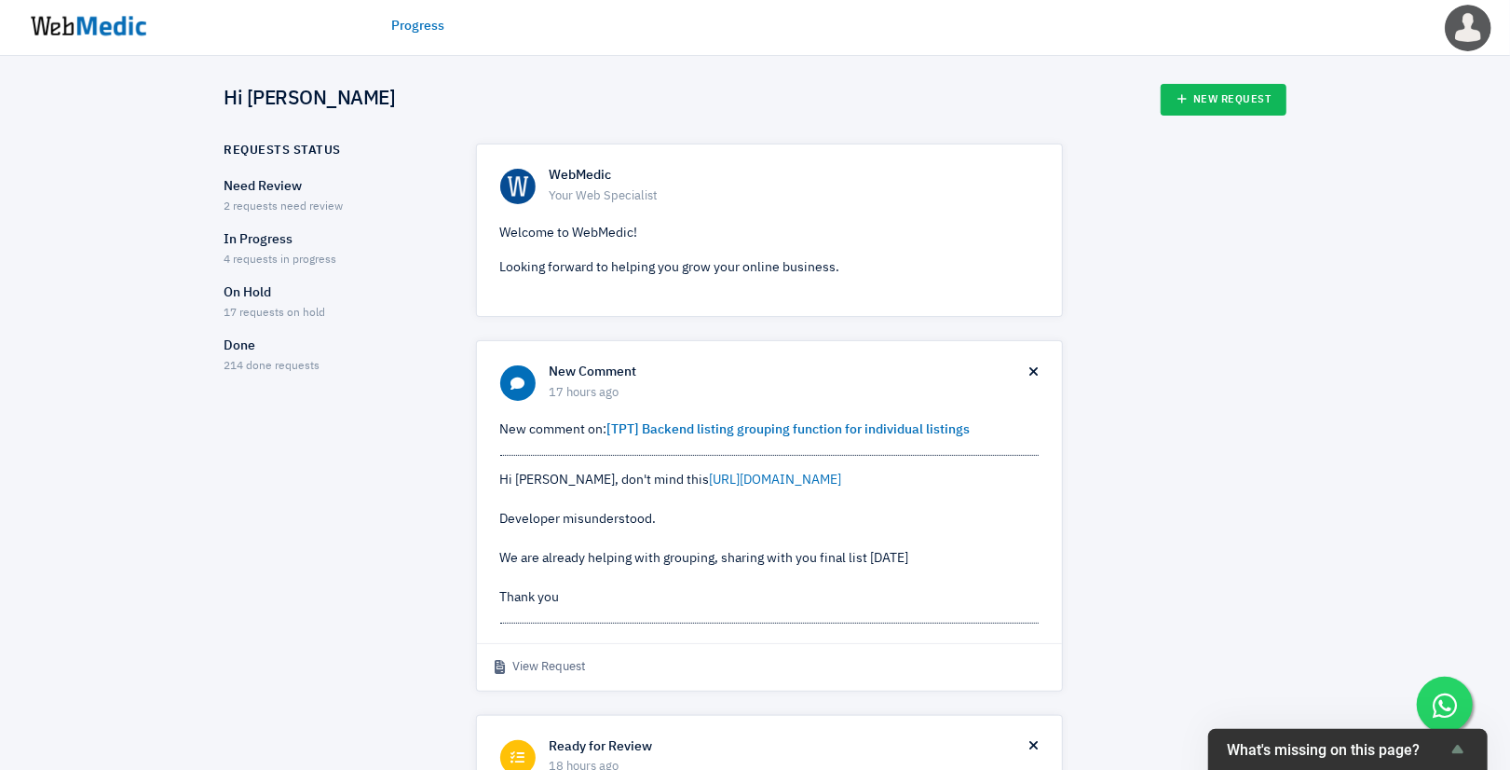
click at [295, 184] on p "Need Review" at bounding box center [334, 187] width 219 height 20
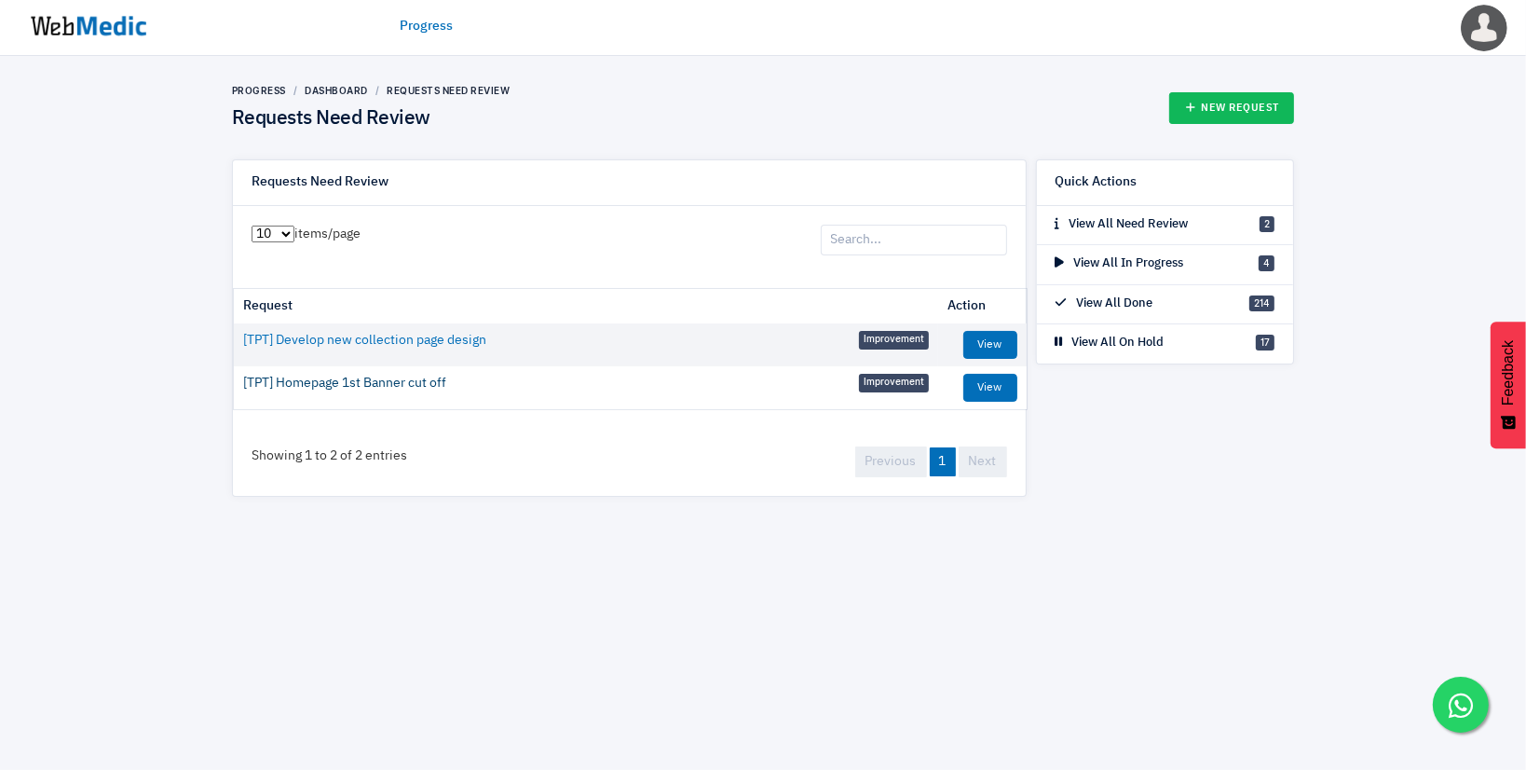
click at [352, 386] on link "[TPT] Homepage 1st Banner cut off" at bounding box center [344, 384] width 203 height 20
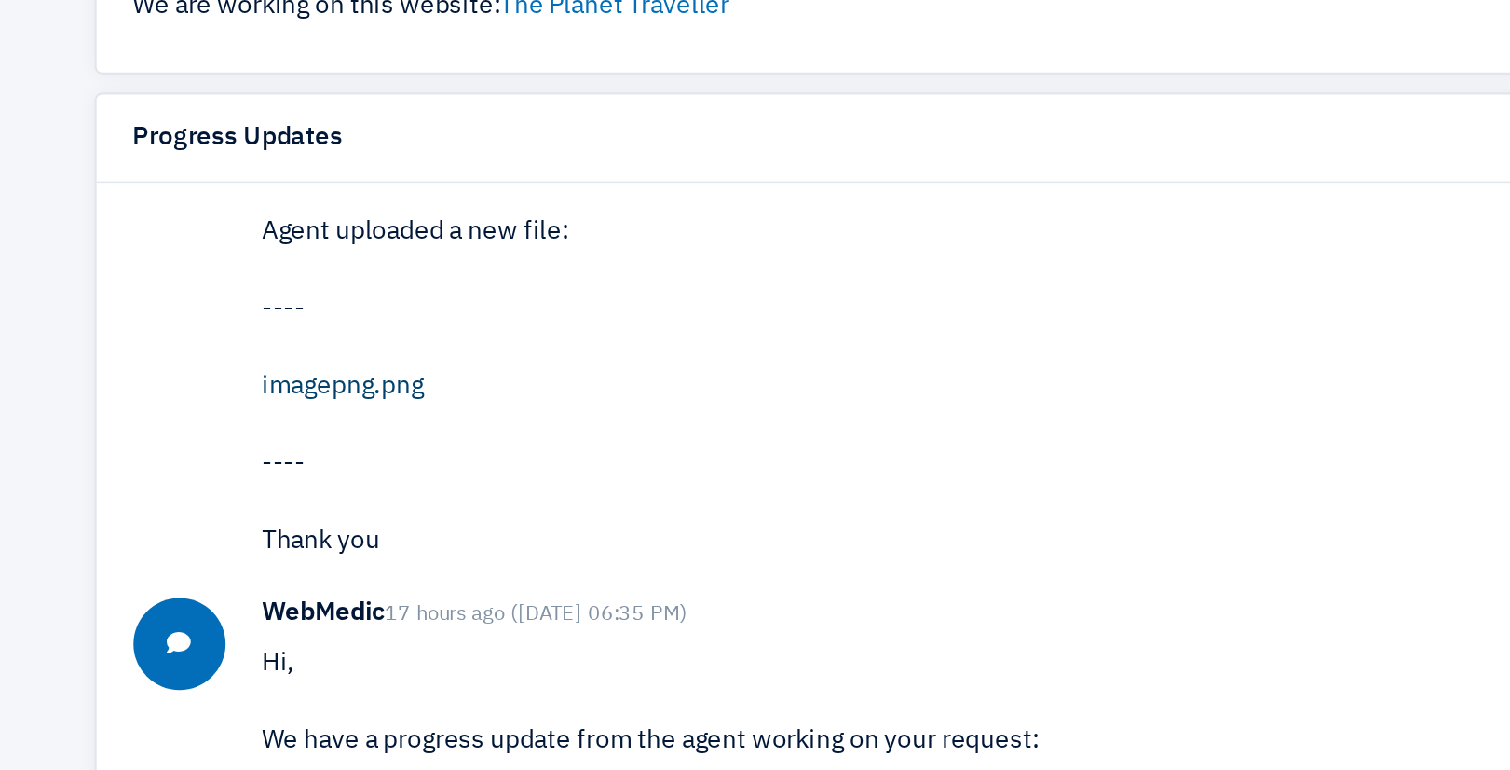
scroll to position [71, 0]
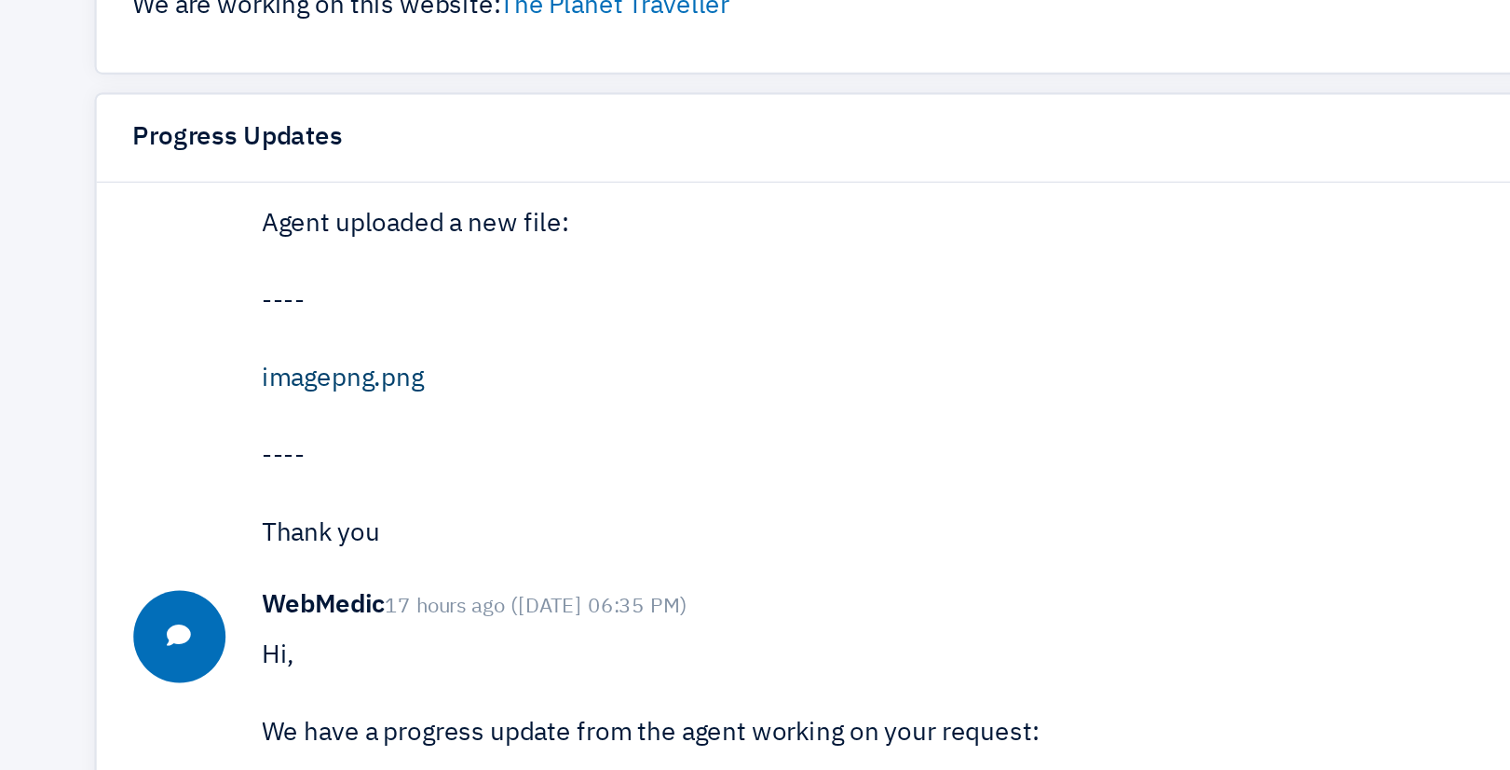
click at [361, 418] on link "imagepng.png" at bounding box center [350, 418] width 82 height 13
